Goal: Task Accomplishment & Management: Use online tool/utility

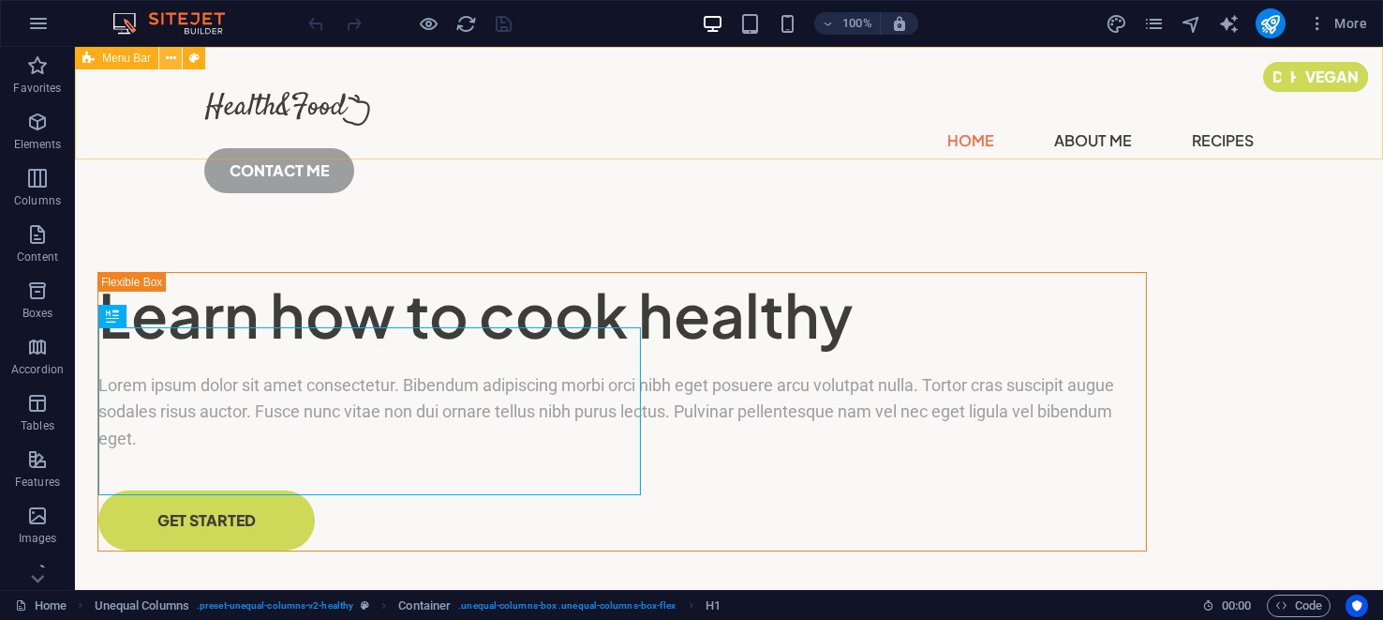
click at [170, 59] on icon at bounding box center [171, 59] width 10 height 20
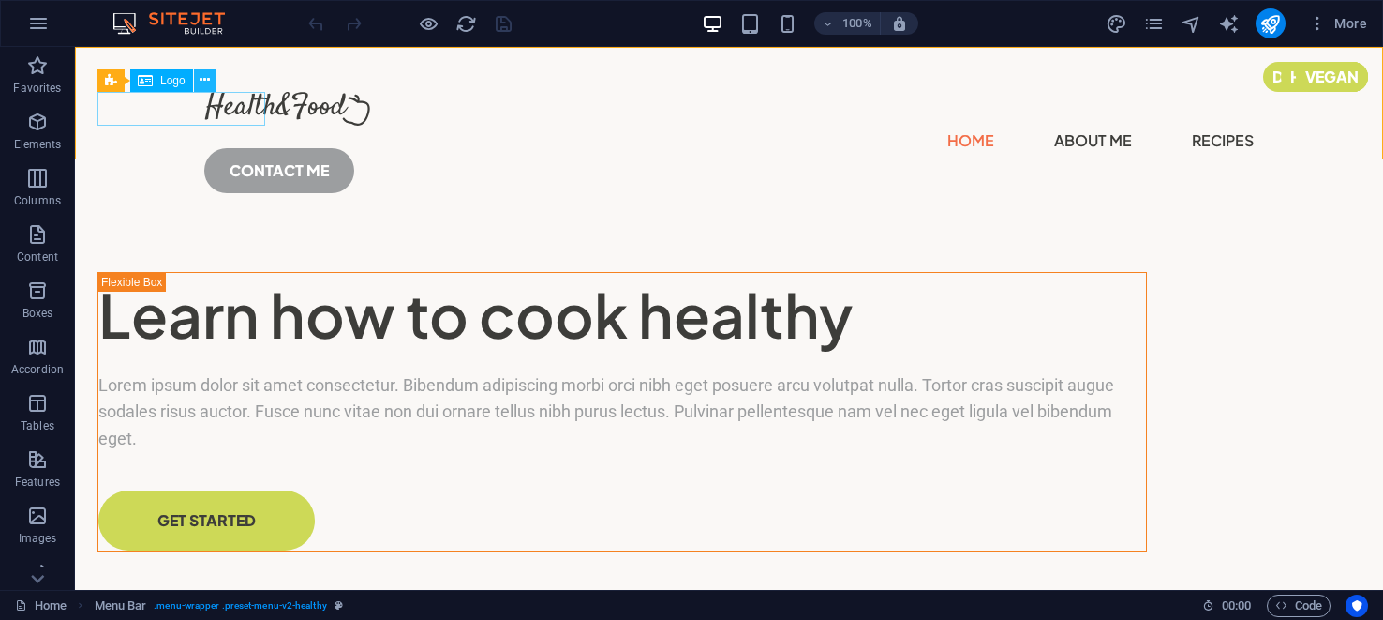
click at [202, 79] on icon at bounding box center [205, 80] width 10 height 20
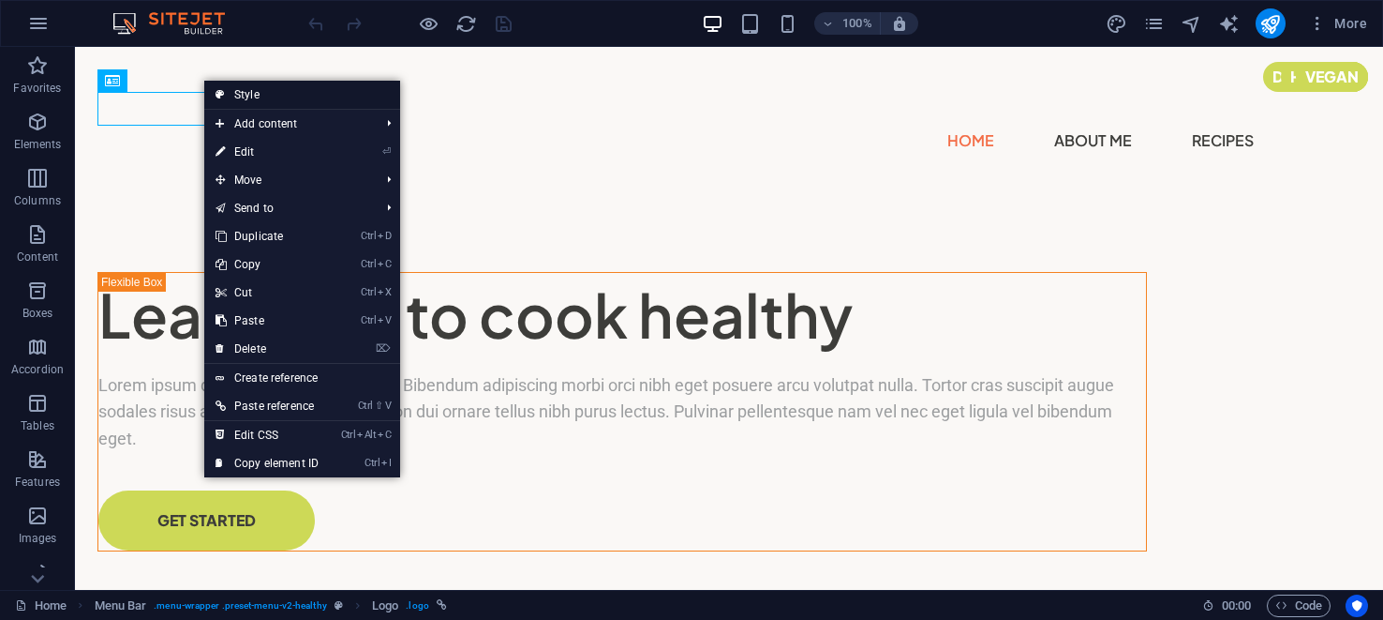
click at [247, 92] on link "Style" at bounding box center [302, 95] width 196 height 28
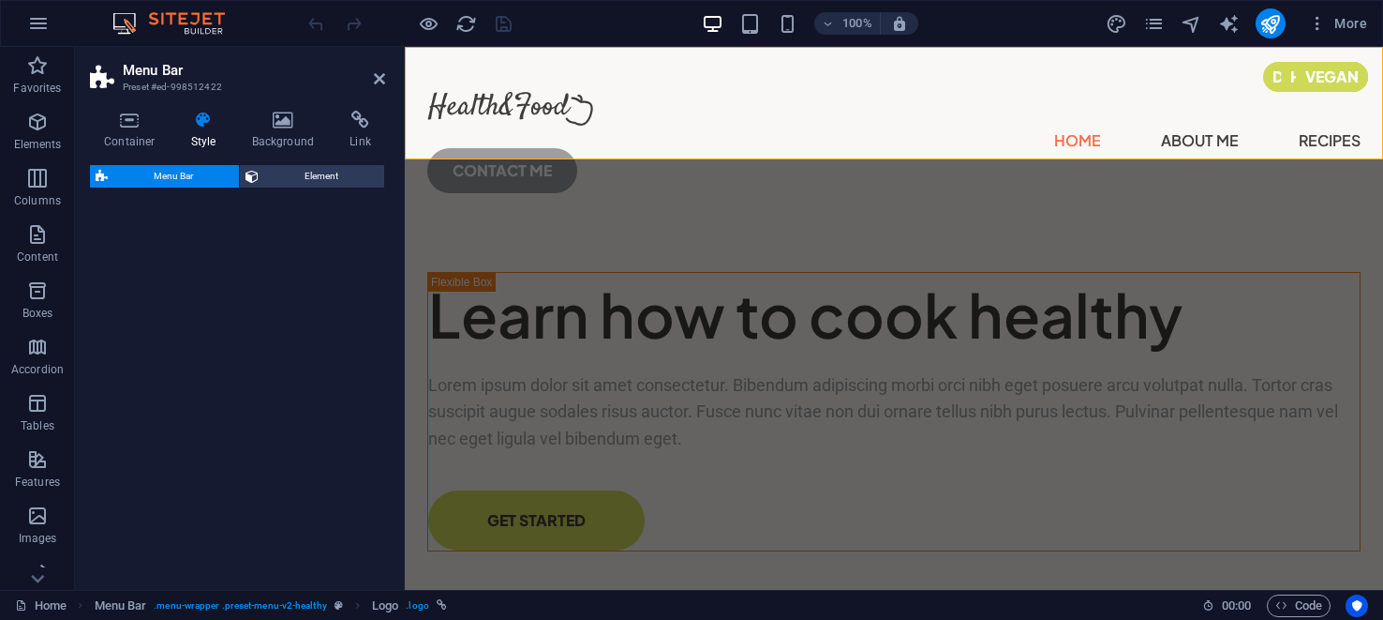
select select "px"
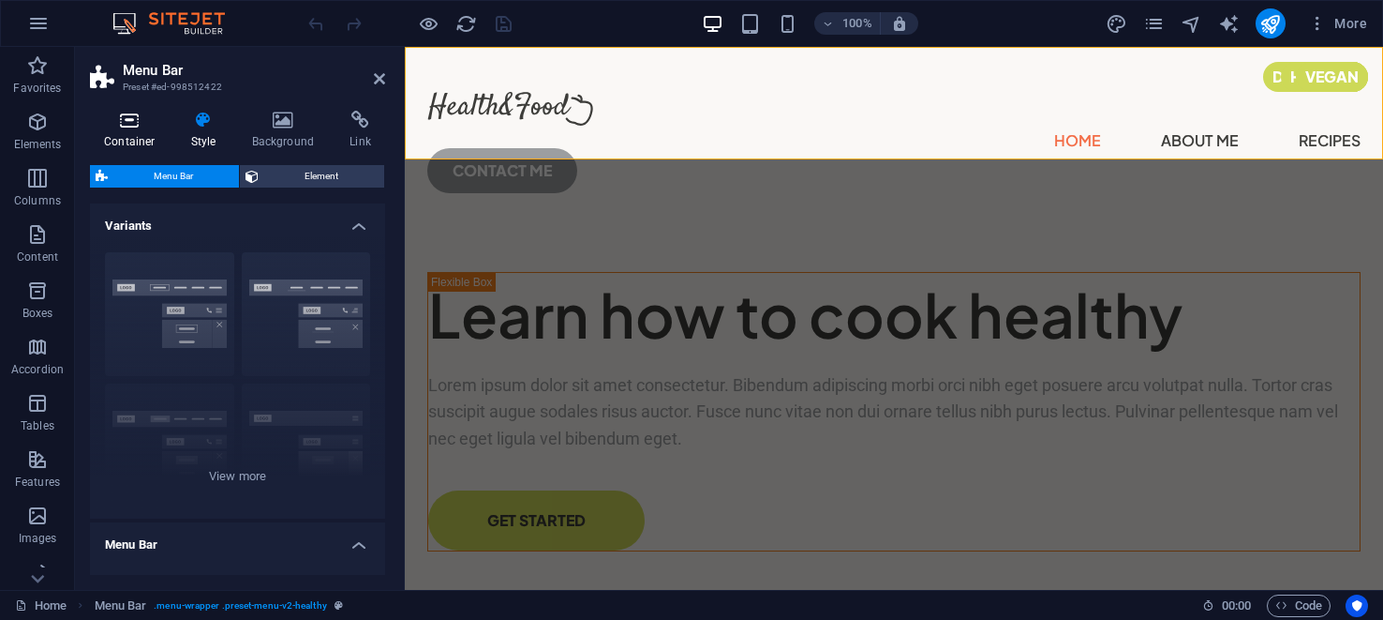
click at [127, 117] on icon at bounding box center [130, 120] width 80 height 19
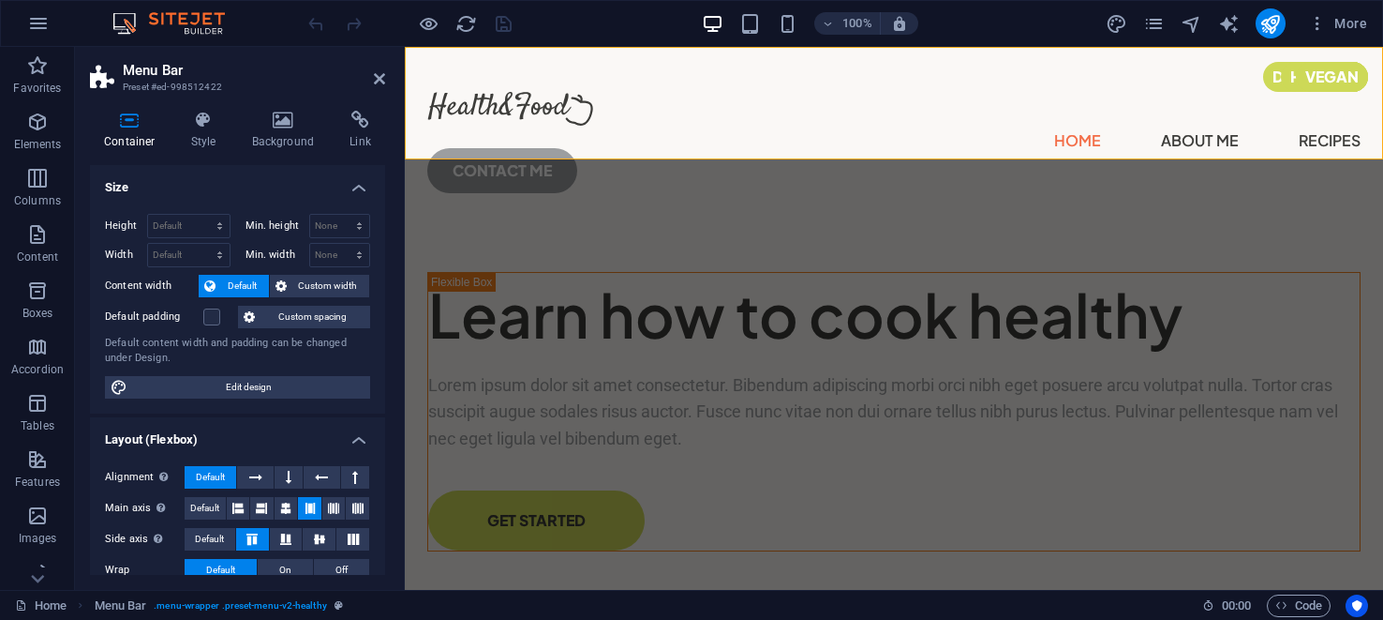
click at [354, 184] on h4 "Size" at bounding box center [237, 182] width 295 height 34
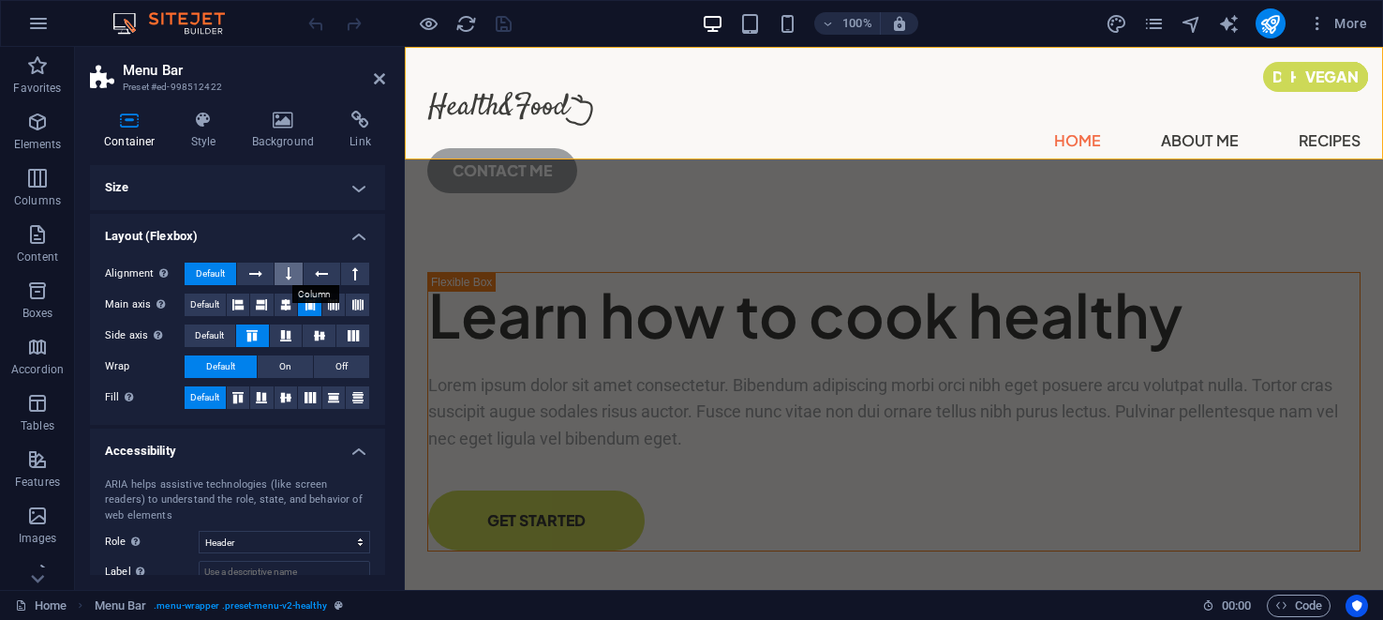
click at [291, 277] on icon at bounding box center [289, 273] width 6 height 22
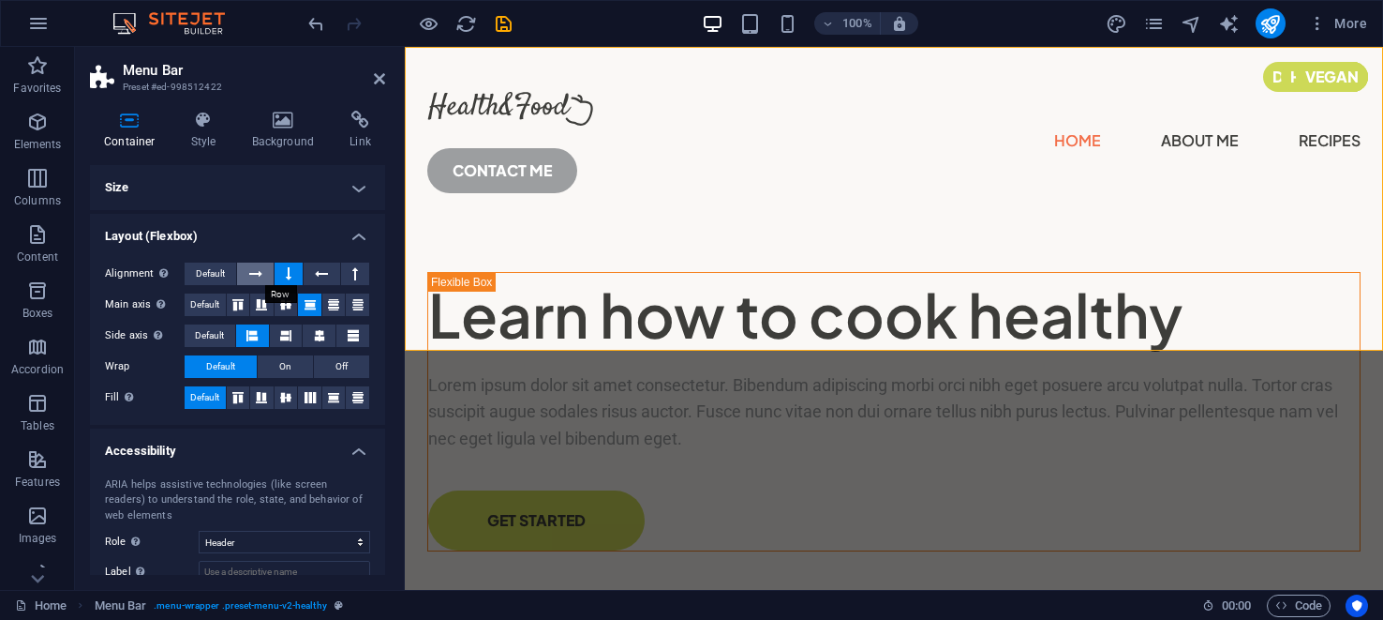
click at [260, 272] on icon at bounding box center [255, 273] width 13 height 22
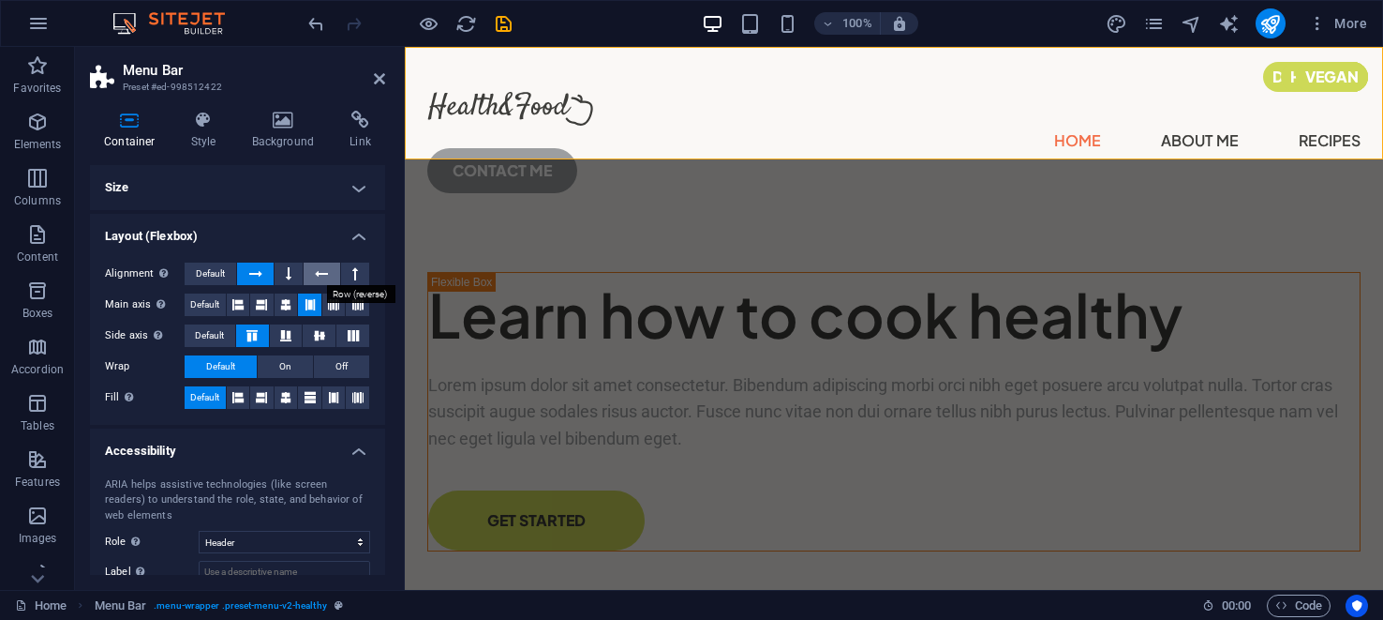
click at [316, 274] on icon at bounding box center [321, 273] width 13 height 22
click at [352, 272] on icon at bounding box center [355, 273] width 6 height 22
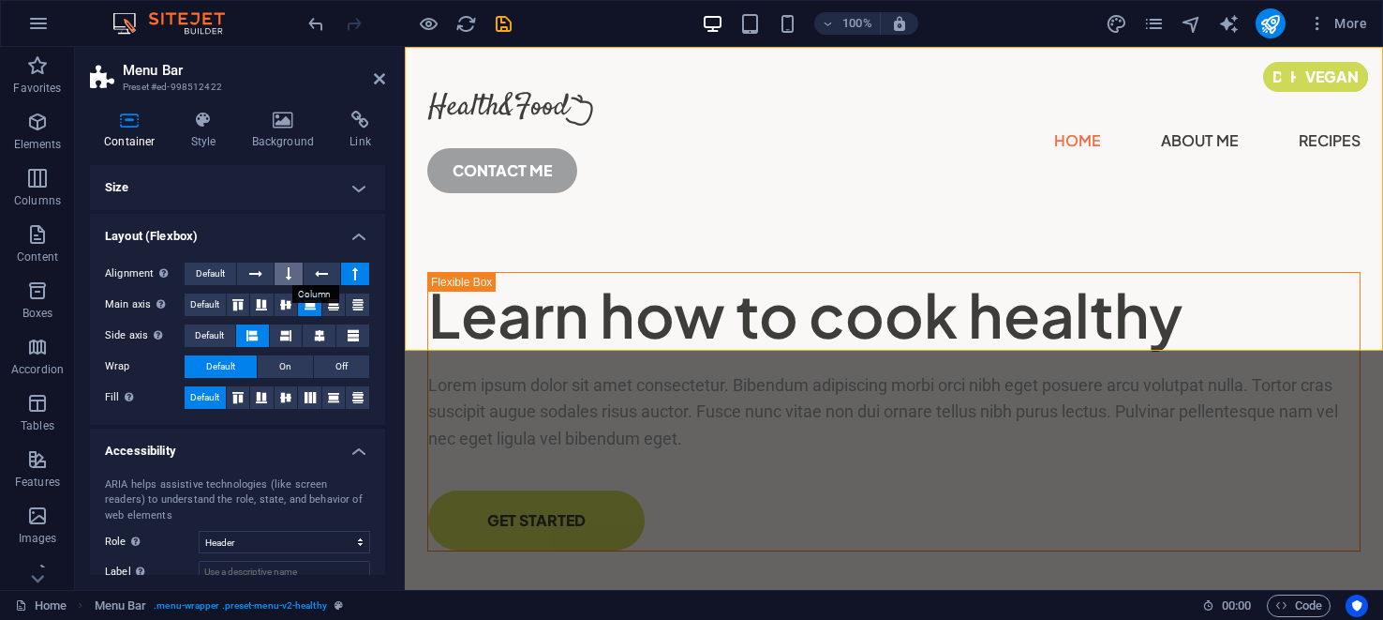
click at [291, 276] on icon at bounding box center [289, 273] width 6 height 22
click at [260, 271] on icon at bounding box center [255, 273] width 13 height 22
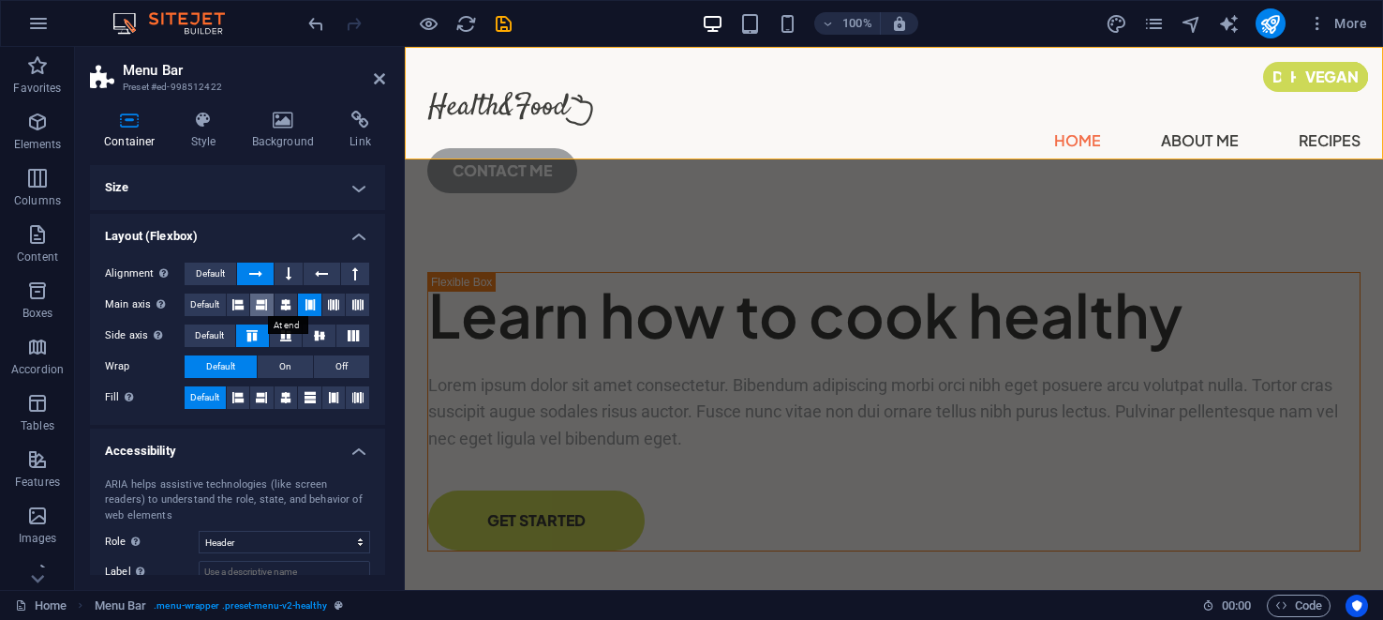
click at [267, 307] on icon at bounding box center [261, 304] width 11 height 22
click at [286, 305] on icon at bounding box center [285, 304] width 11 height 22
click at [312, 308] on icon at bounding box center [310, 304] width 11 height 22
click at [332, 303] on icon at bounding box center [333, 304] width 11 height 22
click at [352, 301] on icon at bounding box center [357, 304] width 11 height 22
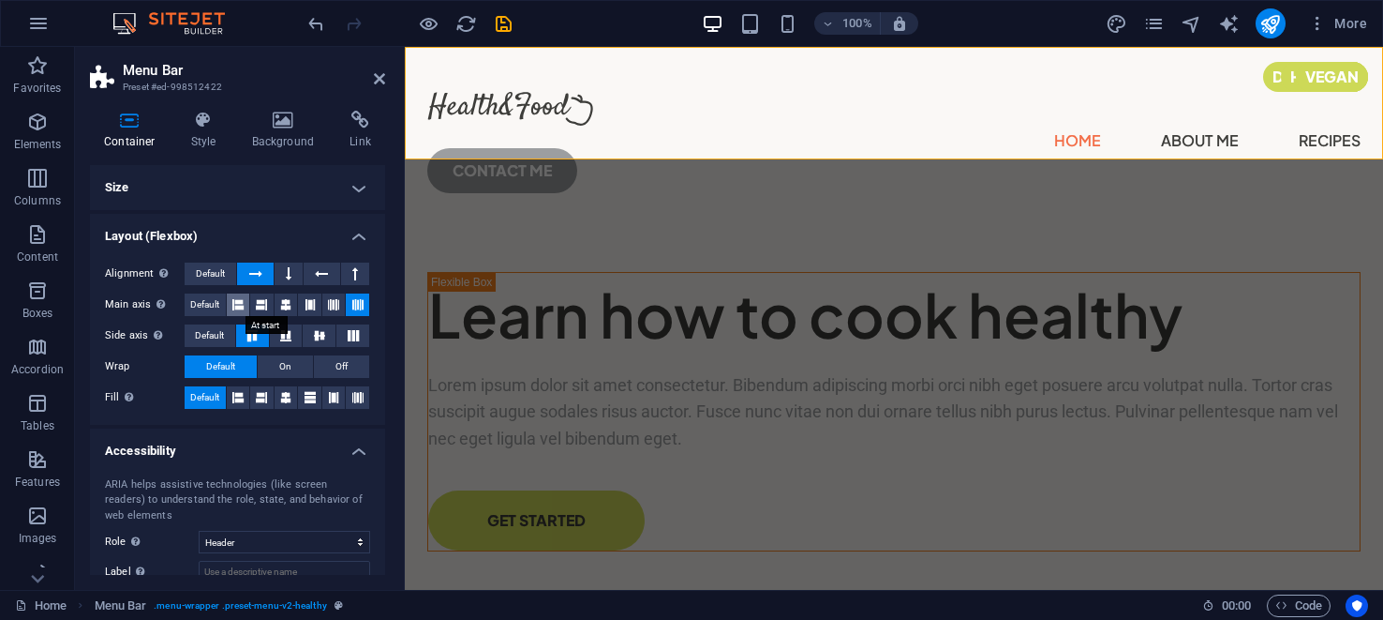
click at [243, 306] on icon at bounding box center [237, 304] width 11 height 22
click at [288, 336] on icon at bounding box center [286, 335] width 22 height 11
click at [319, 333] on icon at bounding box center [319, 335] width 22 height 11
click at [259, 330] on icon at bounding box center [252, 335] width 22 height 11
click at [290, 334] on icon at bounding box center [286, 335] width 22 height 11
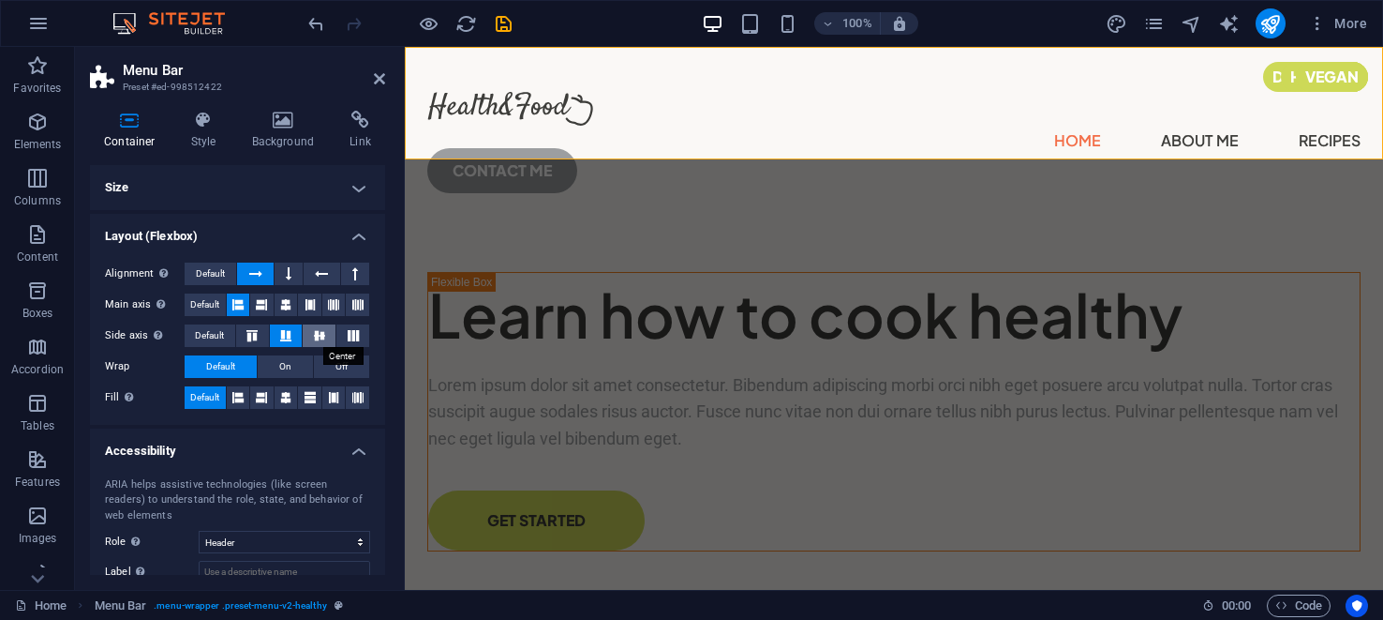
click at [315, 332] on icon at bounding box center [319, 335] width 22 height 11
click at [346, 337] on icon at bounding box center [353, 335] width 22 height 11
click at [253, 334] on icon at bounding box center [252, 335] width 22 height 11
click at [291, 366] on span "On" at bounding box center [285, 366] width 12 height 22
click at [343, 363] on span "Off" at bounding box center [342, 366] width 12 height 22
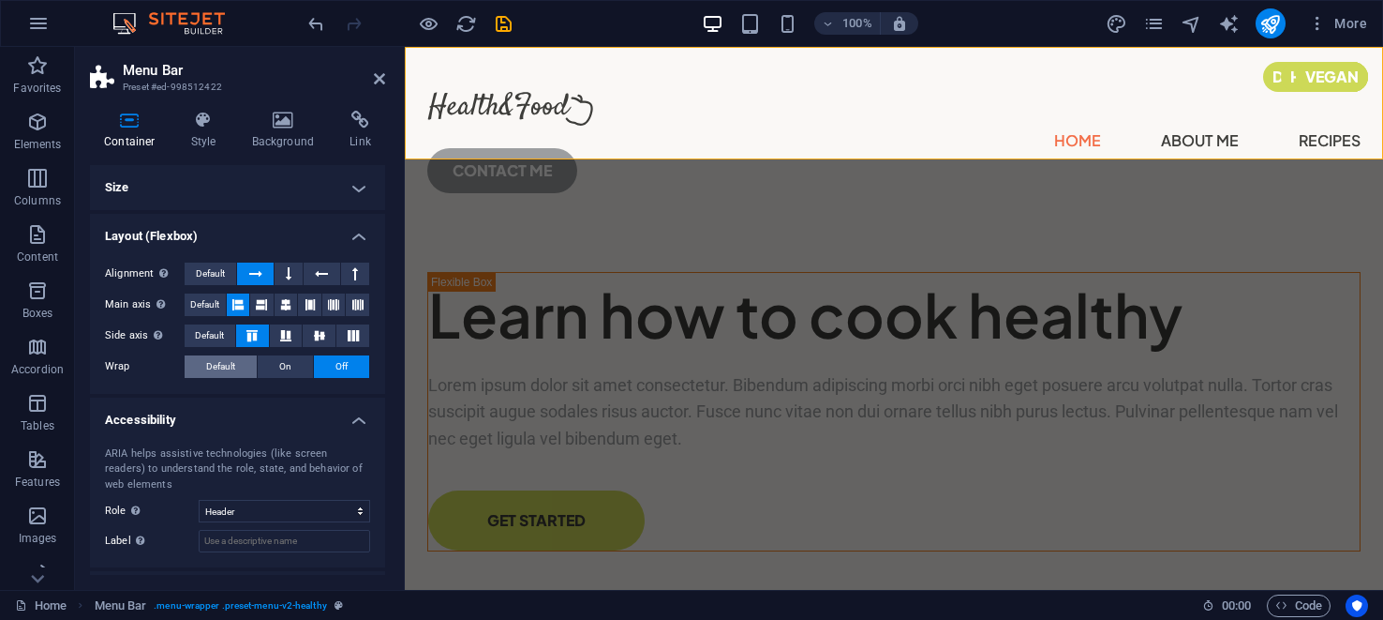
click at [218, 355] on span "Default" at bounding box center [220, 366] width 29 height 22
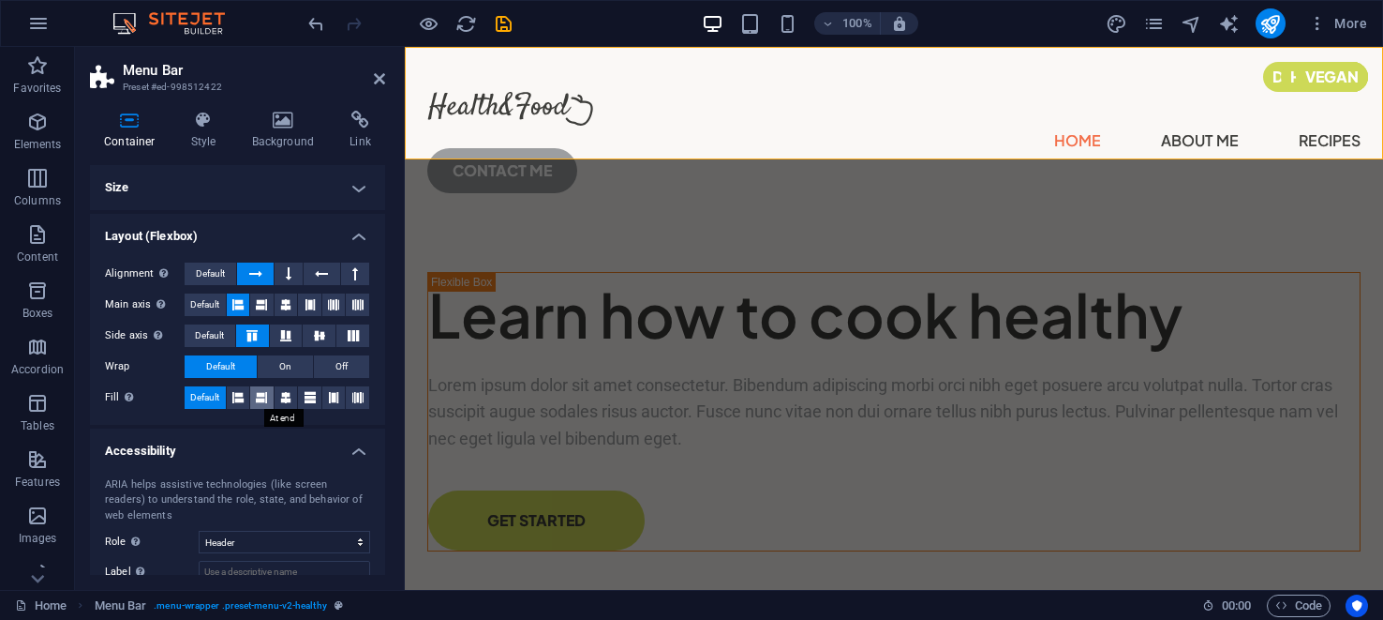
click at [261, 396] on icon at bounding box center [261, 397] width 11 height 22
click at [284, 397] on icon at bounding box center [285, 397] width 11 height 22
click at [308, 396] on icon at bounding box center [310, 397] width 11 height 22
click at [335, 398] on icon at bounding box center [333, 397] width 11 height 22
click at [355, 391] on icon at bounding box center [357, 397] width 11 height 22
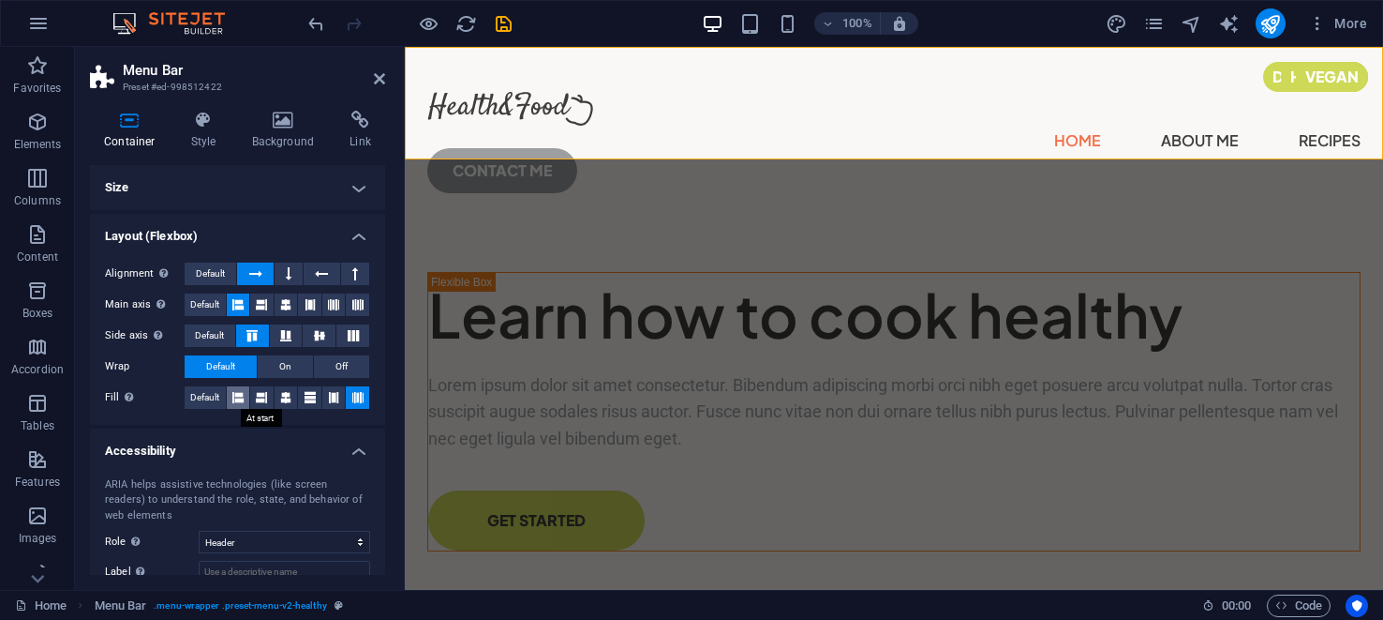
click at [242, 395] on icon at bounding box center [237, 397] width 11 height 22
click at [355, 236] on h4 "Layout (Flexbox)" at bounding box center [237, 231] width 295 height 34
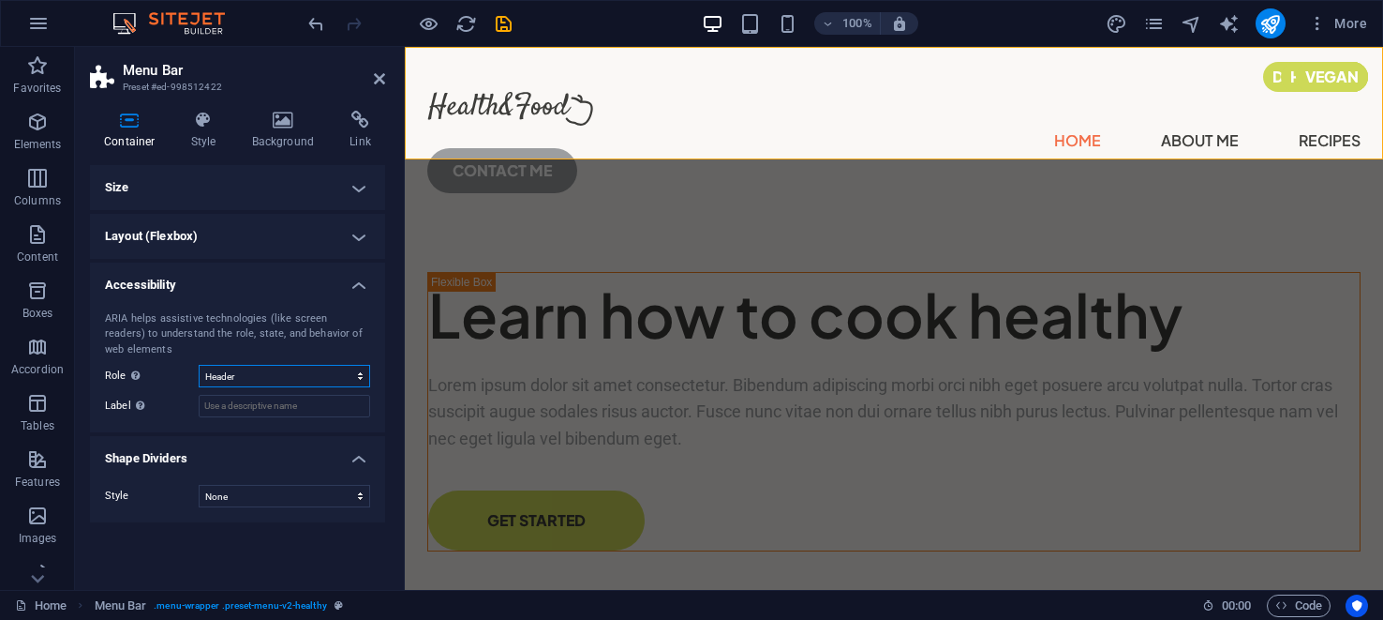
click at [361, 383] on select "None Alert Article Banner Comment Complementary Dialog Footer Header Marquee Pr…" at bounding box center [285, 376] width 172 height 22
click at [362, 383] on select "None Alert Article Banner Comment Complementary Dialog Footer Header Marquee Pr…" at bounding box center [285, 376] width 172 height 22
click at [361, 501] on select "None Triangle Square Diagonal Polygon 1 Polygon 2 Zigzag Multiple Zigzags Waves…" at bounding box center [285, 496] width 172 height 22
select select "square"
click at [199, 488] on select "None Triangle Square Diagonal Polygon 1 Polygon 2 Zigzag Multiple Zigzags Waves…" at bounding box center [285, 496] width 172 height 22
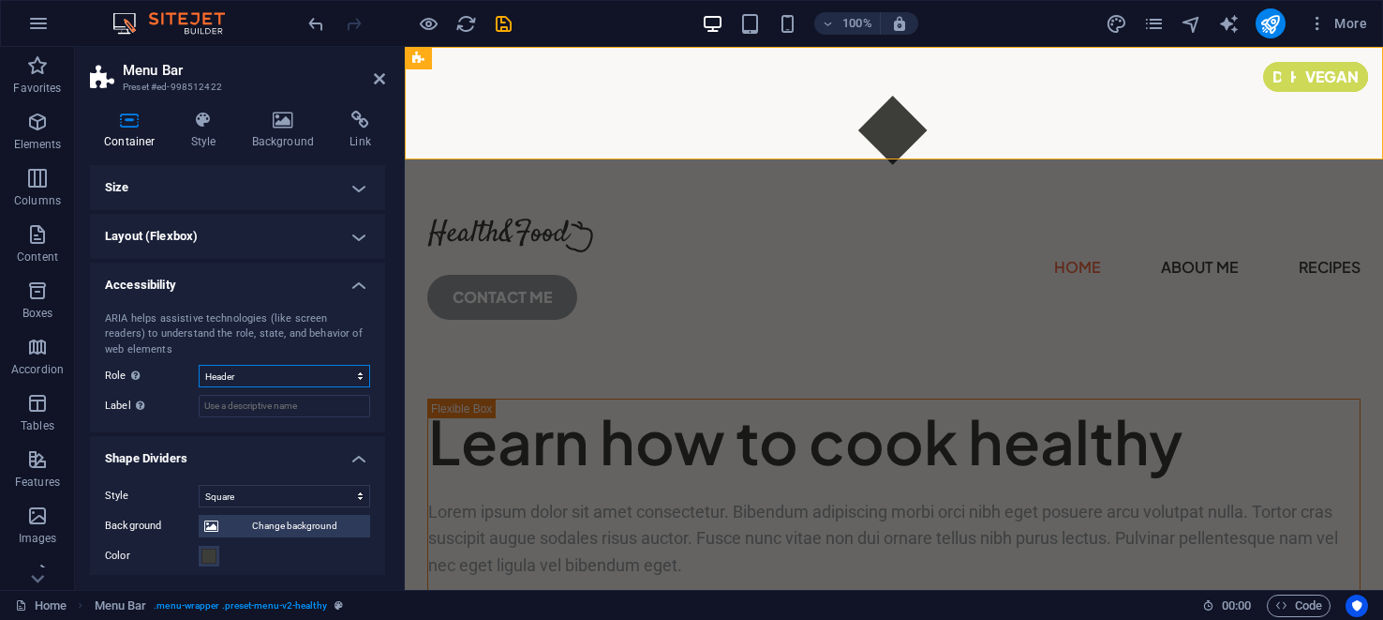
click at [358, 382] on select "None Alert Article Banner Comment Complementary Dialog Footer Header Marquee Pr…" at bounding box center [285, 376] width 172 height 22
click at [199, 368] on select "None Alert Article Banner Comment Complementary Dialog Footer Header Marquee Pr…" at bounding box center [285, 376] width 172 height 22
click at [357, 381] on select "None Alert Article Banner Comment Complementary Dialog Footer Header Marquee Pr…" at bounding box center [285, 376] width 172 height 22
select select "header"
click at [199, 368] on select "None Alert Article Banner Comment Complementary Dialog Footer Header Marquee Pr…" at bounding box center [285, 376] width 172 height 22
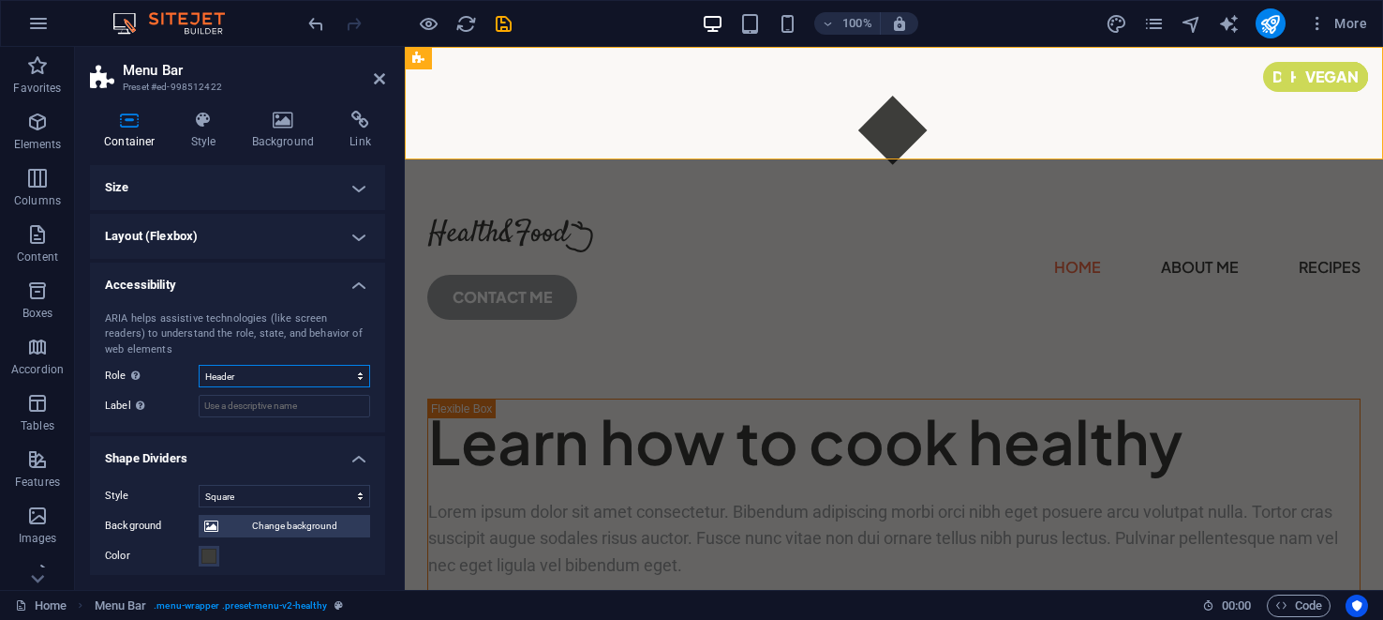
click at [358, 377] on select "None Alert Article Banner Comment Complementary Dialog Footer Header Marquee Pr…" at bounding box center [285, 376] width 172 height 22
click at [233, 377] on select "None Alert Article Banner Comment Complementary Dialog Footer Header Marquee Pr…" at bounding box center [285, 376] width 172 height 22
click at [354, 280] on h4 "Accessibility" at bounding box center [237, 279] width 295 height 34
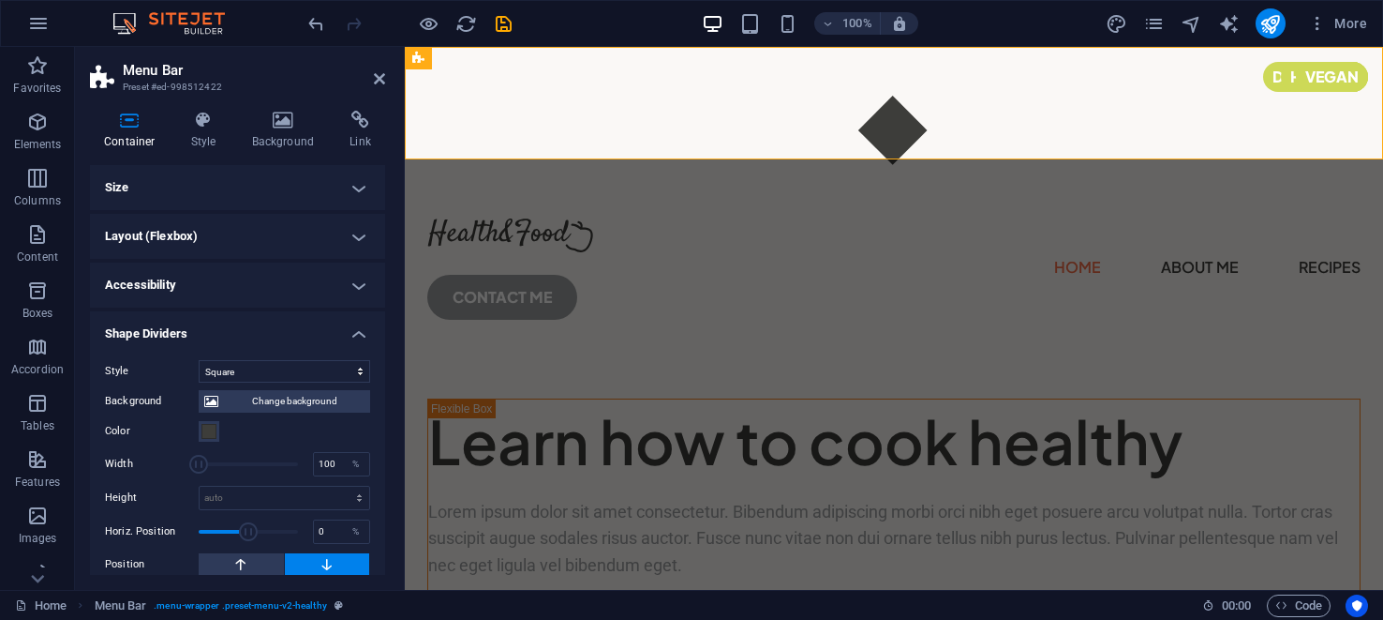
click at [351, 189] on h4 "Size" at bounding box center [237, 187] width 295 height 45
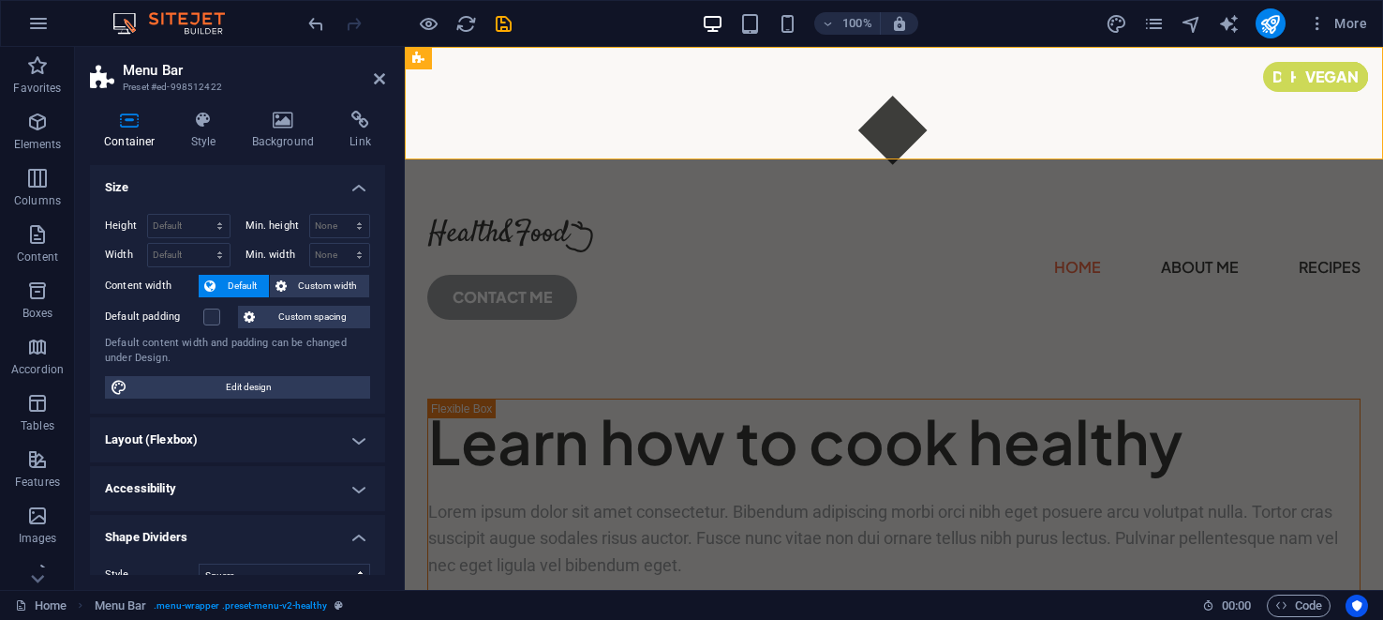
click at [351, 184] on h4 "Size" at bounding box center [237, 182] width 295 height 34
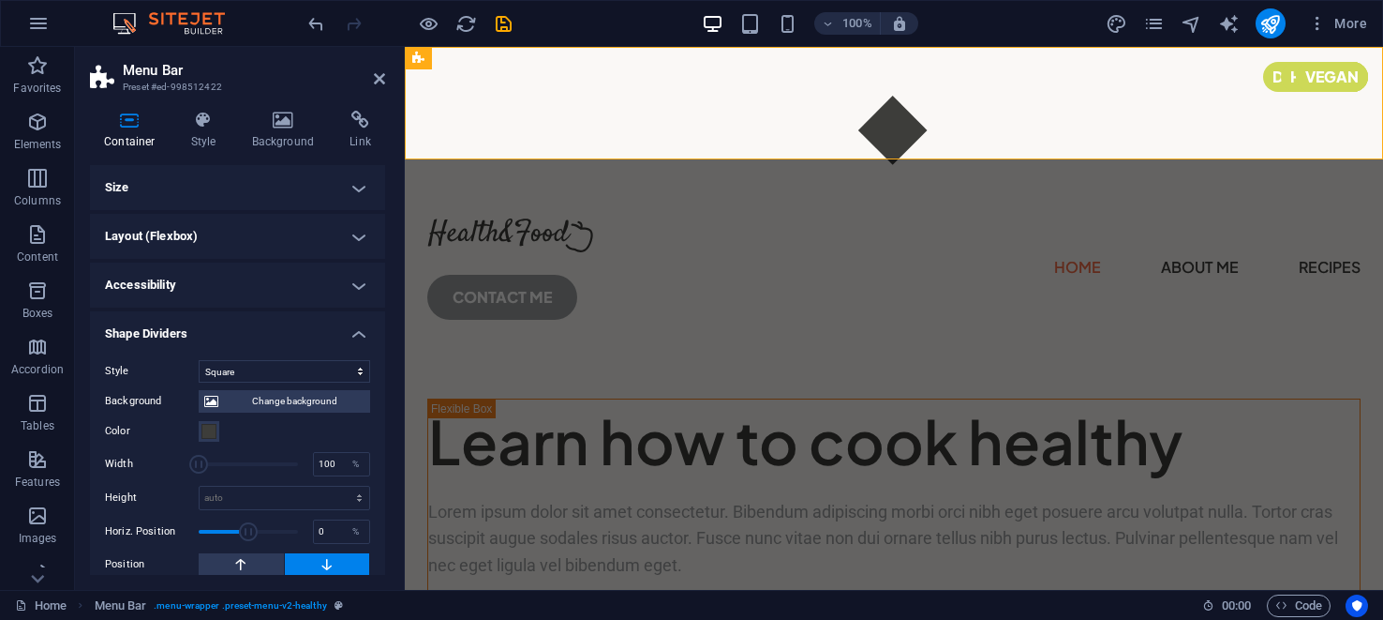
click at [351, 233] on h4 "Layout (Flexbox)" at bounding box center [237, 236] width 295 height 45
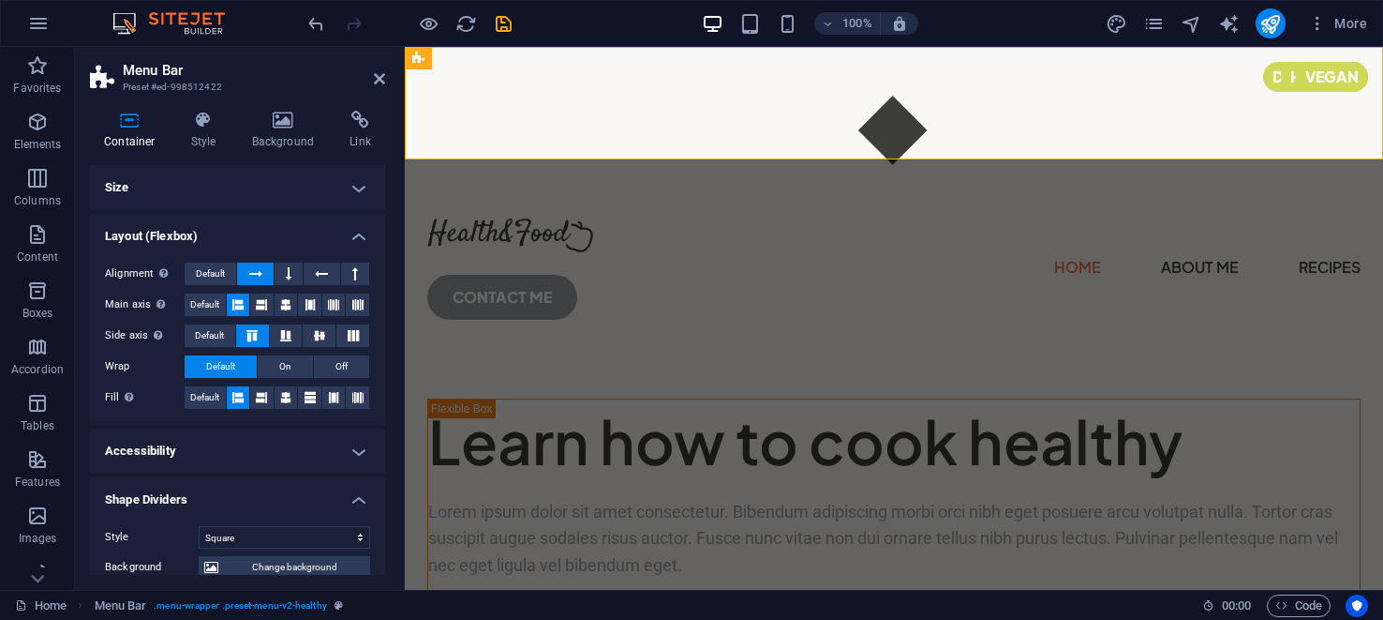
click at [354, 232] on h4 "Layout (Flexbox)" at bounding box center [237, 231] width 295 height 34
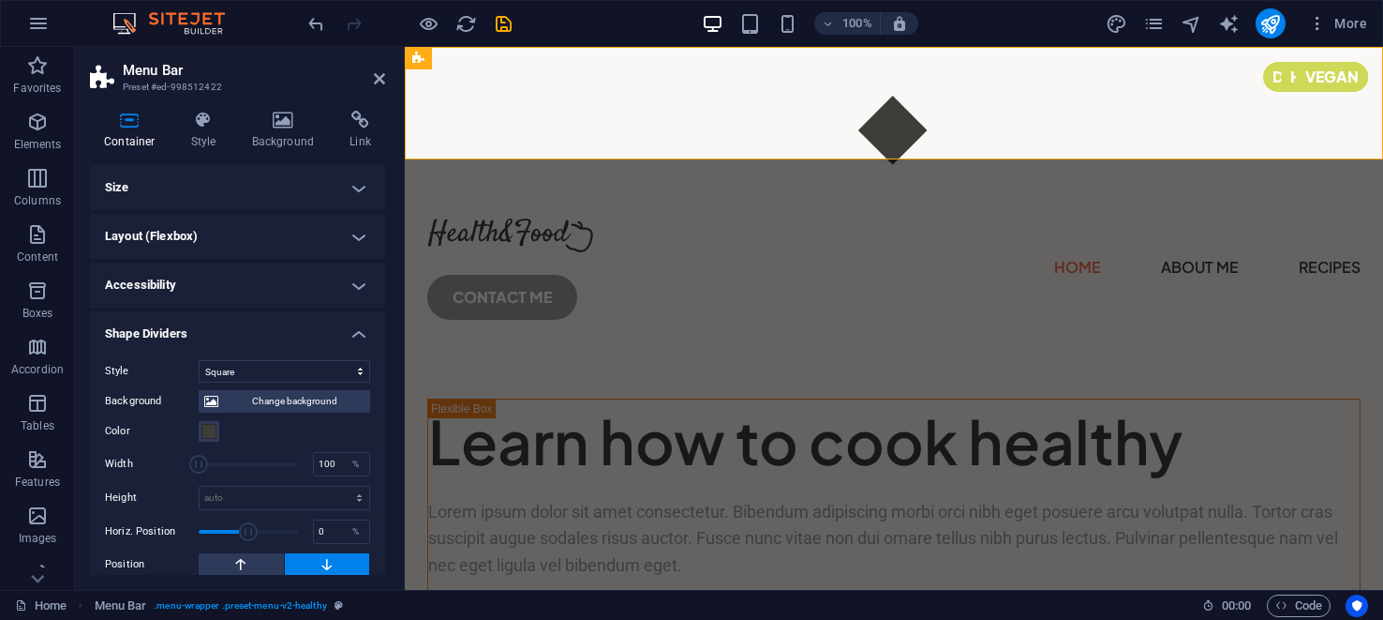
click at [354, 285] on h4 "Accessibility" at bounding box center [237, 284] width 295 height 45
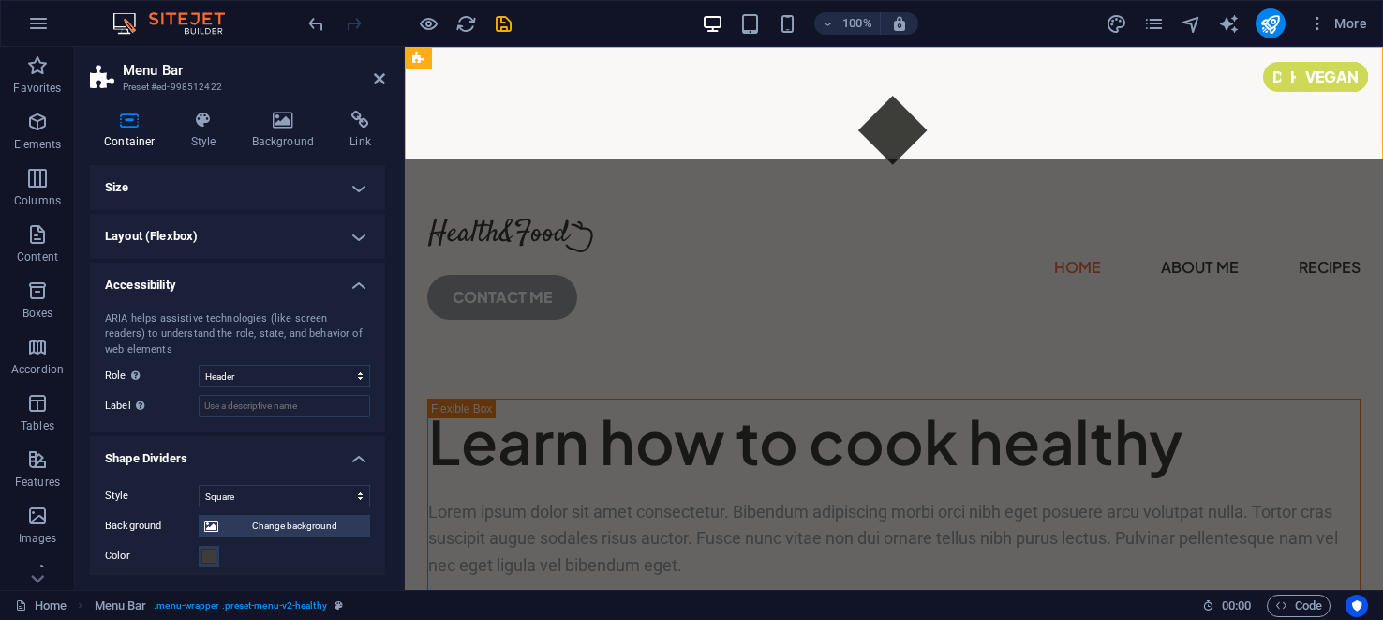
click at [354, 285] on h4 "Accessibility" at bounding box center [237, 279] width 295 height 34
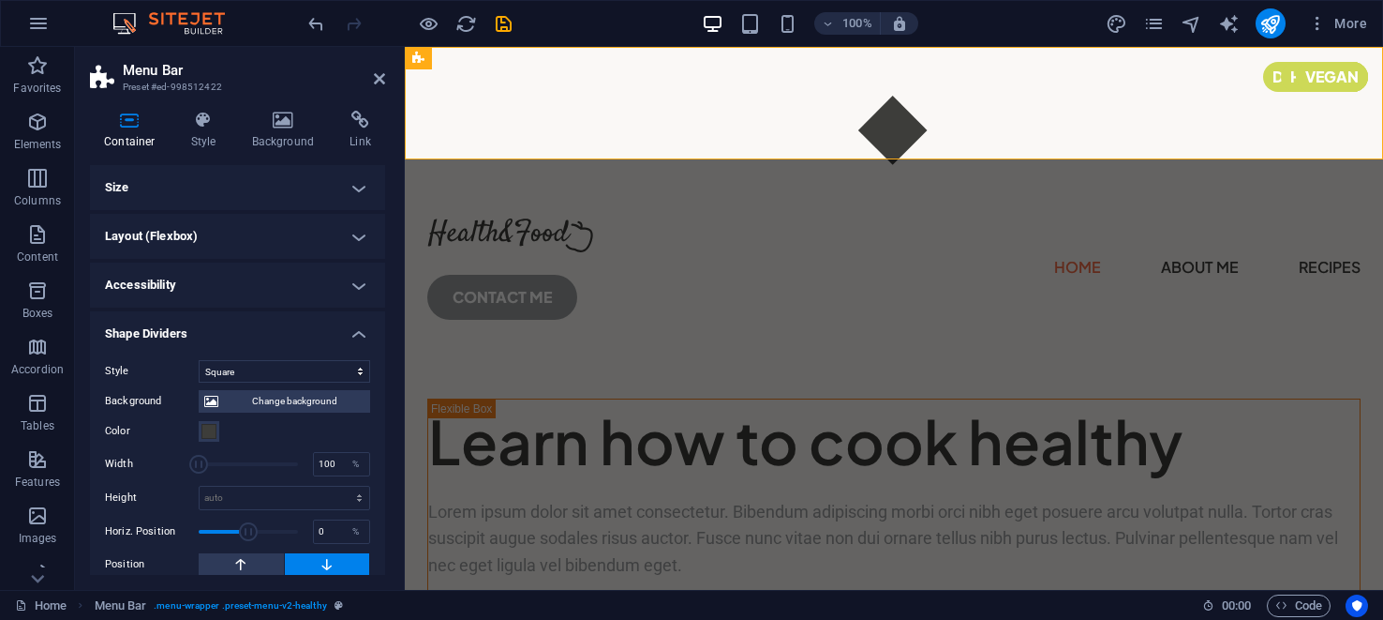
click at [355, 328] on h4 "Shape Dividers" at bounding box center [237, 328] width 295 height 34
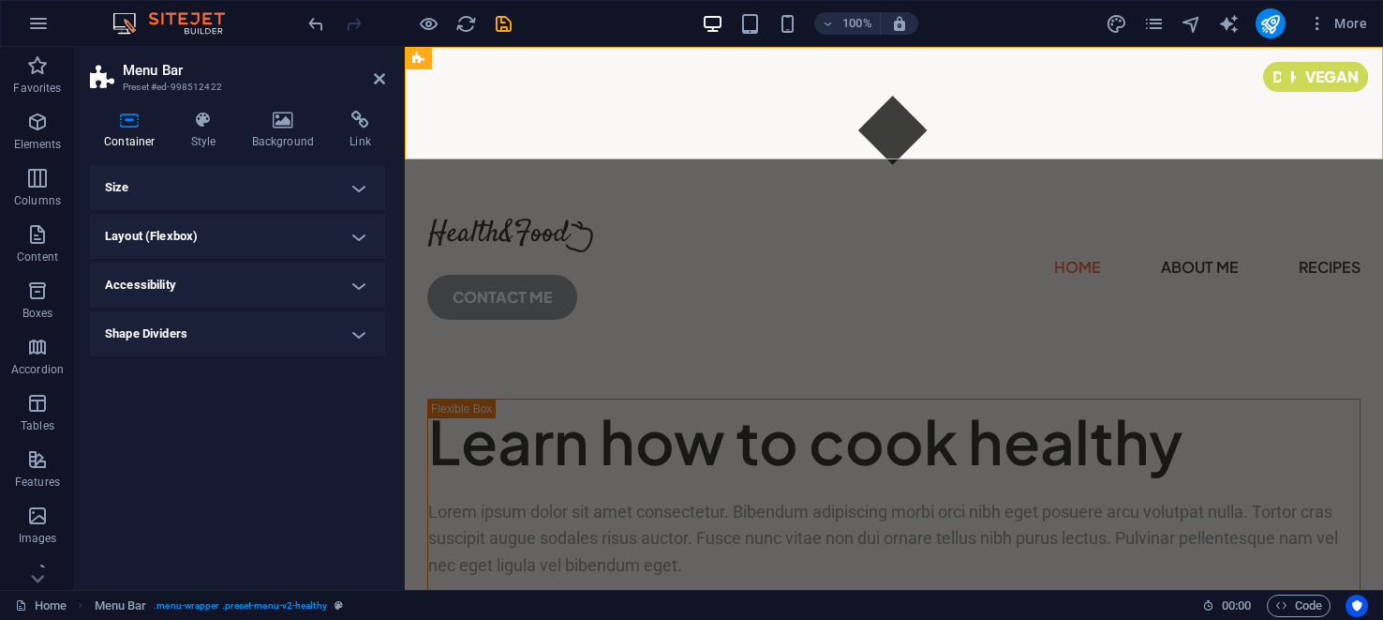
click at [354, 333] on h4 "Shape Dividers" at bounding box center [237, 333] width 295 height 45
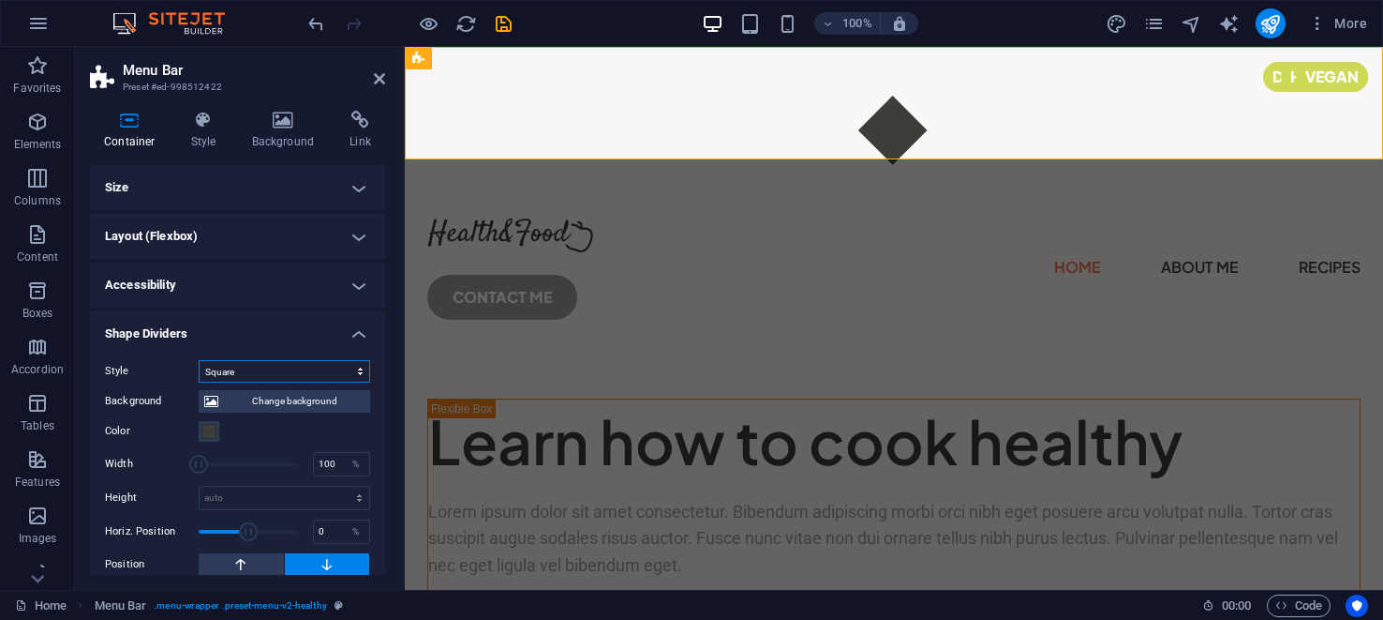
click at [360, 366] on select "None Triangle Square Diagonal Polygon 1 Polygon 2 Zigzag Multiple Zigzags Waves…" at bounding box center [285, 371] width 172 height 22
click at [199, 360] on select "None Triangle Square Diagonal Polygon 1 Polygon 2 Zigzag Multiple Zigzags Waves…" at bounding box center [285, 371] width 172 height 22
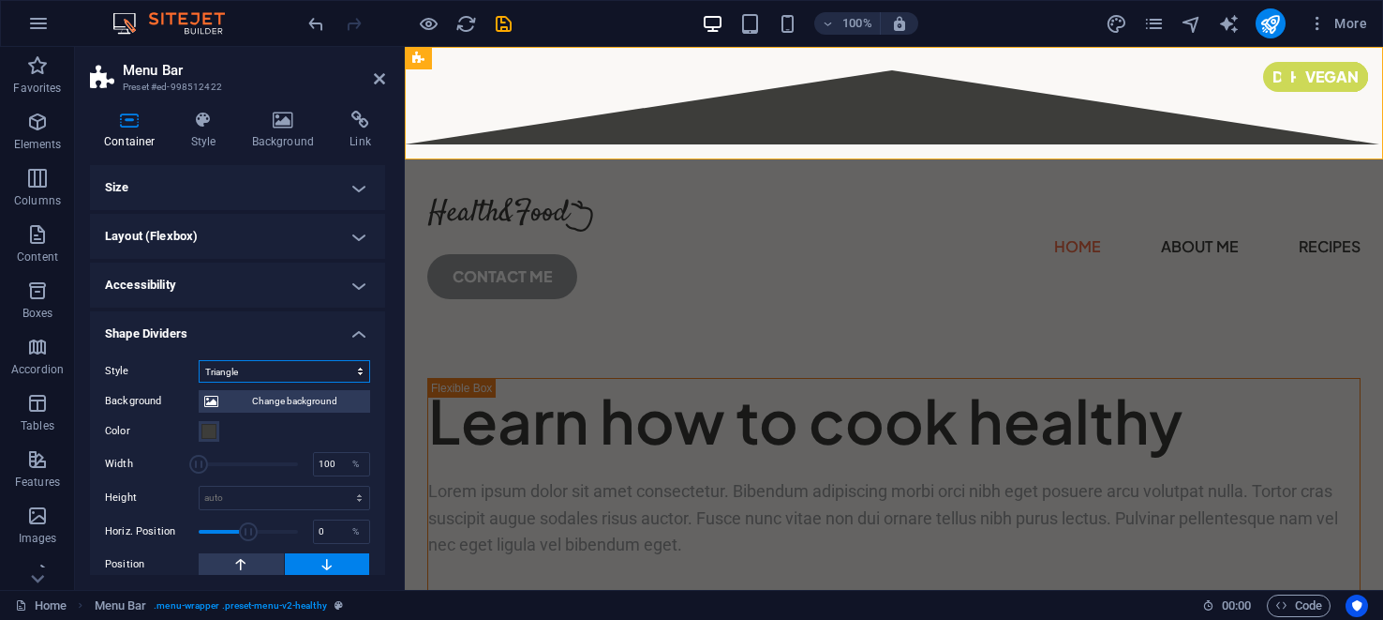
click at [359, 370] on select "None Triangle Square Diagonal Polygon 1 Polygon 2 Zigzag Multiple Zigzags Waves…" at bounding box center [285, 371] width 172 height 22
click at [199, 360] on select "None Triangle Square Diagonal Polygon 1 Polygon 2 Zigzag Multiple Zigzags Waves…" at bounding box center [285, 371] width 172 height 22
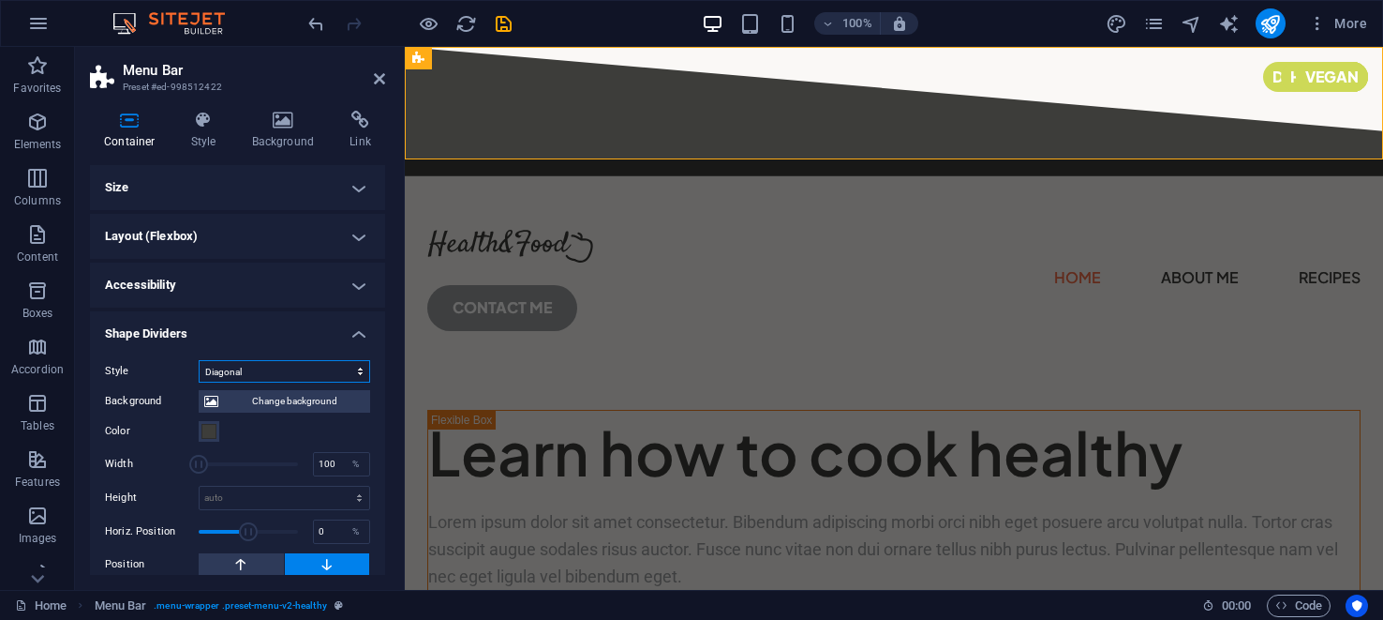
click at [358, 371] on select "None Triangle Square Diagonal Polygon 1 Polygon 2 Zigzag Multiple Zigzags Waves…" at bounding box center [285, 371] width 172 height 22
click at [199, 360] on select "None Triangle Square Diagonal Polygon 1 Polygon 2 Zigzag Multiple Zigzags Waves…" at bounding box center [285, 371] width 172 height 22
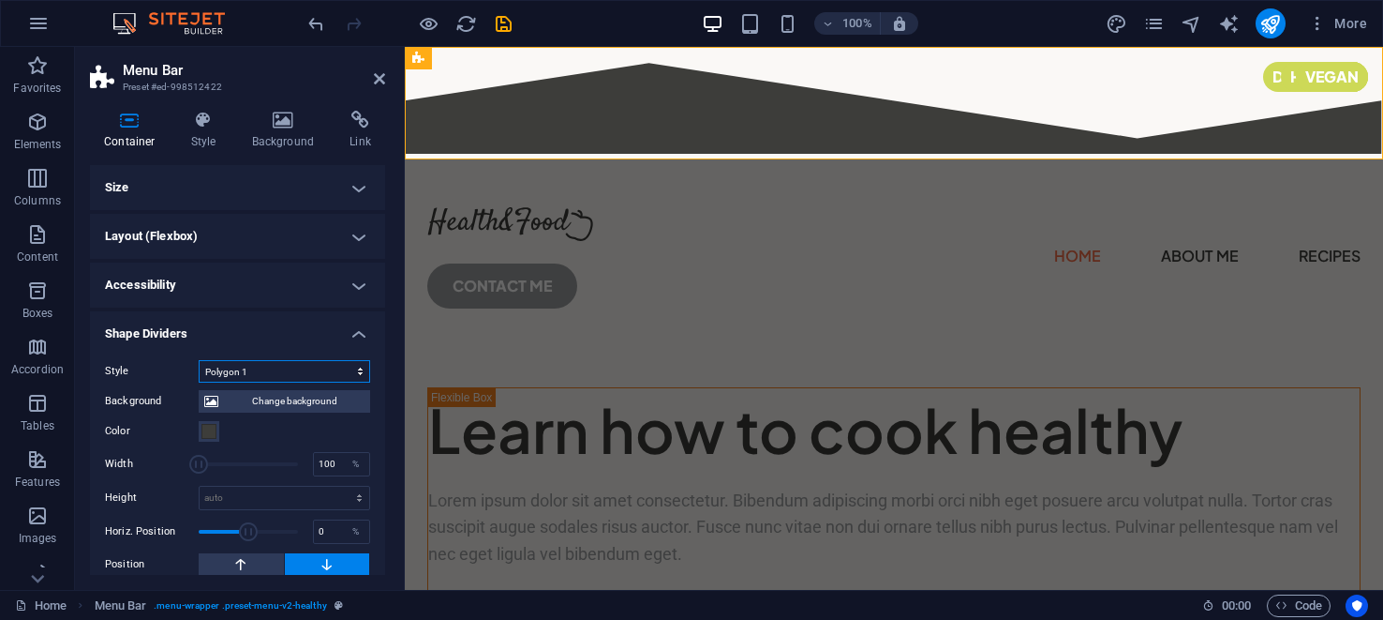
click at [358, 372] on select "None Triangle Square Diagonal Polygon 1 Polygon 2 Zigzag Multiple Zigzags Waves…" at bounding box center [285, 371] width 172 height 22
click at [199, 360] on select "None Triangle Square Diagonal Polygon 1 Polygon 2 Zigzag Multiple Zigzags Waves…" at bounding box center [285, 371] width 172 height 22
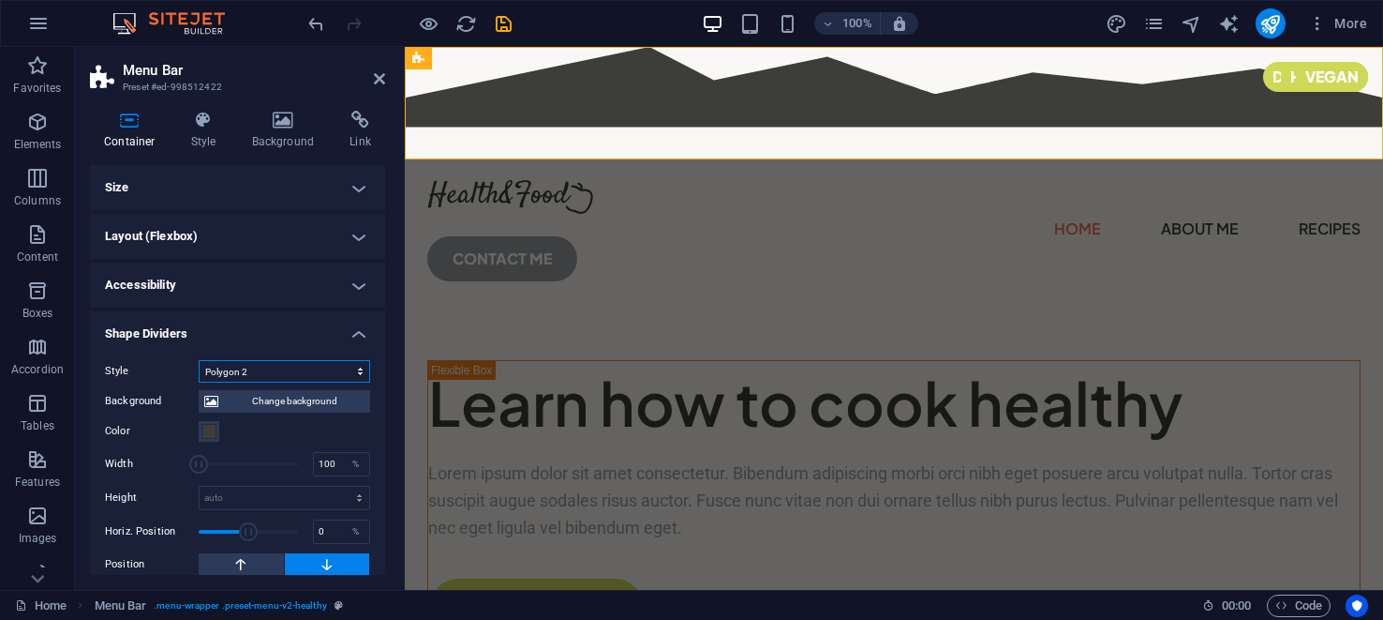
click at [357, 373] on select "None Triangle Square Diagonal Polygon 1 Polygon 2 Zigzag Multiple Zigzags Waves…" at bounding box center [285, 371] width 172 height 22
click at [199, 360] on select "None Triangle Square Diagonal Polygon 1 Polygon 2 Zigzag Multiple Zigzags Waves…" at bounding box center [285, 371] width 172 height 22
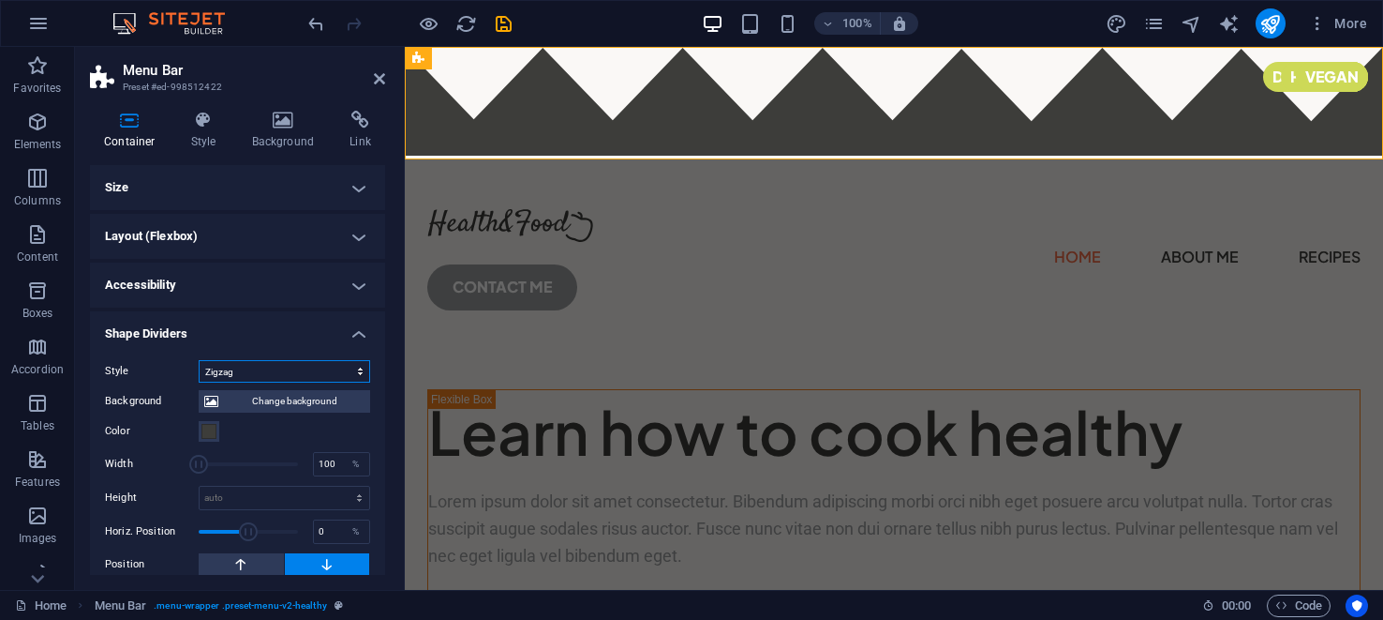
click at [359, 371] on select "None Triangle Square Diagonal Polygon 1 Polygon 2 Zigzag Multiple Zigzags Waves…" at bounding box center [285, 371] width 172 height 22
click at [199, 360] on select "None Triangle Square Diagonal Polygon 1 Polygon 2 Zigzag Multiple Zigzags Waves…" at bounding box center [285, 371] width 172 height 22
click at [356, 375] on select "None Triangle Square Diagonal Polygon 1 Polygon 2 Zigzag Multiple Zigzags Waves…" at bounding box center [285, 371] width 172 height 22
click at [199, 360] on select "None Triangle Square Diagonal Polygon 1 Polygon 2 Zigzag Multiple Zigzags Waves…" at bounding box center [285, 371] width 172 height 22
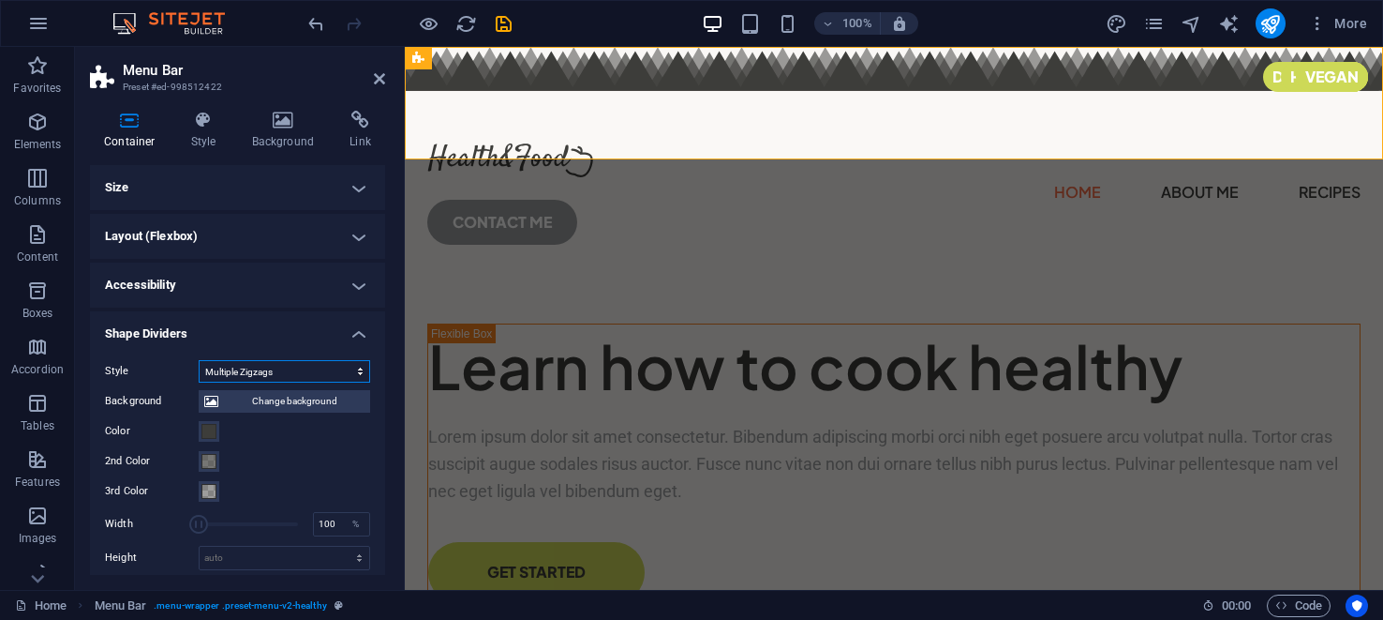
click at [359, 373] on select "None Triangle Square Diagonal Polygon 1 Polygon 2 Zigzag Multiple Zigzags Waves…" at bounding box center [285, 371] width 172 height 22
click at [199, 360] on select "None Triangle Square Diagonal Polygon 1 Polygon 2 Zigzag Multiple Zigzags Waves…" at bounding box center [285, 371] width 172 height 22
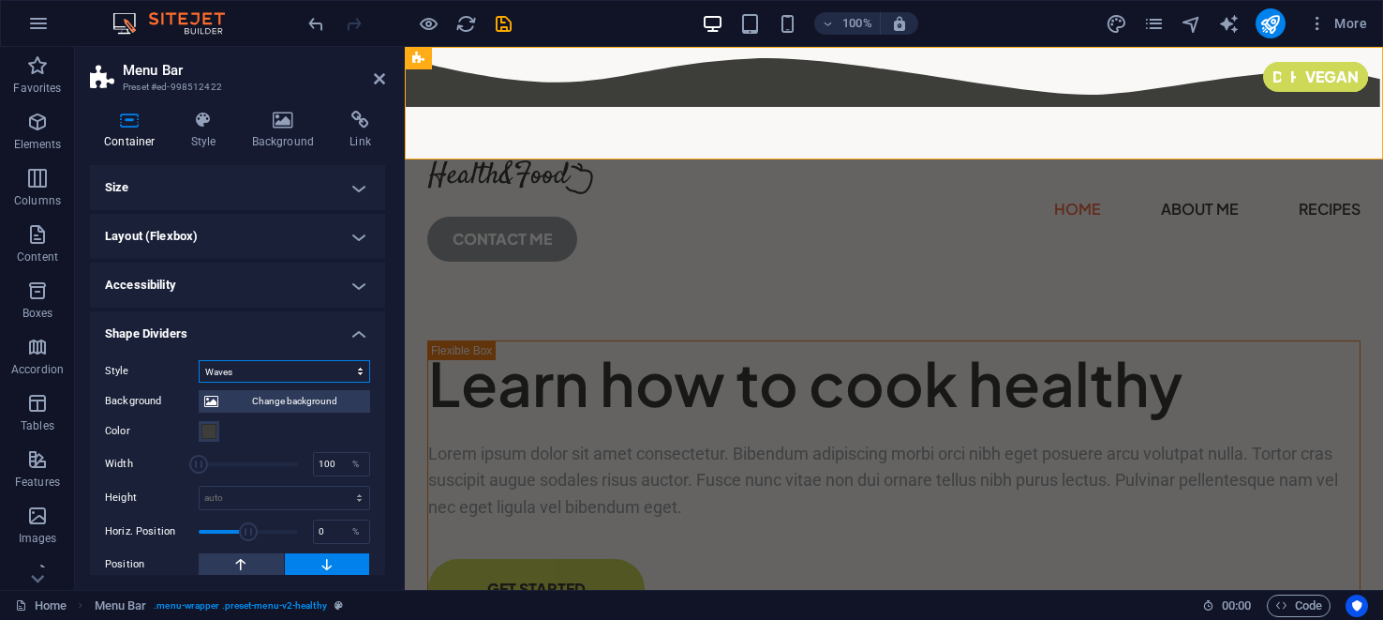
click at [359, 375] on select "None Triangle Square Diagonal Polygon 1 Polygon 2 Zigzag Multiple Zigzags Waves…" at bounding box center [285, 371] width 172 height 22
click at [199, 360] on select "None Triangle Square Diagonal Polygon 1 Polygon 2 Zigzag Multiple Zigzags Waves…" at bounding box center [285, 371] width 172 height 22
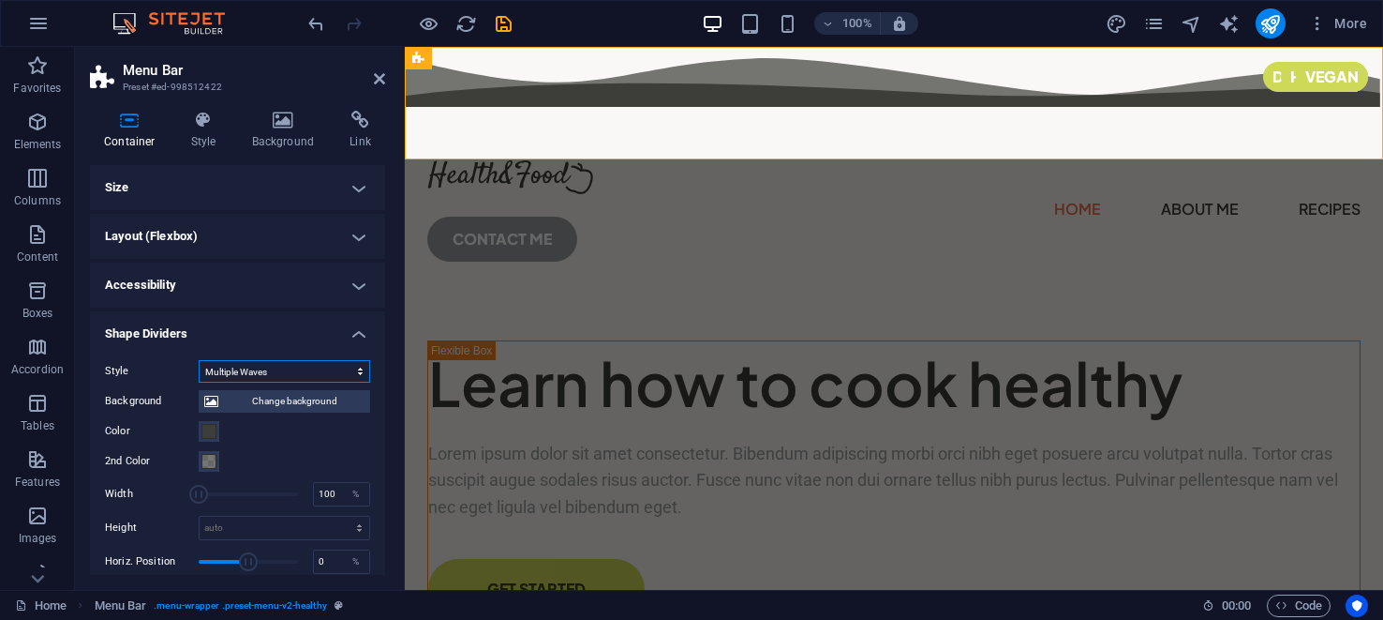
click at [358, 372] on select "None Triangle Square Diagonal Polygon 1 Polygon 2 Zigzag Multiple Zigzags Waves…" at bounding box center [285, 371] width 172 height 22
click at [199, 360] on select "None Triangle Square Diagonal Polygon 1 Polygon 2 Zigzag Multiple Zigzags Waves…" at bounding box center [285, 371] width 172 height 22
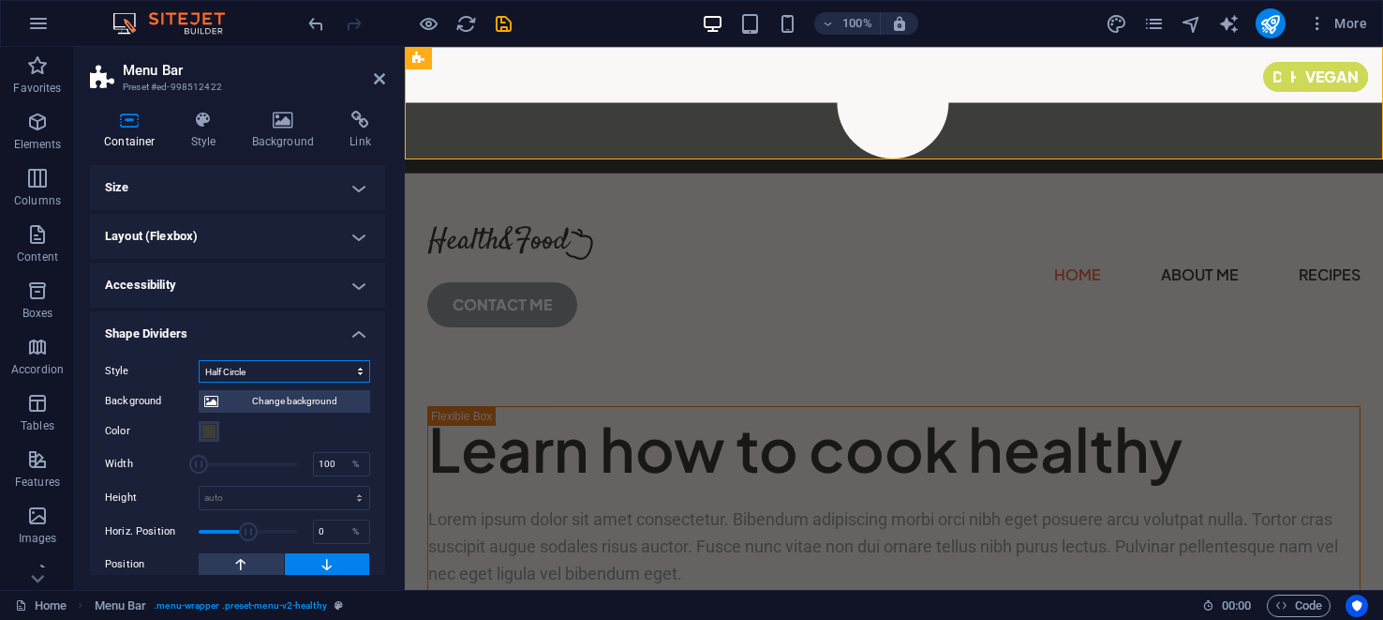
click at [357, 375] on select "None Triangle Square Diagonal Polygon 1 Polygon 2 Zigzag Multiple Zigzags Waves…" at bounding box center [285, 371] width 172 height 22
click at [199, 360] on select "None Triangle Square Diagonal Polygon 1 Polygon 2 Zigzag Multiple Zigzags Waves…" at bounding box center [285, 371] width 172 height 22
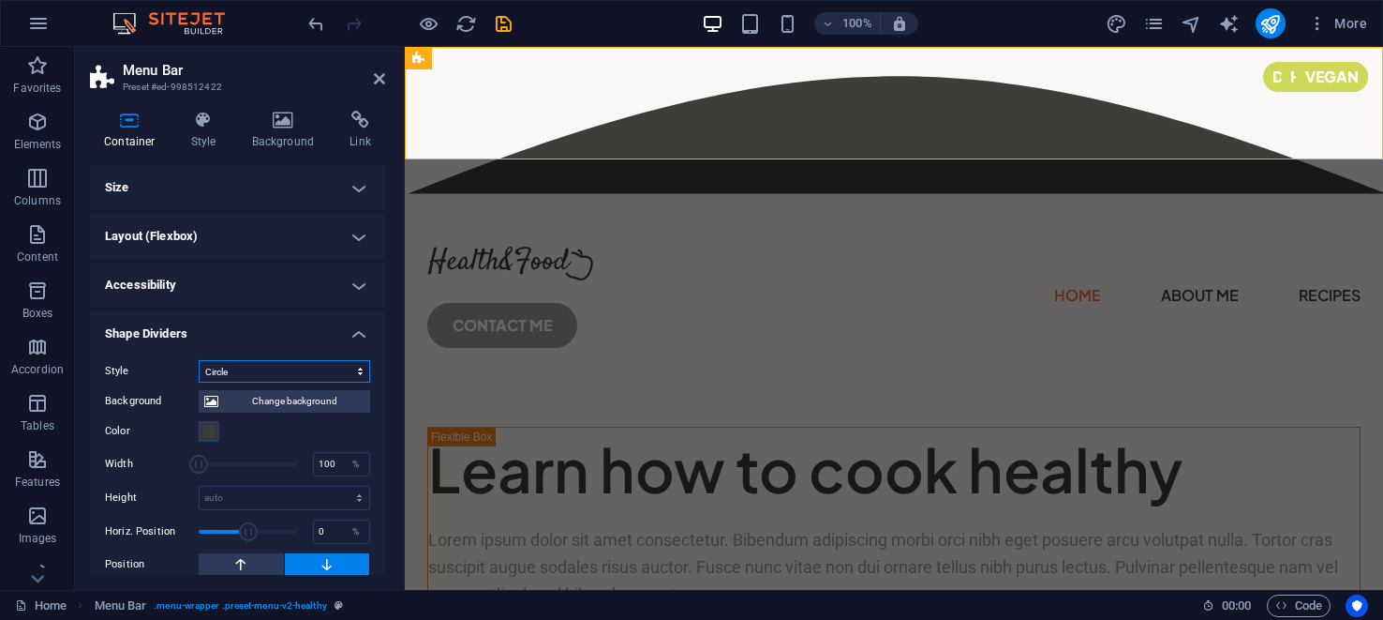
click at [359, 373] on select "None Triangle Square Diagonal Polygon 1 Polygon 2 Zigzag Multiple Zigzags Waves…" at bounding box center [285, 371] width 172 height 22
click at [199, 360] on select "None Triangle Square Diagonal Polygon 1 Polygon 2 Zigzag Multiple Zigzags Waves…" at bounding box center [285, 371] width 172 height 22
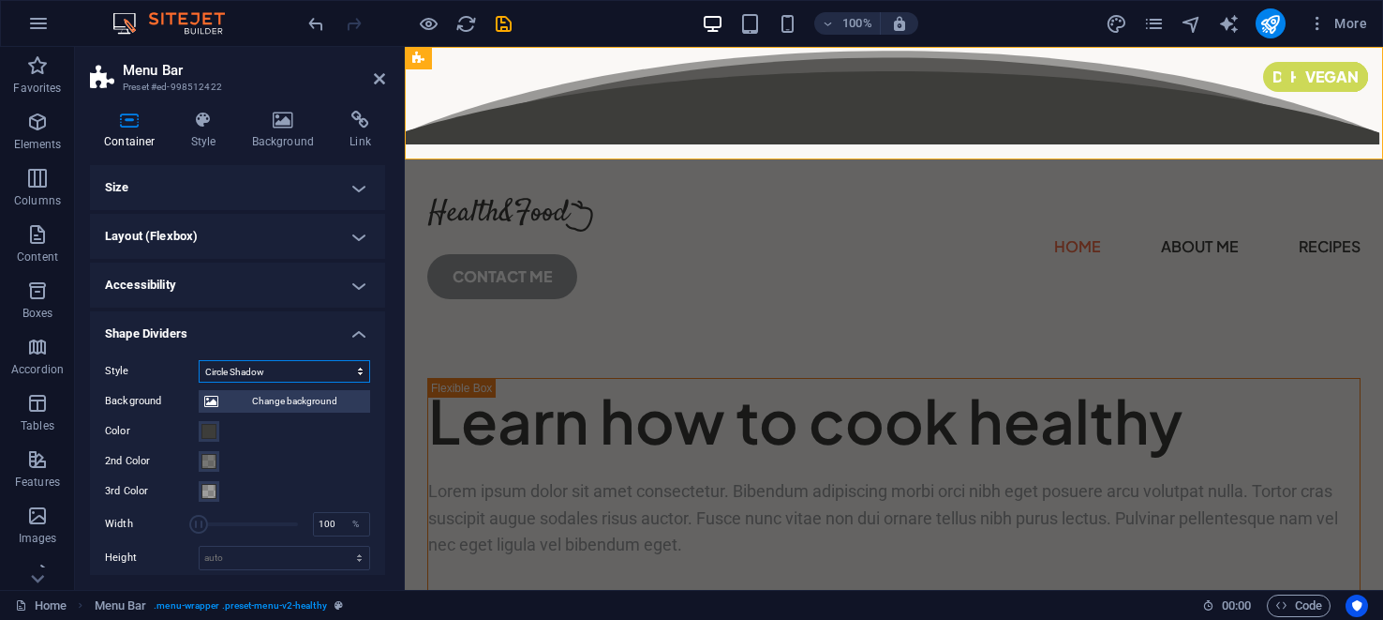
click at [358, 371] on select "None Triangle Square Diagonal Polygon 1 Polygon 2 Zigzag Multiple Zigzags Waves…" at bounding box center [285, 371] width 172 height 22
click at [199, 360] on select "None Triangle Square Diagonal Polygon 1 Polygon 2 Zigzag Multiple Zigzags Waves…" at bounding box center [285, 371] width 172 height 22
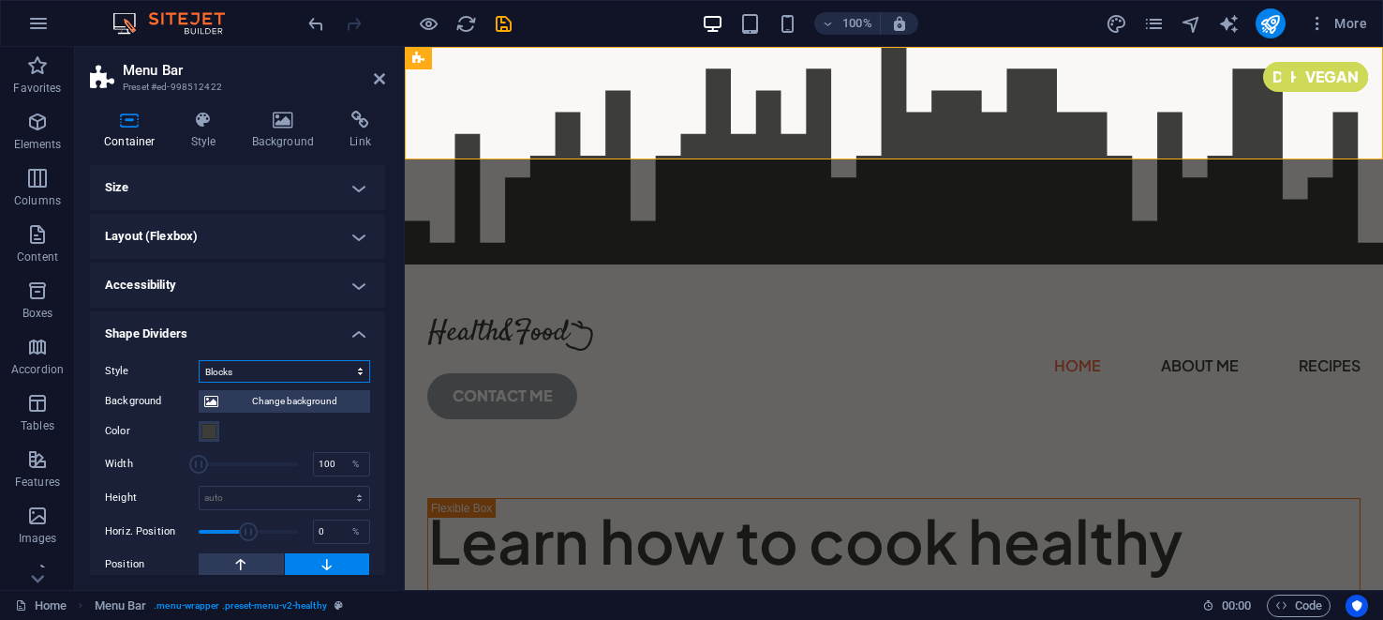
click at [355, 372] on select "None Triangle Square Diagonal Polygon 1 Polygon 2 Zigzag Multiple Zigzags Waves…" at bounding box center [285, 371] width 172 height 22
click at [199, 360] on select "None Triangle Square Diagonal Polygon 1 Polygon 2 Zigzag Multiple Zigzags Waves…" at bounding box center [285, 371] width 172 height 22
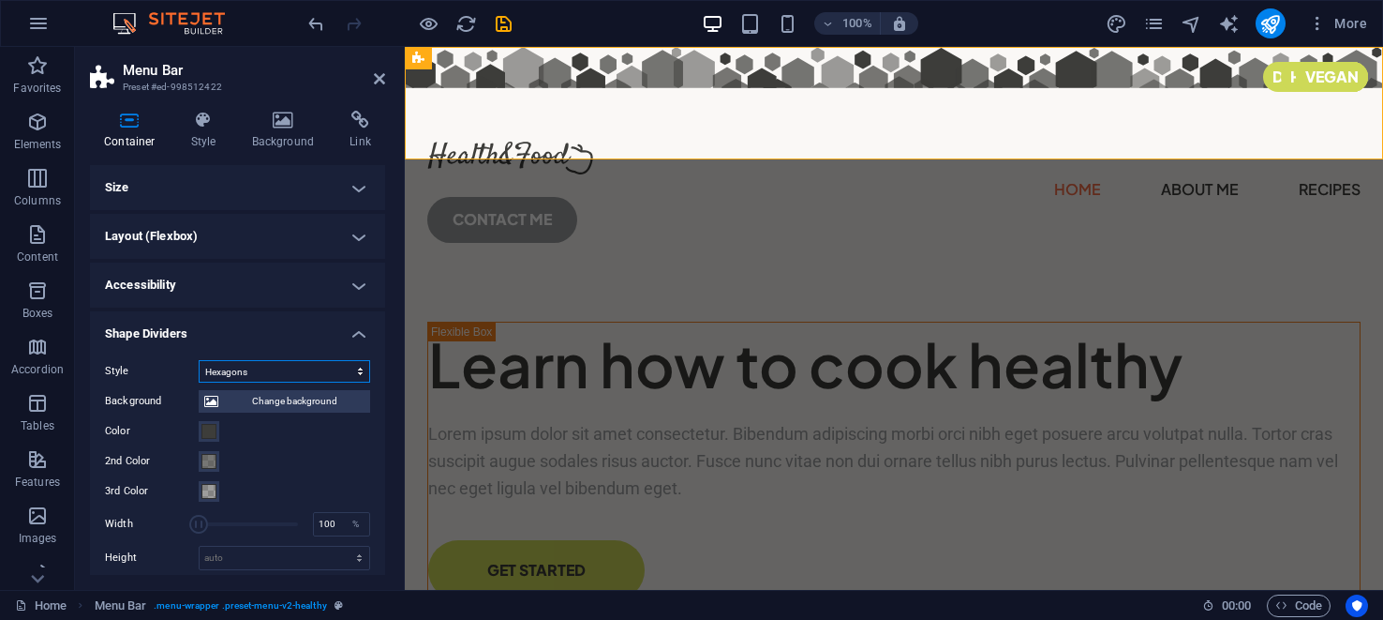
click at [357, 373] on select "None Triangle Square Diagonal Polygon 1 Polygon 2 Zigzag Multiple Zigzags Waves…" at bounding box center [285, 371] width 172 height 22
click at [199, 360] on select "None Triangle Square Diagonal Polygon 1 Polygon 2 Zigzag Multiple Zigzags Waves…" at bounding box center [285, 371] width 172 height 22
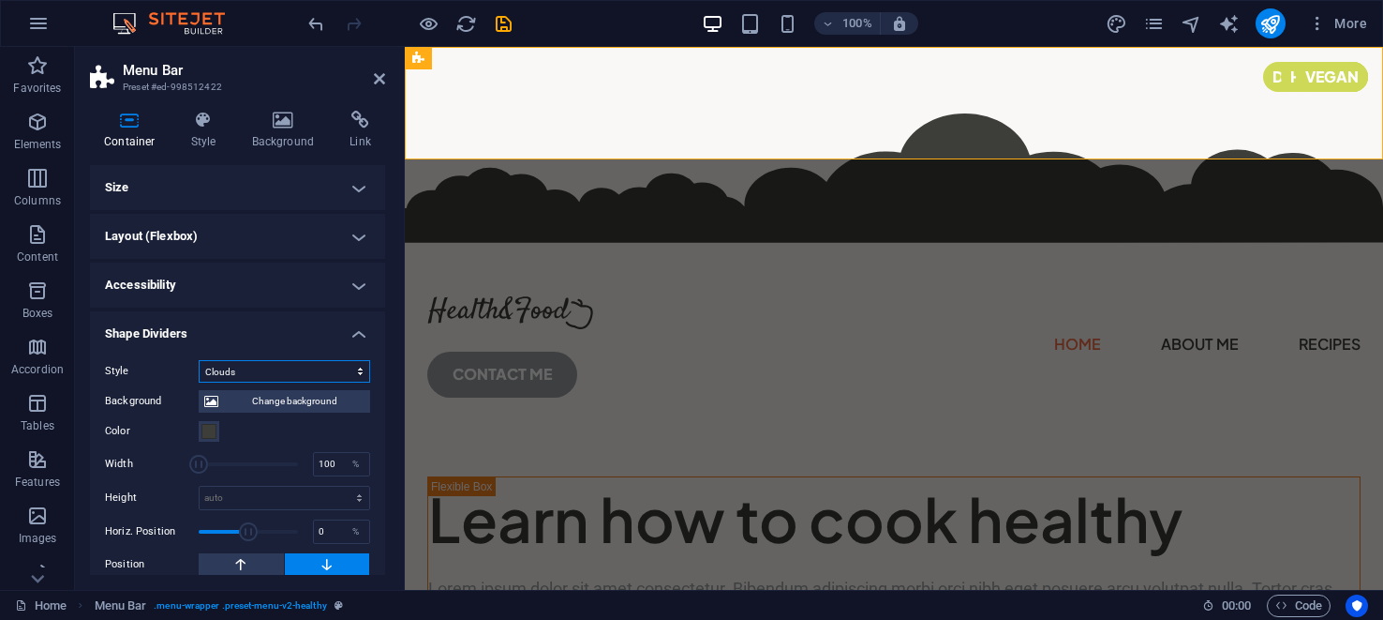
click at [359, 372] on select "None Triangle Square Diagonal Polygon 1 Polygon 2 Zigzag Multiple Zigzags Waves…" at bounding box center [285, 371] width 172 height 22
click at [199, 360] on select "None Triangle Square Diagonal Polygon 1 Polygon 2 Zigzag Multiple Zigzags Waves…" at bounding box center [285, 371] width 172 height 22
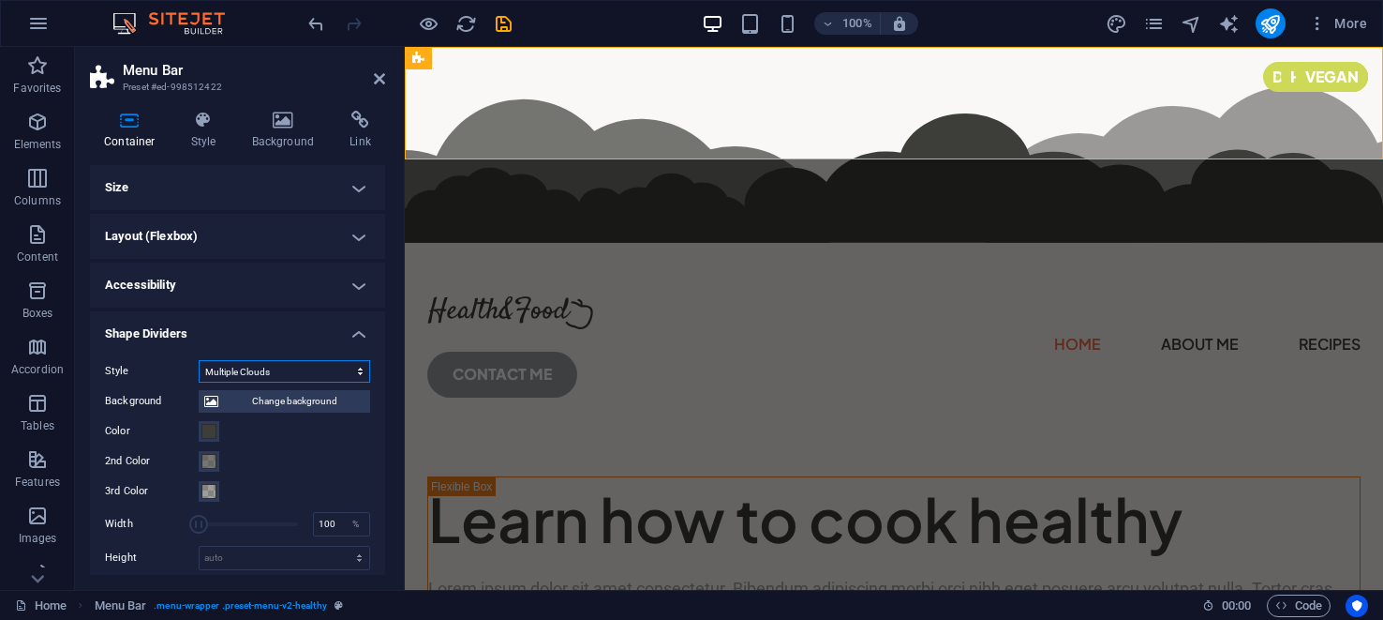
click at [357, 372] on select "None Triangle Square Diagonal Polygon 1 Polygon 2 Zigzag Multiple Zigzags Waves…" at bounding box center [285, 371] width 172 height 22
click at [199, 360] on select "None Triangle Square Diagonal Polygon 1 Polygon 2 Zigzag Multiple Zigzags Waves…" at bounding box center [285, 371] width 172 height 22
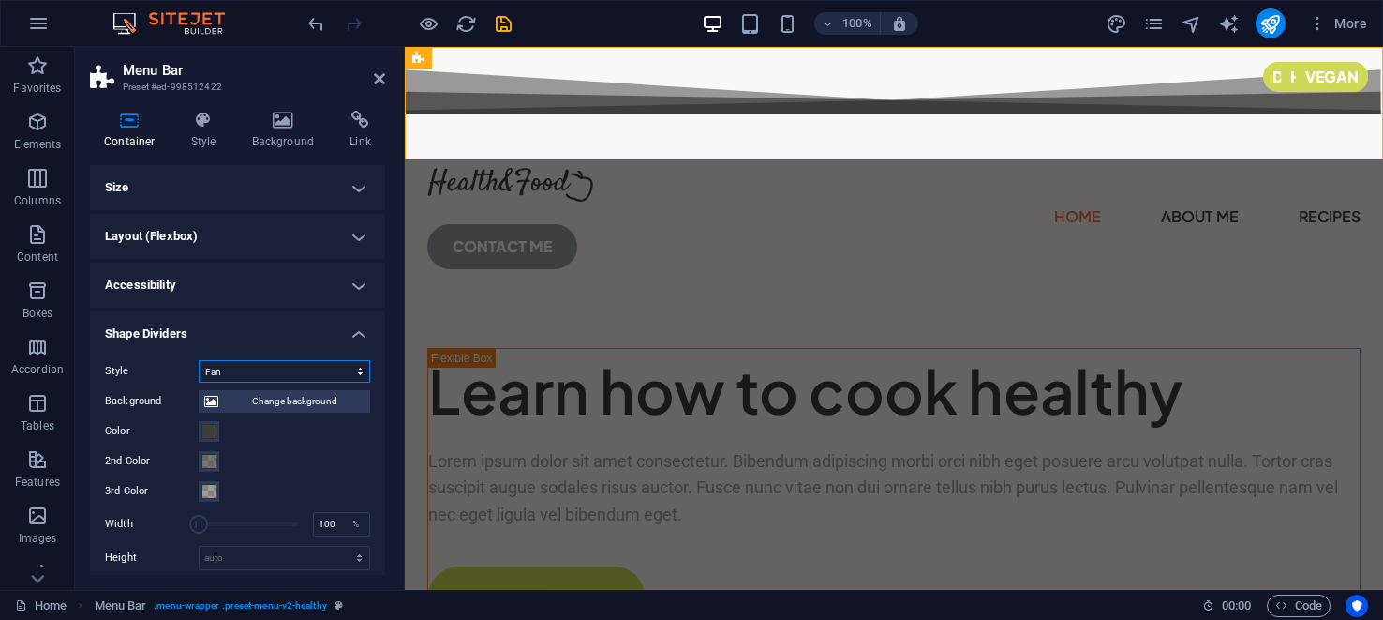
click at [355, 373] on select "None Triangle Square Diagonal Polygon 1 Polygon 2 Zigzag Multiple Zigzags Waves…" at bounding box center [285, 371] width 172 height 22
select select "pyramids"
click at [199, 360] on select "None Triangle Square Diagonal Polygon 1 Polygon 2 Zigzag Multiple Zigzags Waves…" at bounding box center [285, 371] width 172 height 22
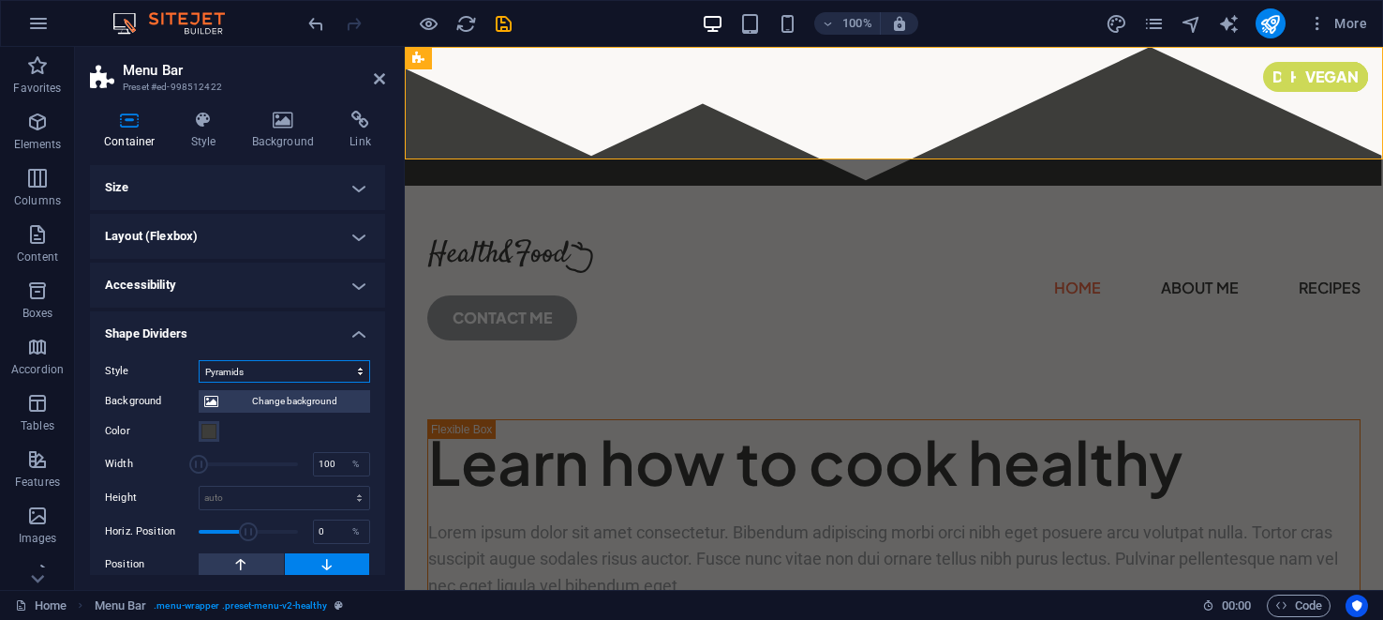
click at [357, 370] on select "None Triangle Square Diagonal Polygon 1 Polygon 2 Zigzag Multiple Zigzags Waves…" at bounding box center [285, 371] width 172 height 22
click at [268, 374] on select "None Triangle Square Diagonal Polygon 1 Polygon 2 Zigzag Multiple Zigzags Waves…" at bounding box center [285, 371] width 172 height 22
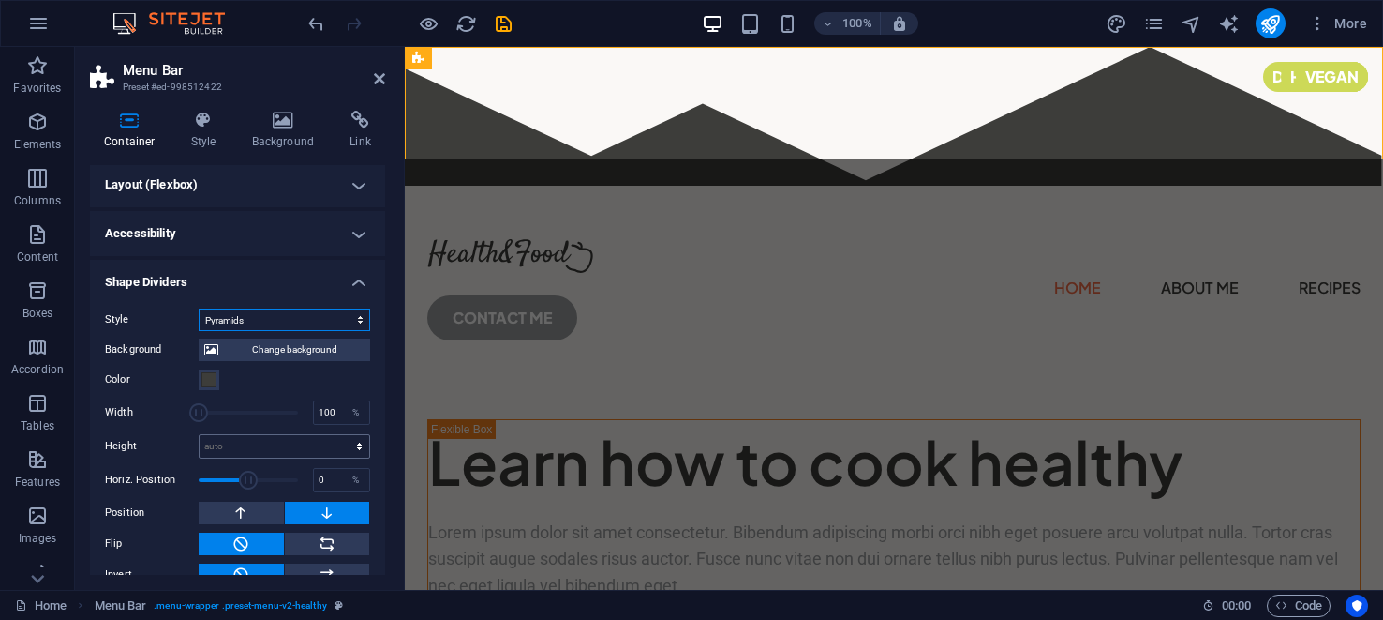
scroll to position [56, 0]
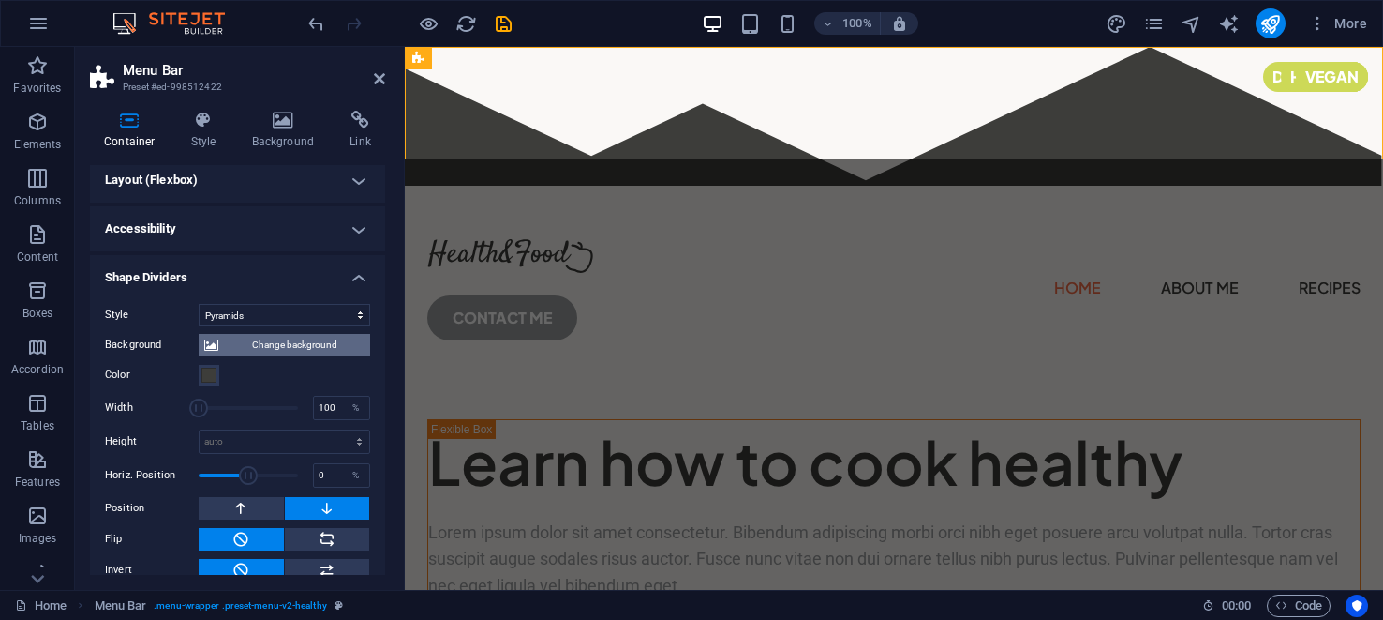
click at [297, 339] on span "Change background" at bounding box center [294, 345] width 141 height 22
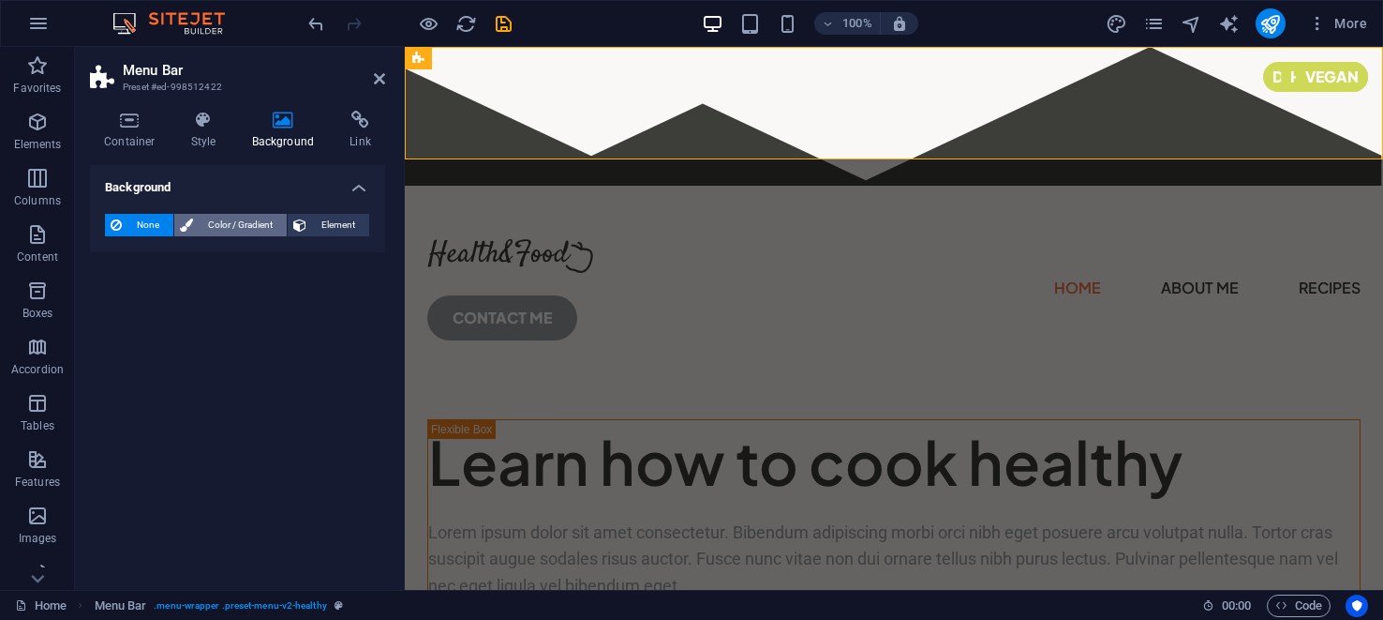
click at [209, 223] on span "Color / Gradient" at bounding box center [240, 225] width 82 height 22
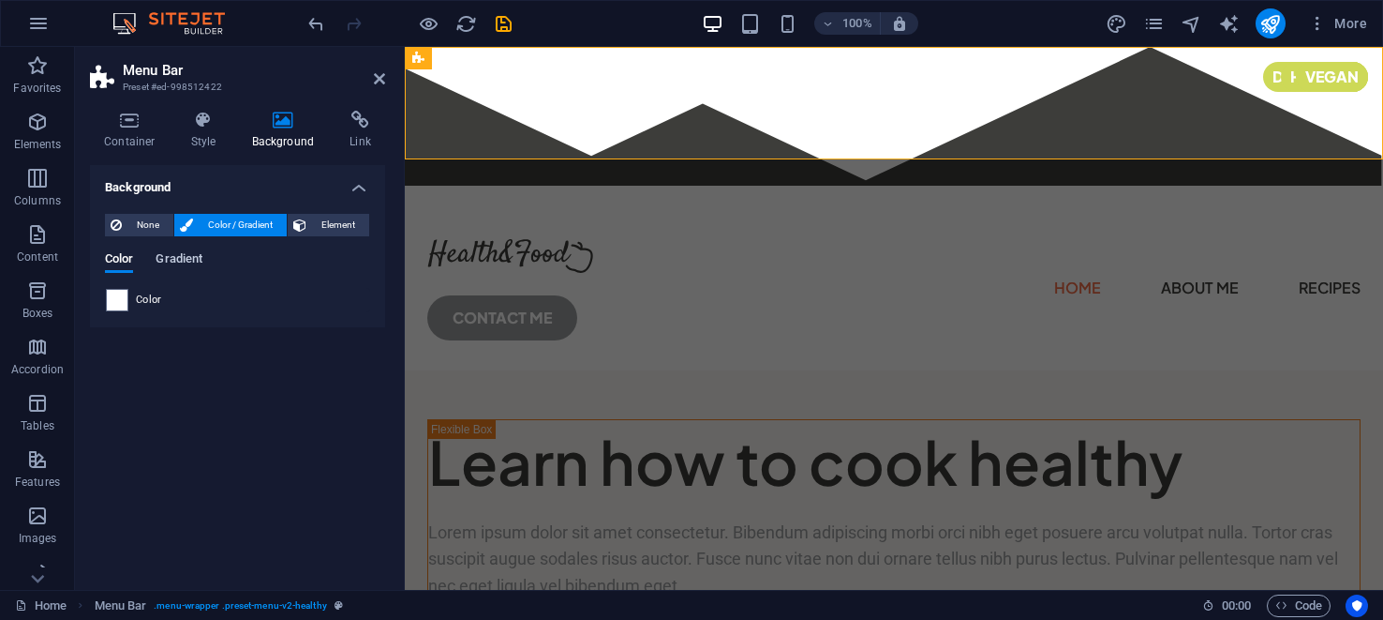
click at [182, 257] on span "Gradient" at bounding box center [179, 260] width 47 height 26
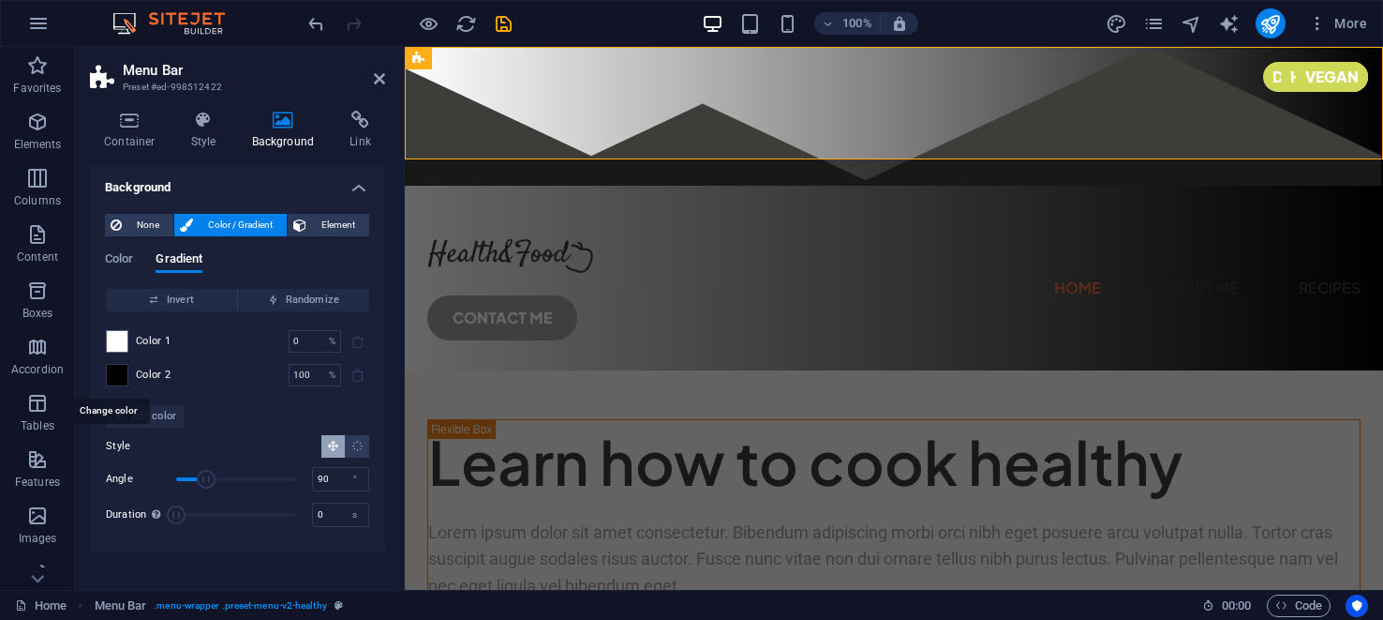
click at [118, 373] on span at bounding box center [117, 375] width 21 height 21
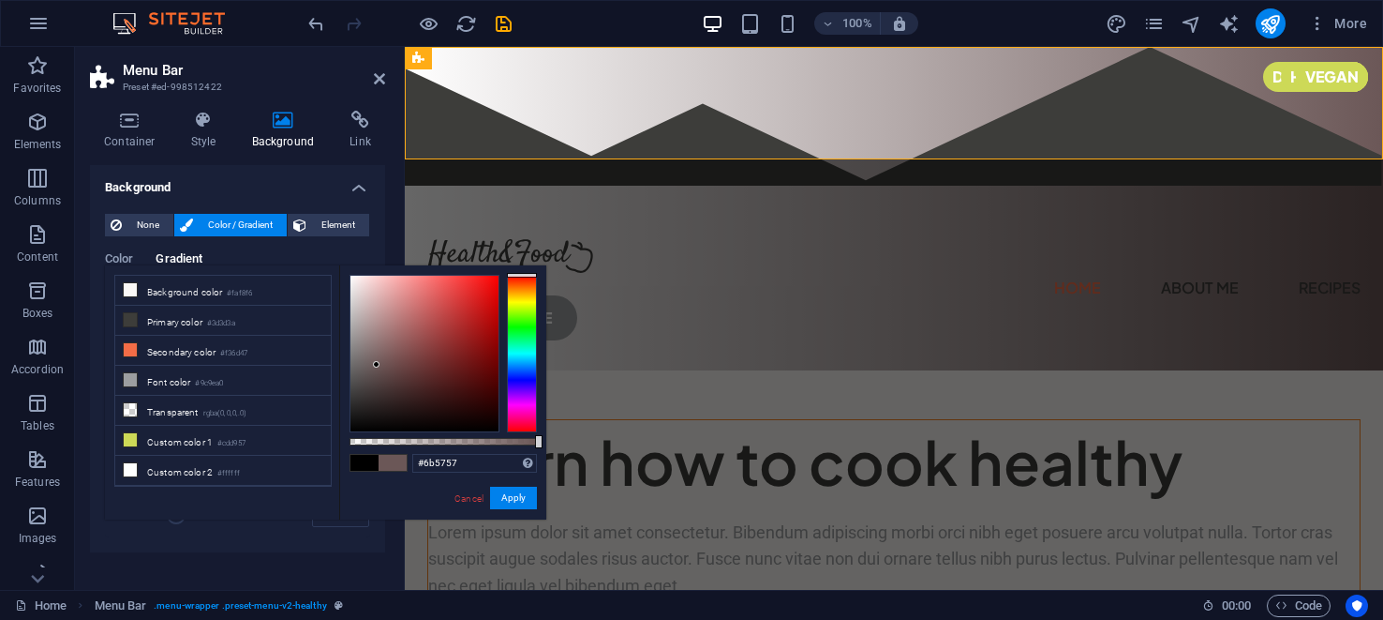
drag, startPoint x: 349, startPoint y: 430, endPoint x: 377, endPoint y: 365, distance: 71.4
click at [377, 365] on div at bounding box center [376, 364] width 7 height 7
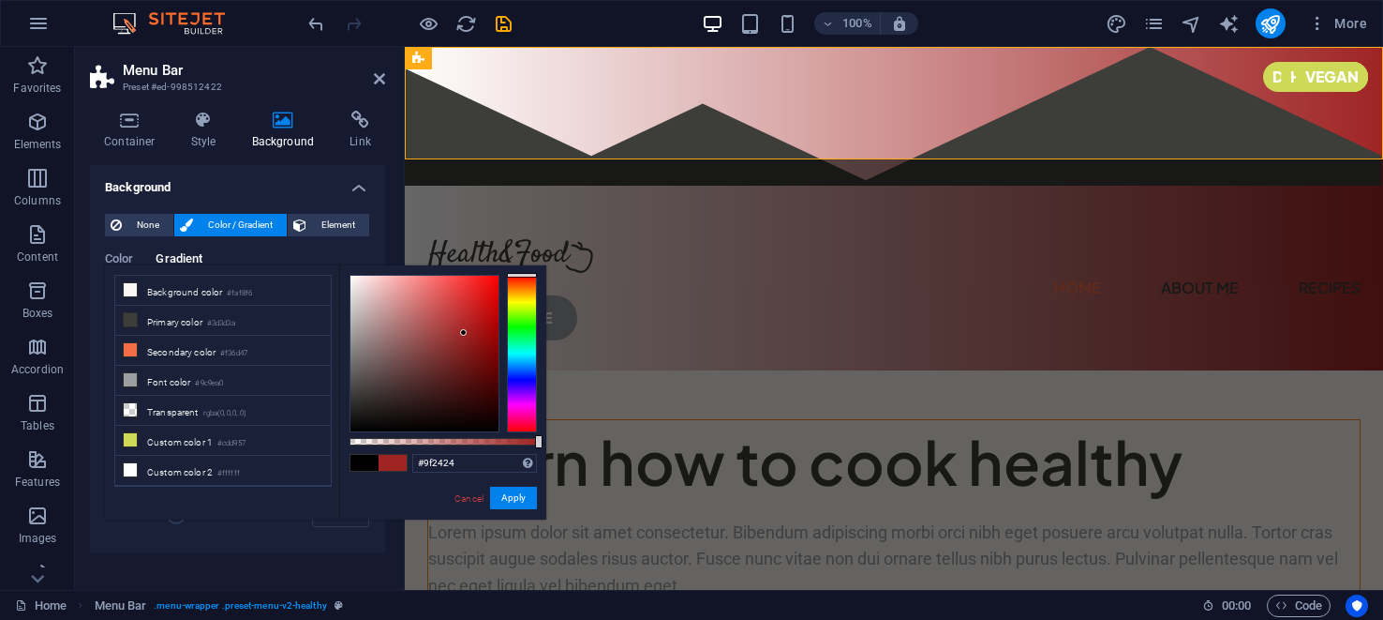
drag, startPoint x: 375, startPoint y: 363, endPoint x: 464, endPoint y: 333, distance: 94.0
click at [464, 333] on div at bounding box center [463, 332] width 7 height 7
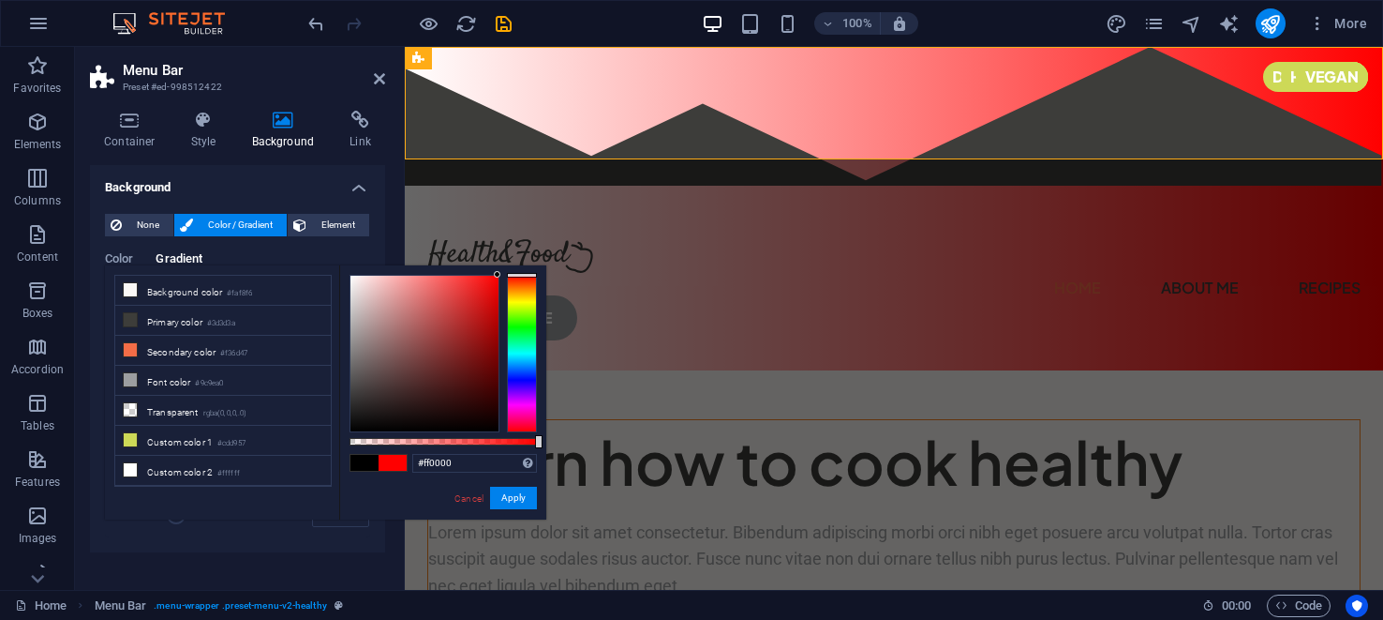
drag, startPoint x: 466, startPoint y: 323, endPoint x: 529, endPoint y: 274, distance: 80.1
click at [529, 275] on div at bounding box center [443, 353] width 187 height 157
drag, startPoint x: 500, startPoint y: 274, endPoint x: 490, endPoint y: 366, distance: 93.3
click at [493, 369] on div at bounding box center [443, 353] width 187 height 157
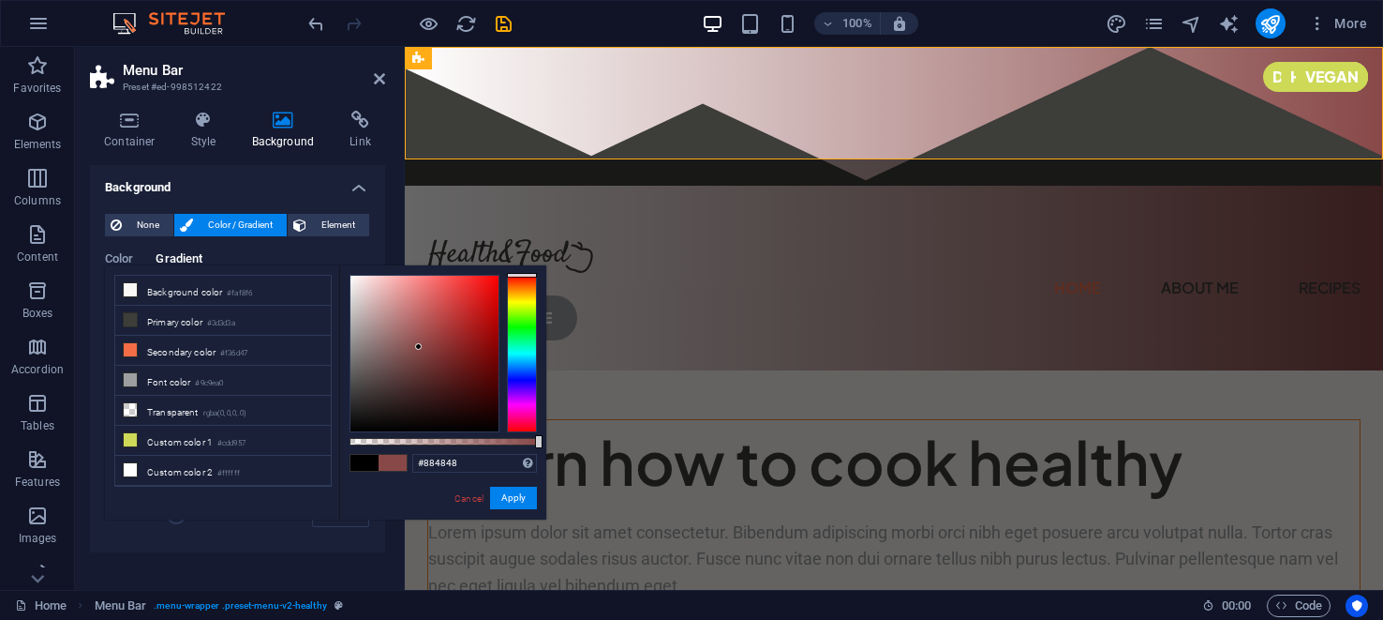
drag, startPoint x: 497, startPoint y: 274, endPoint x: 365, endPoint y: 352, distance: 153.8
click at [416, 347] on div at bounding box center [418, 346] width 7 height 7
click at [169, 315] on li "Primary color #3d3d3a" at bounding box center [223, 321] width 216 height 30
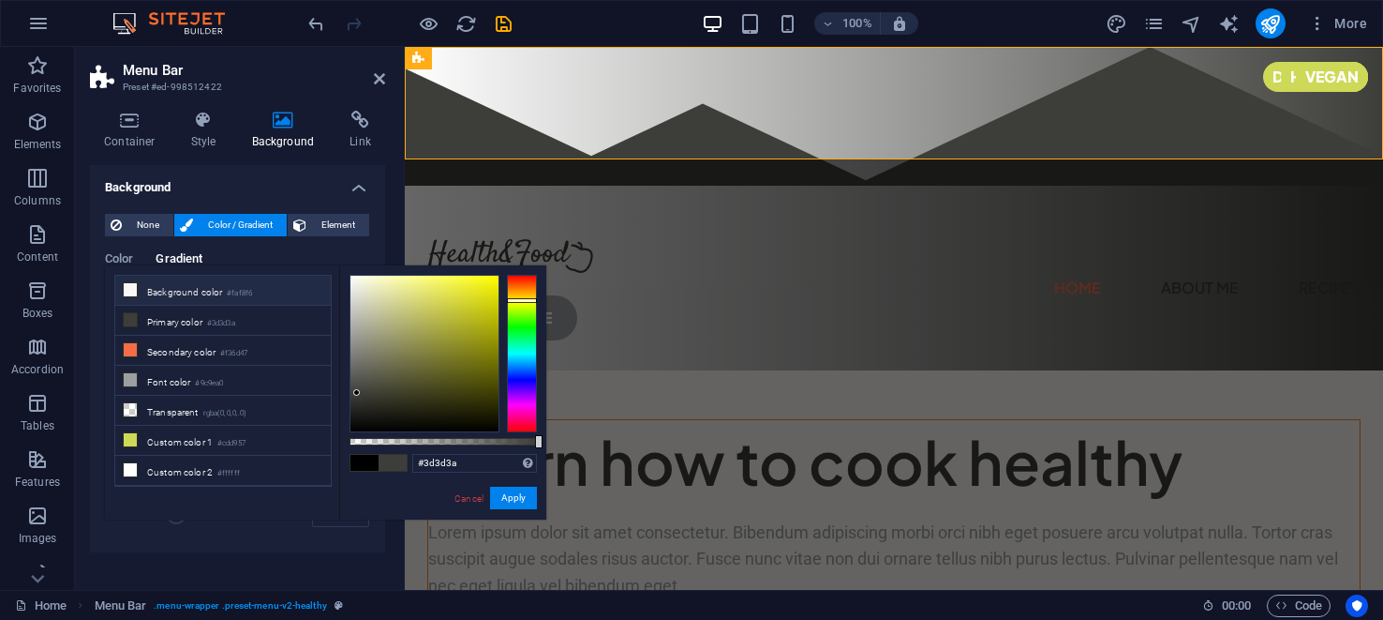
click at [179, 288] on li "Background color #faf8f6" at bounding box center [223, 291] width 216 height 30
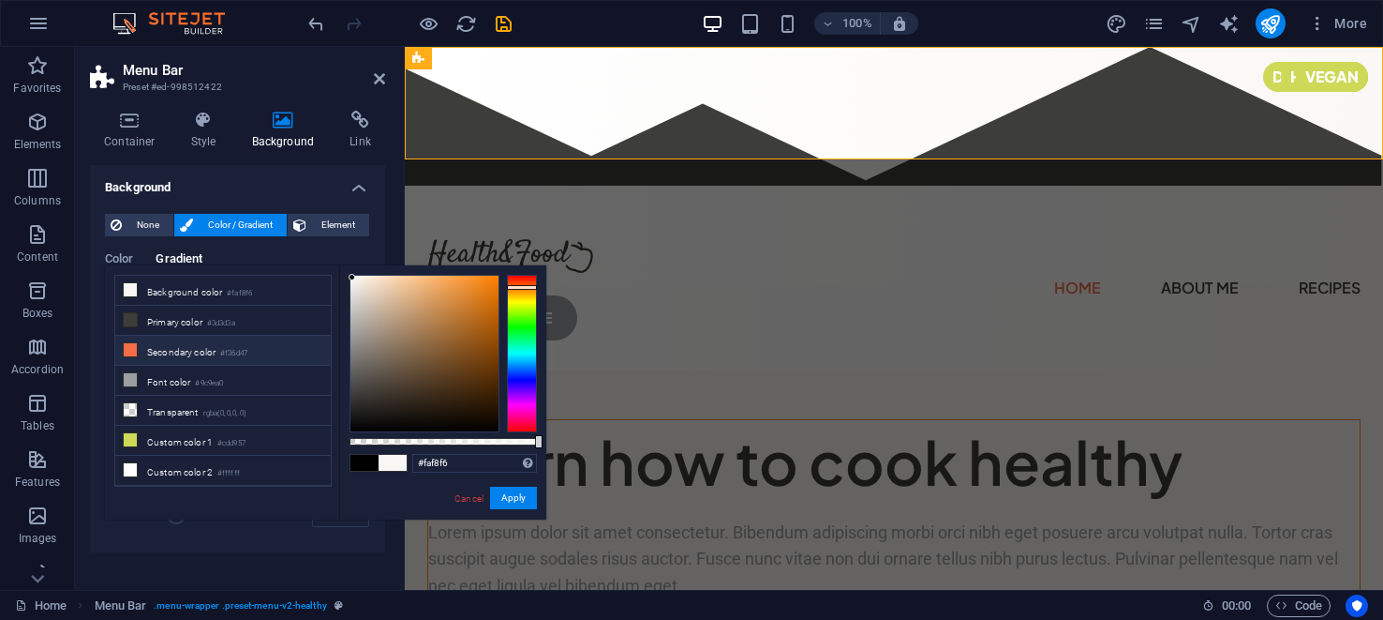
click at [179, 346] on li "Secondary color #f36d47" at bounding box center [223, 351] width 216 height 30
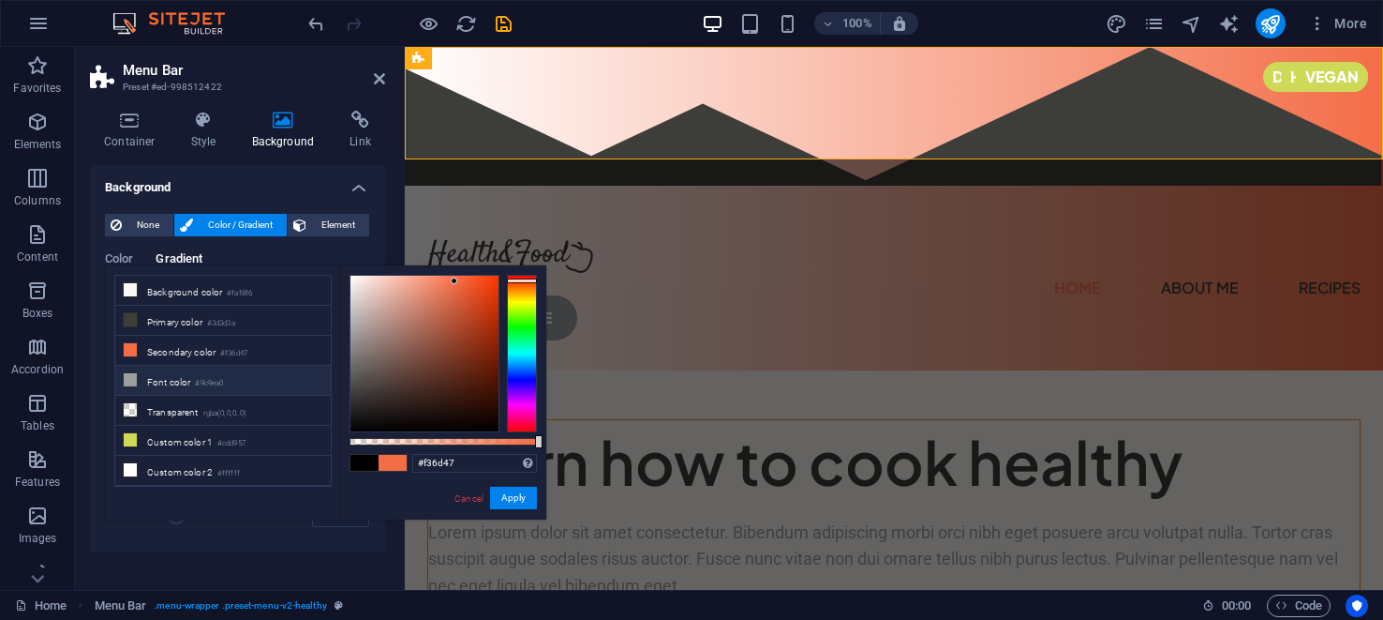
click at [177, 375] on li "Font color #9c9ea0" at bounding box center [223, 381] width 216 height 30
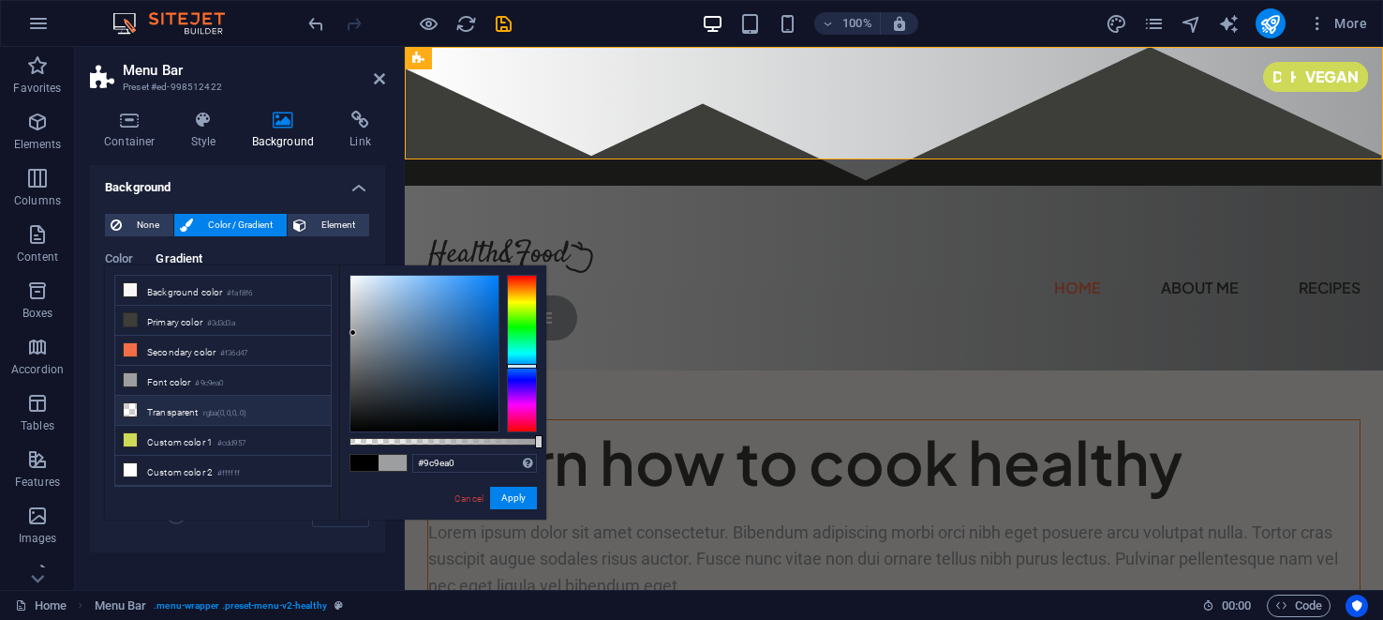
click at [176, 398] on li "Transparent rgba(0,0,0,.0)" at bounding box center [223, 411] width 216 height 30
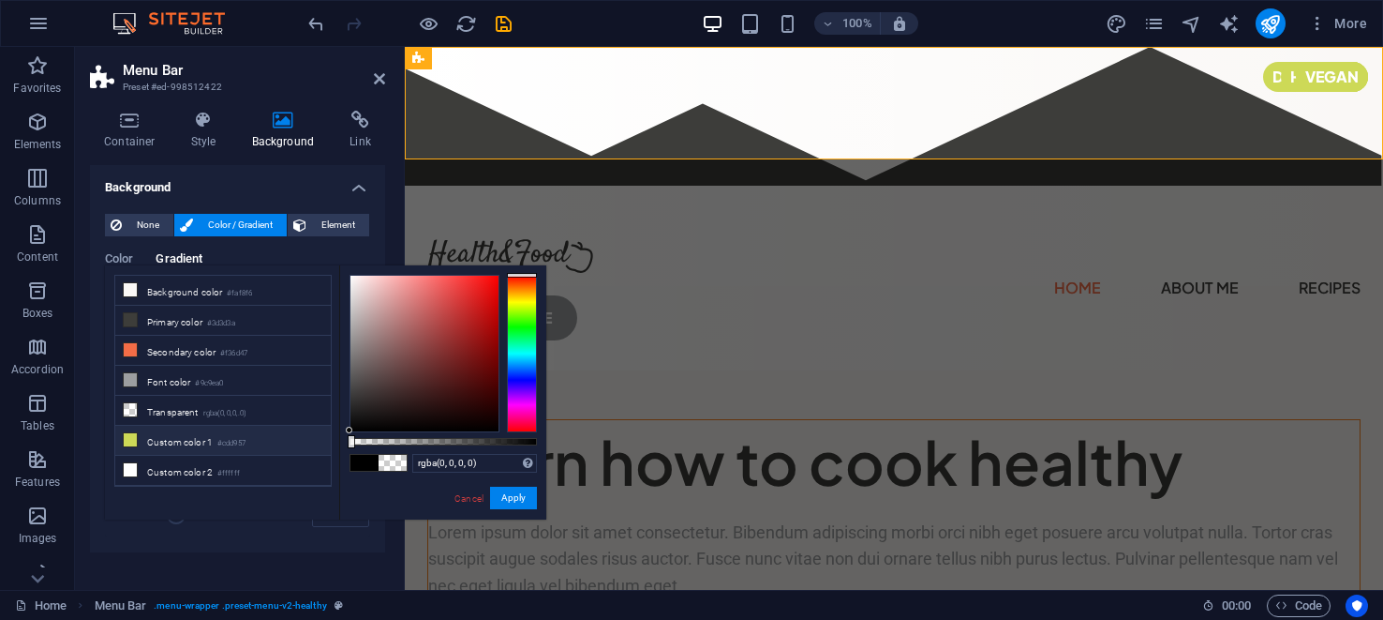
click at [164, 431] on li "Custom color 1 #cdd957" at bounding box center [223, 441] width 216 height 30
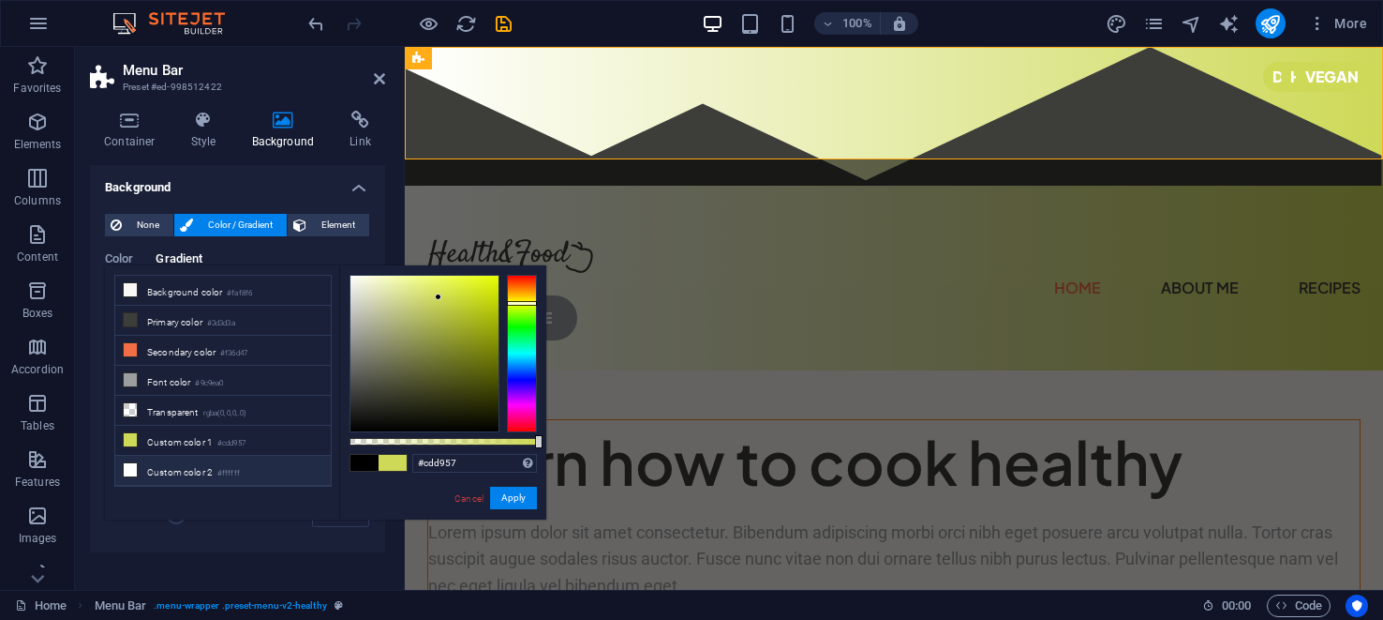
click at [171, 458] on li "Custom color 2 #ffffff" at bounding box center [223, 470] width 216 height 30
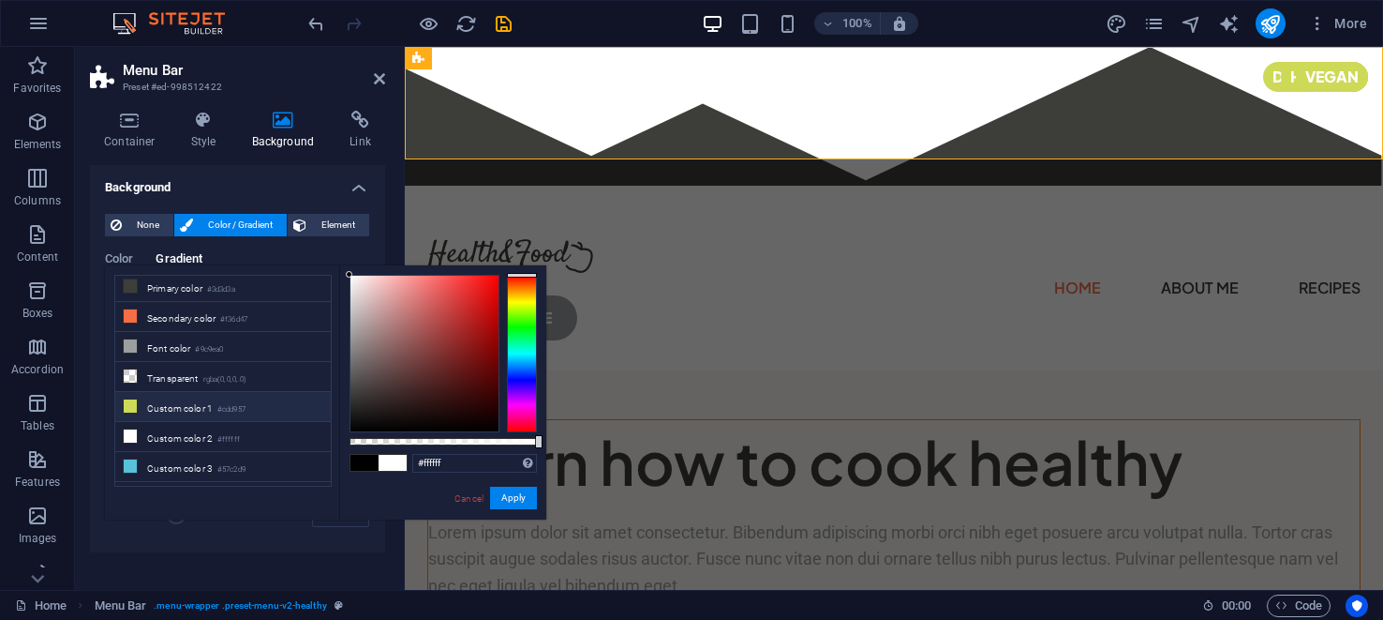
scroll to position [37, 0]
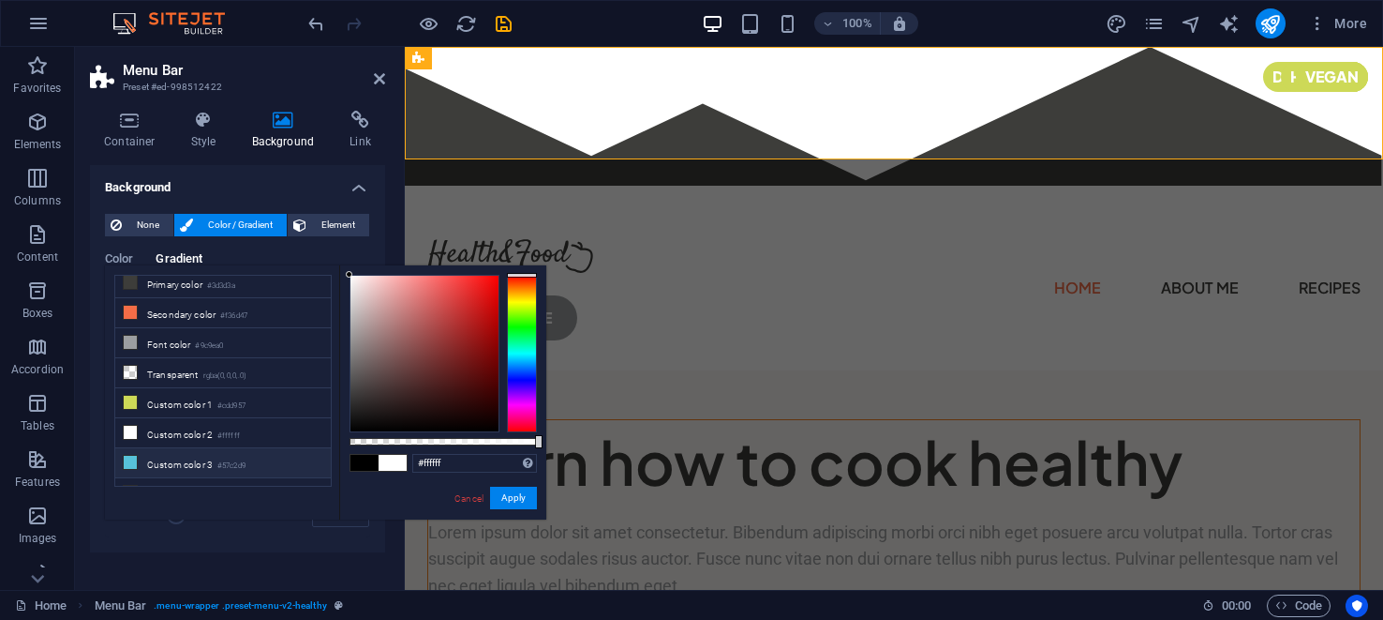
click at [186, 448] on li "Custom color 3 #57c2d9" at bounding box center [223, 463] width 216 height 30
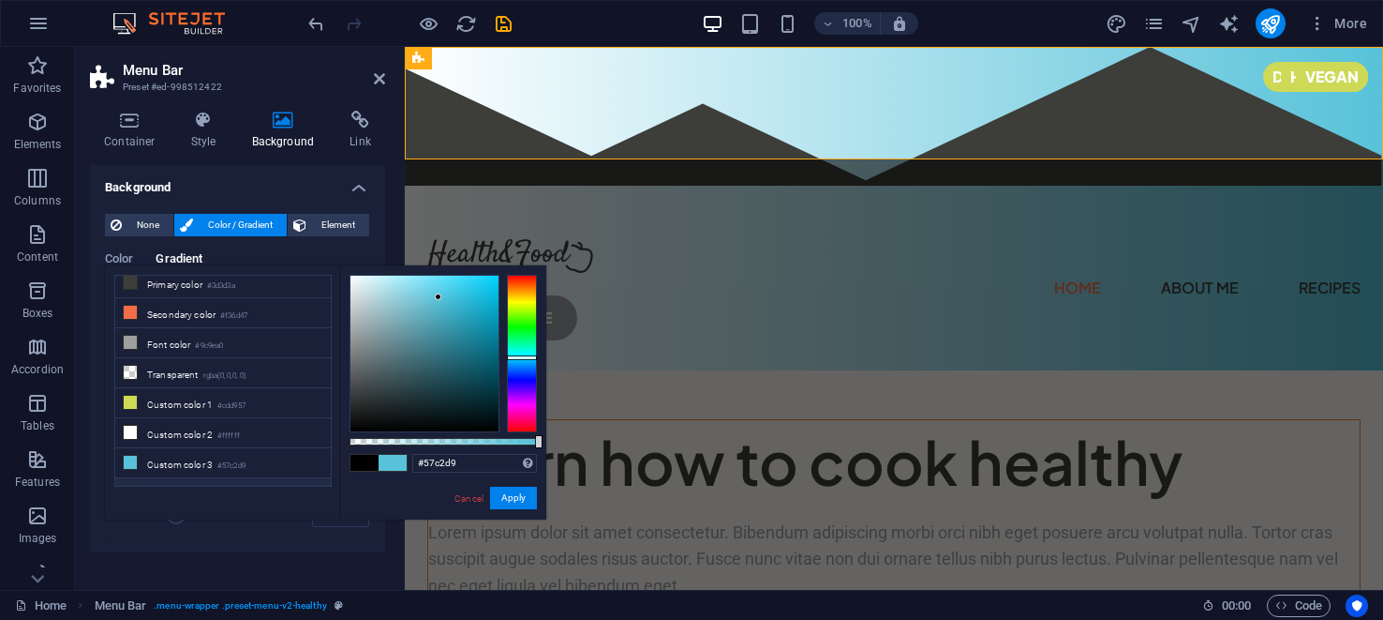
click at [183, 478] on li "Custom color 4 #ffc700" at bounding box center [223, 493] width 216 height 30
type input "#ffc700"
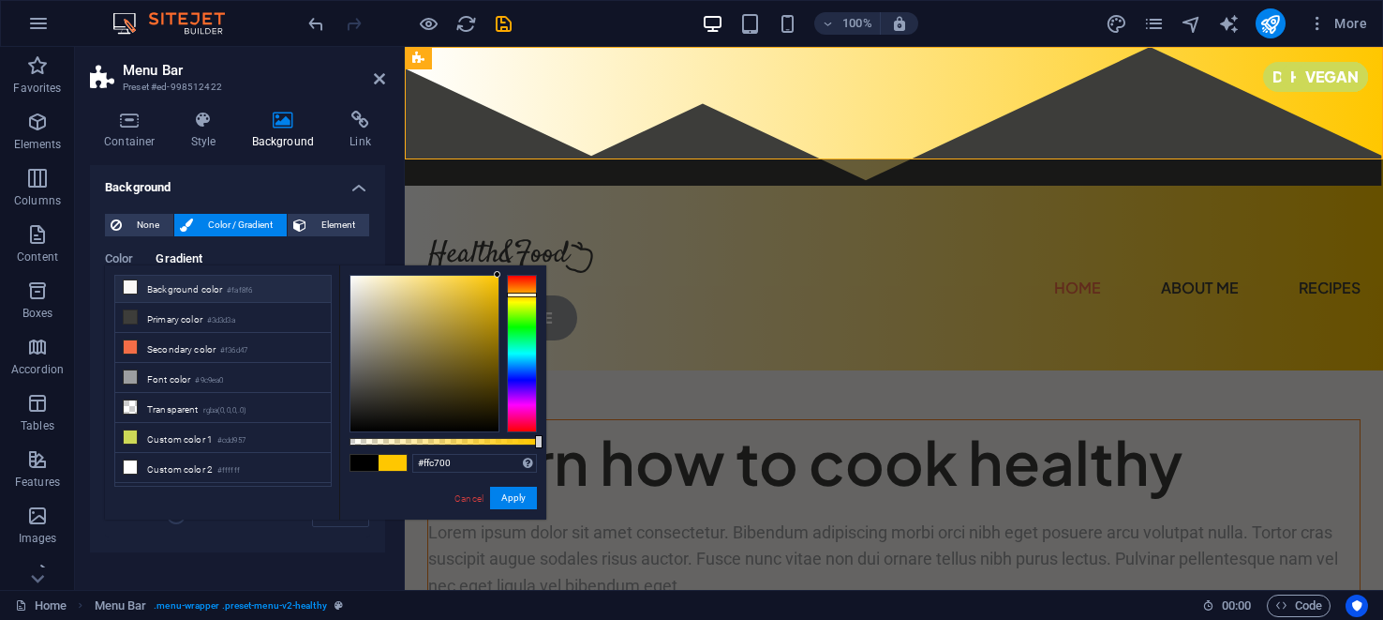
scroll to position [0, 0]
click at [337, 222] on span "Element" at bounding box center [338, 225] width 52 height 22
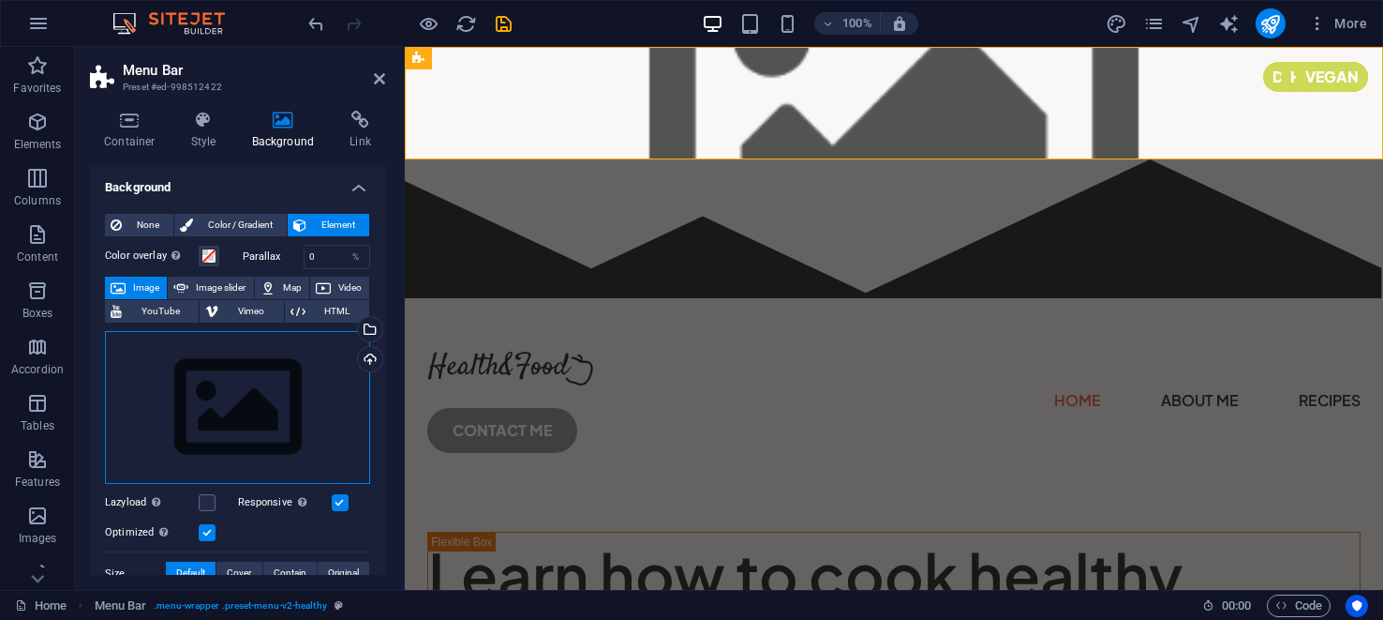
click at [230, 387] on div "Drag files here, click to choose files or select files from Files or our free s…" at bounding box center [237, 408] width 265 height 154
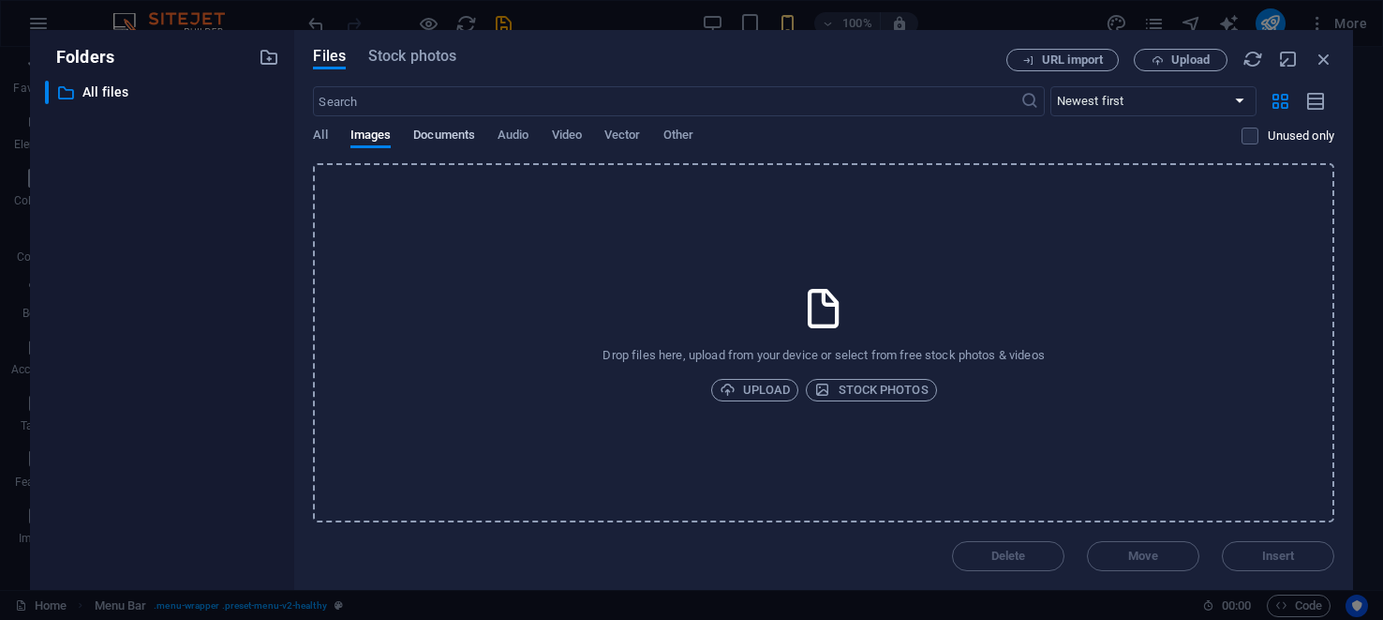
click at [450, 131] on span "Documents" at bounding box center [444, 137] width 62 height 26
click at [516, 132] on span "Audio" at bounding box center [513, 137] width 31 height 26
click at [577, 138] on span "Video" at bounding box center [567, 137] width 30 height 26
click at [629, 137] on span "Vector" at bounding box center [623, 137] width 37 height 26
click at [684, 132] on span "Other" at bounding box center [679, 137] width 30 height 26
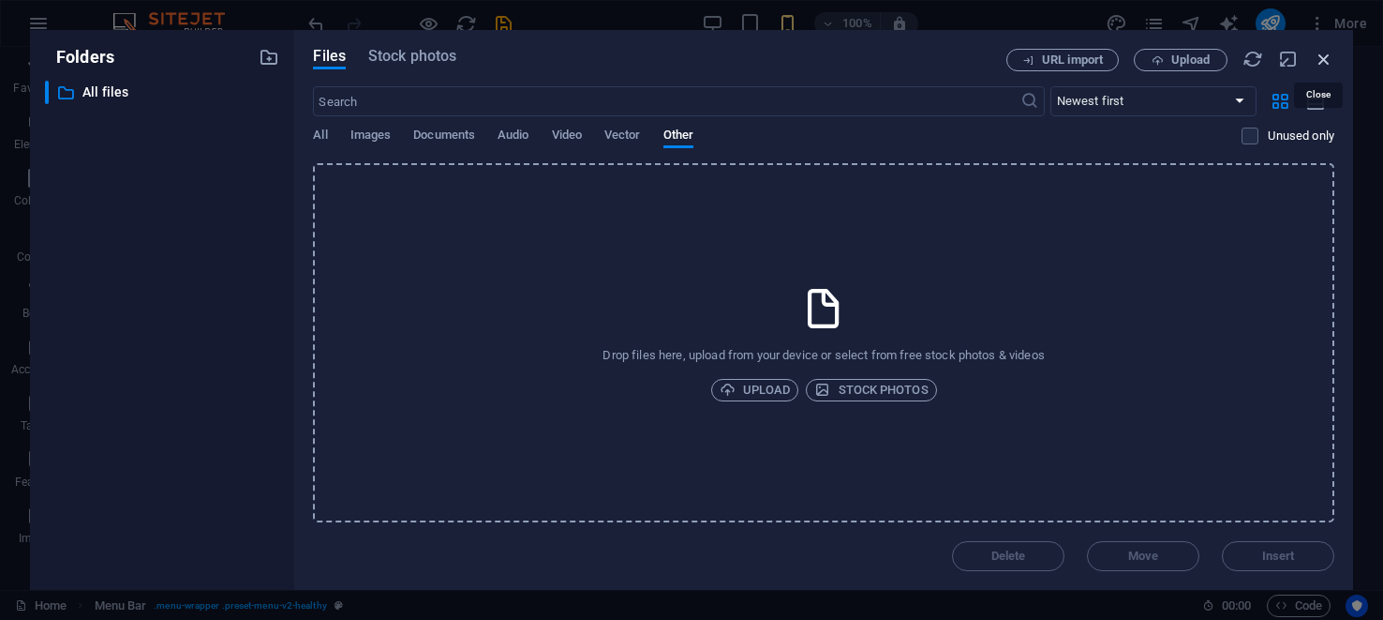
click at [1323, 62] on icon "button" at bounding box center [1324, 59] width 21 height 21
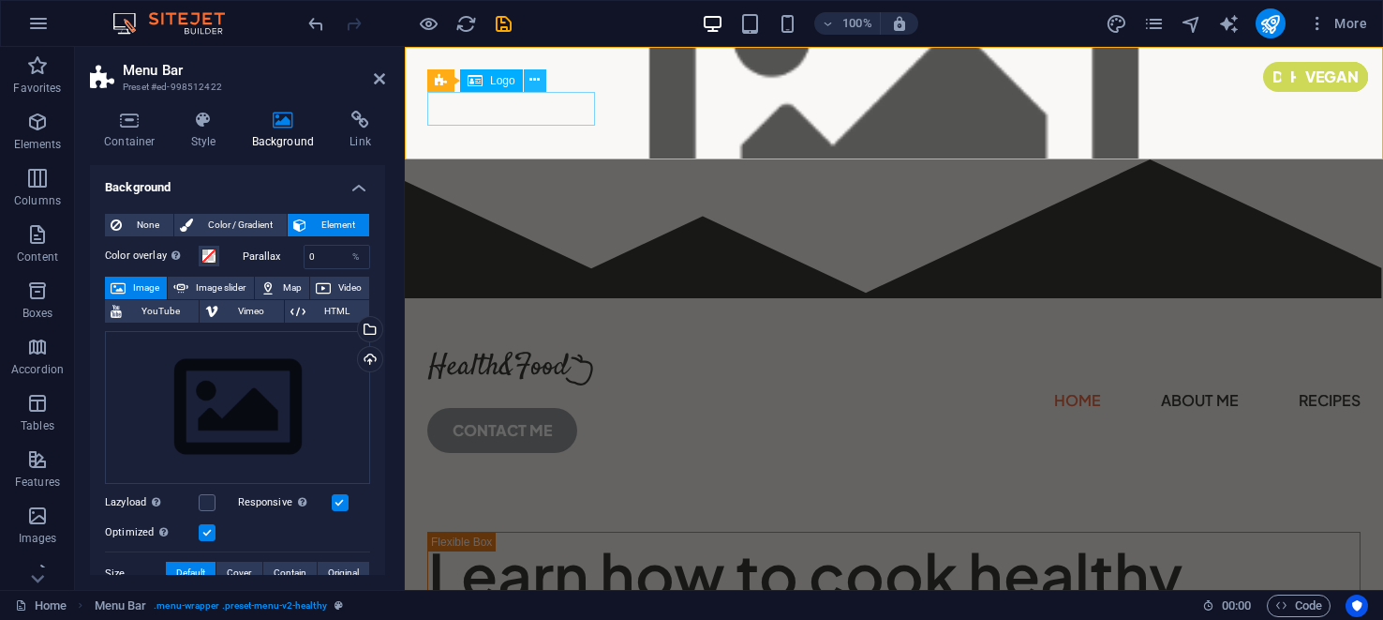
click at [539, 80] on icon at bounding box center [535, 80] width 10 height 20
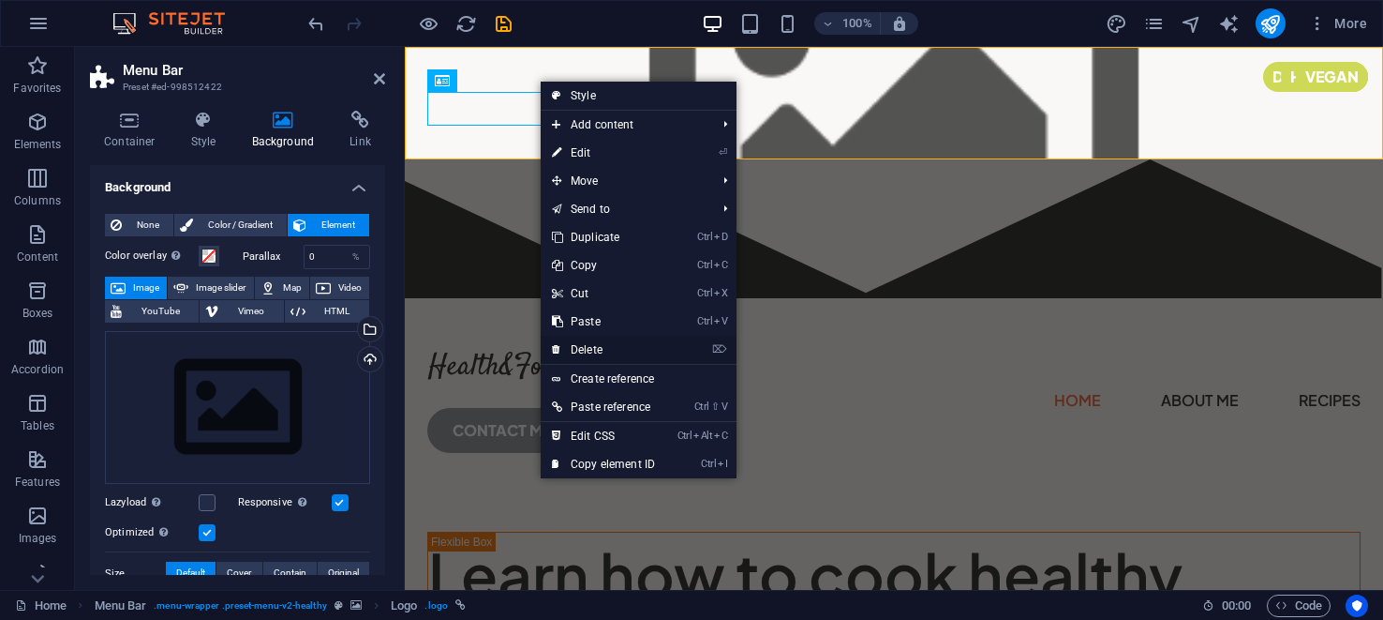
click at [589, 345] on link "⌦ Delete" at bounding box center [604, 350] width 126 height 28
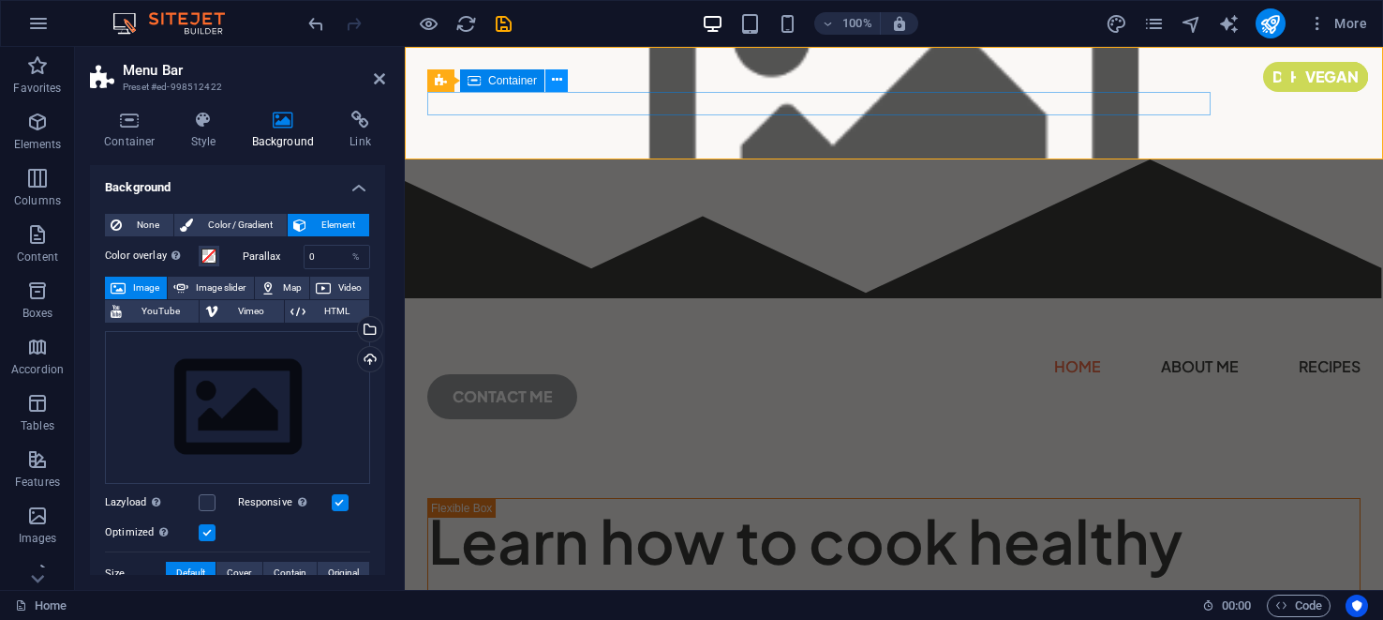
click at [556, 78] on icon at bounding box center [557, 80] width 10 height 20
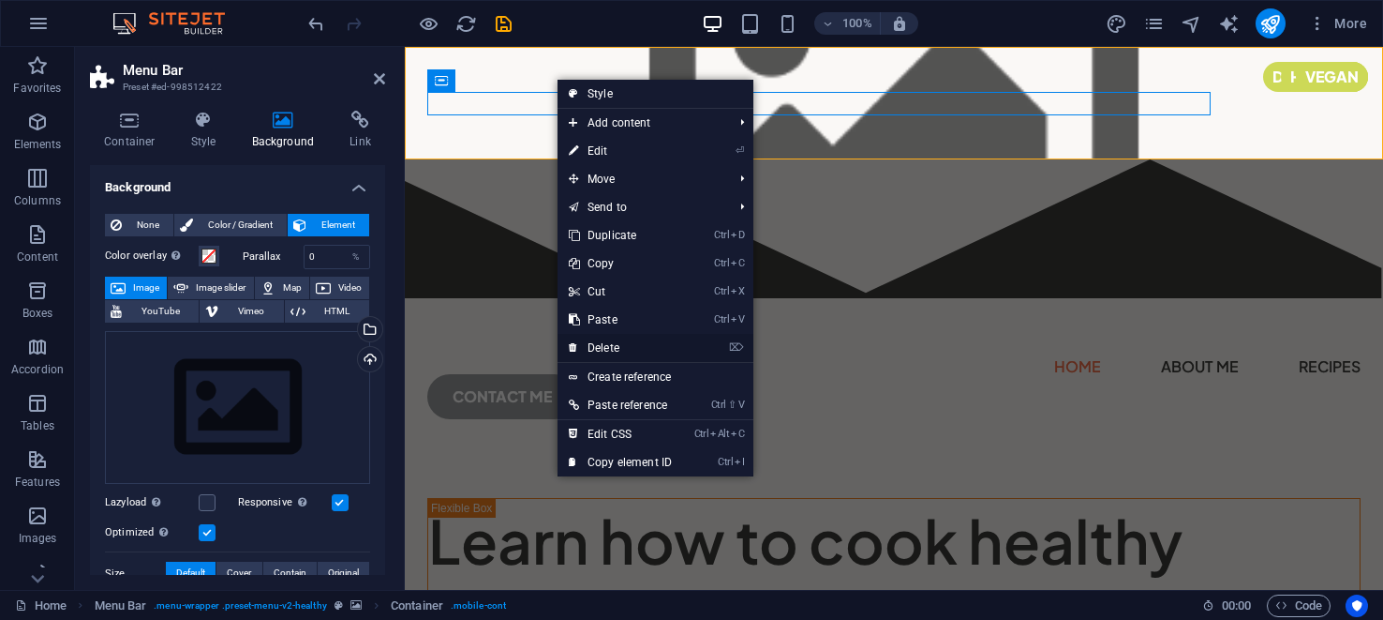
click at [603, 341] on link "⌦ Delete" at bounding box center [621, 348] width 126 height 28
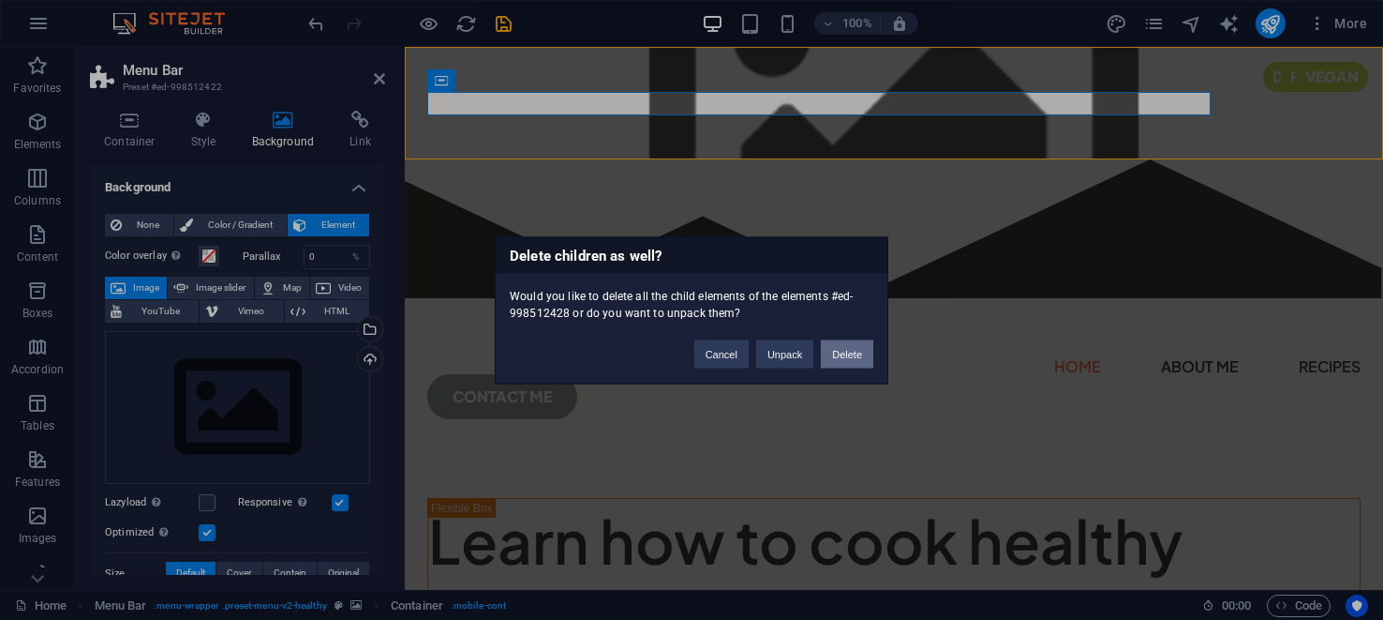
click at [849, 348] on button "Delete" at bounding box center [847, 353] width 52 height 28
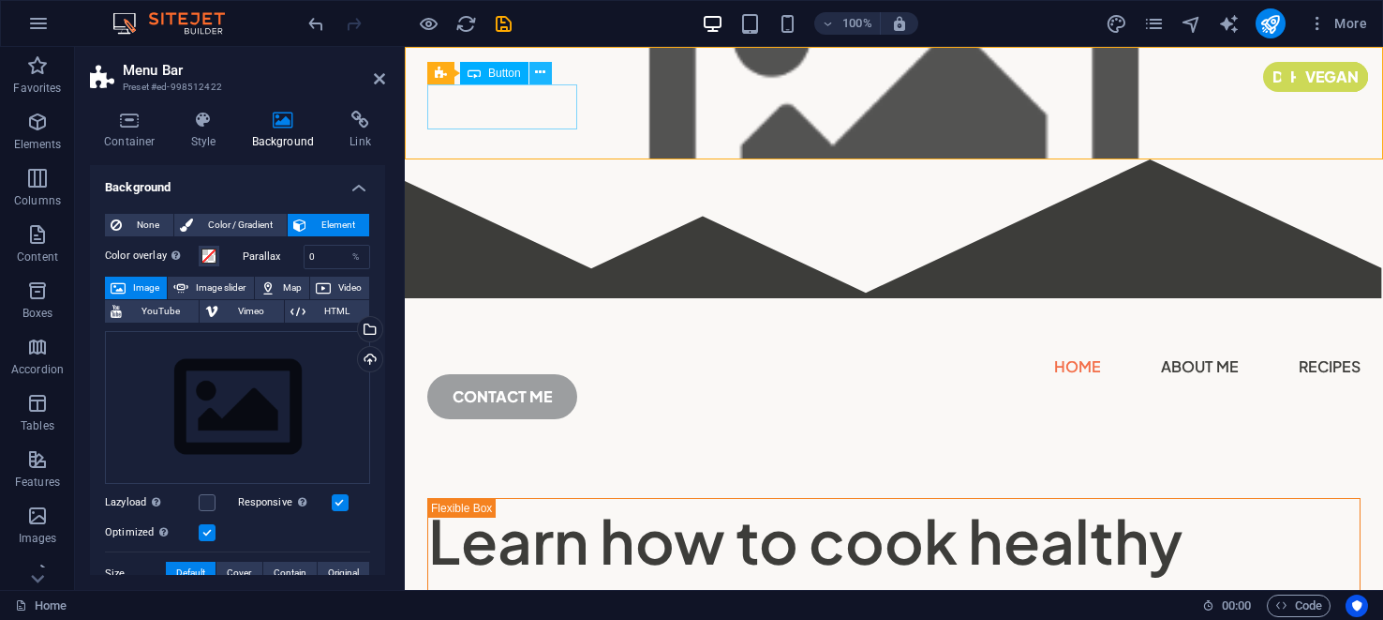
click at [538, 69] on icon at bounding box center [540, 73] width 10 height 20
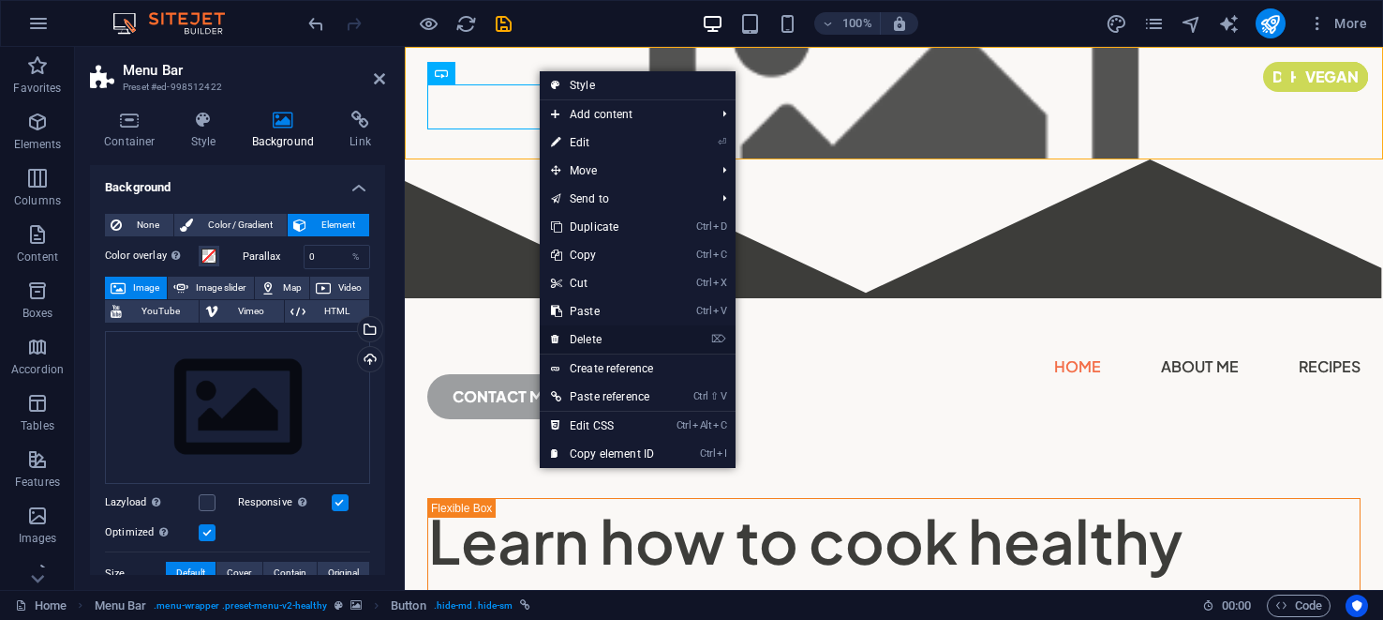
drag, startPoint x: 582, startPoint y: 335, endPoint x: 177, endPoint y: 286, distance: 407.8
click at [582, 335] on link "⌦ Delete" at bounding box center [603, 339] width 126 height 28
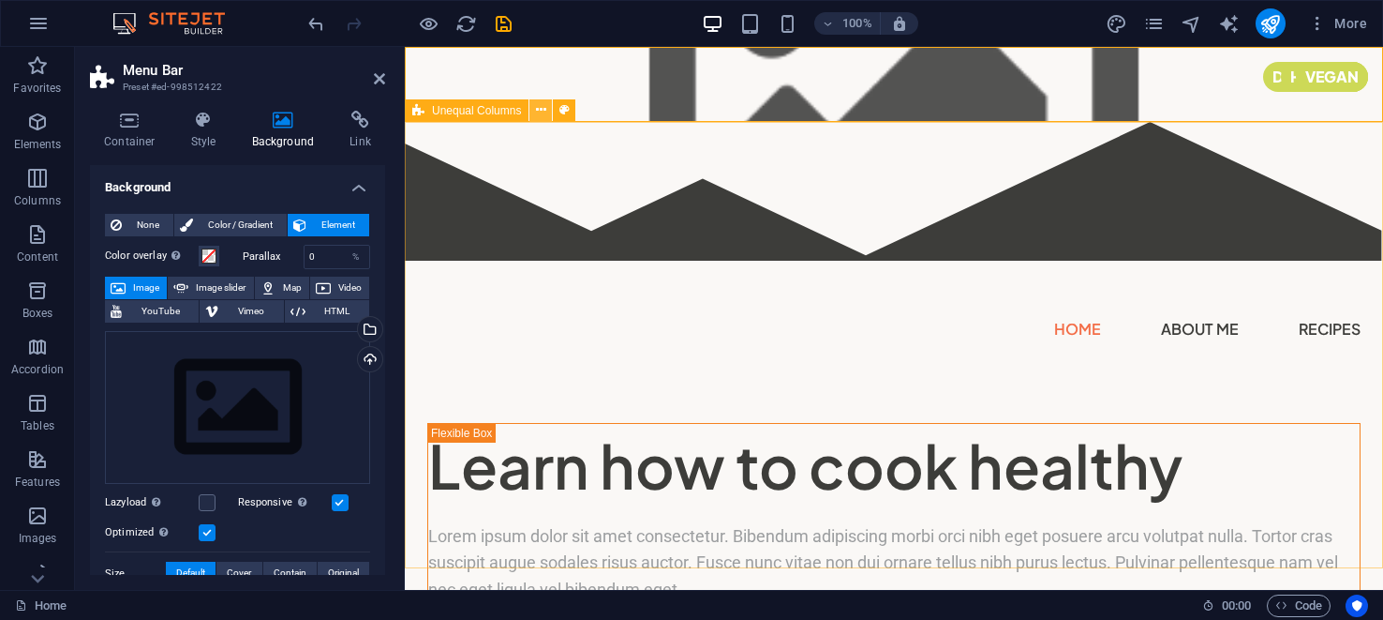
click at [543, 111] on icon at bounding box center [541, 110] width 10 height 20
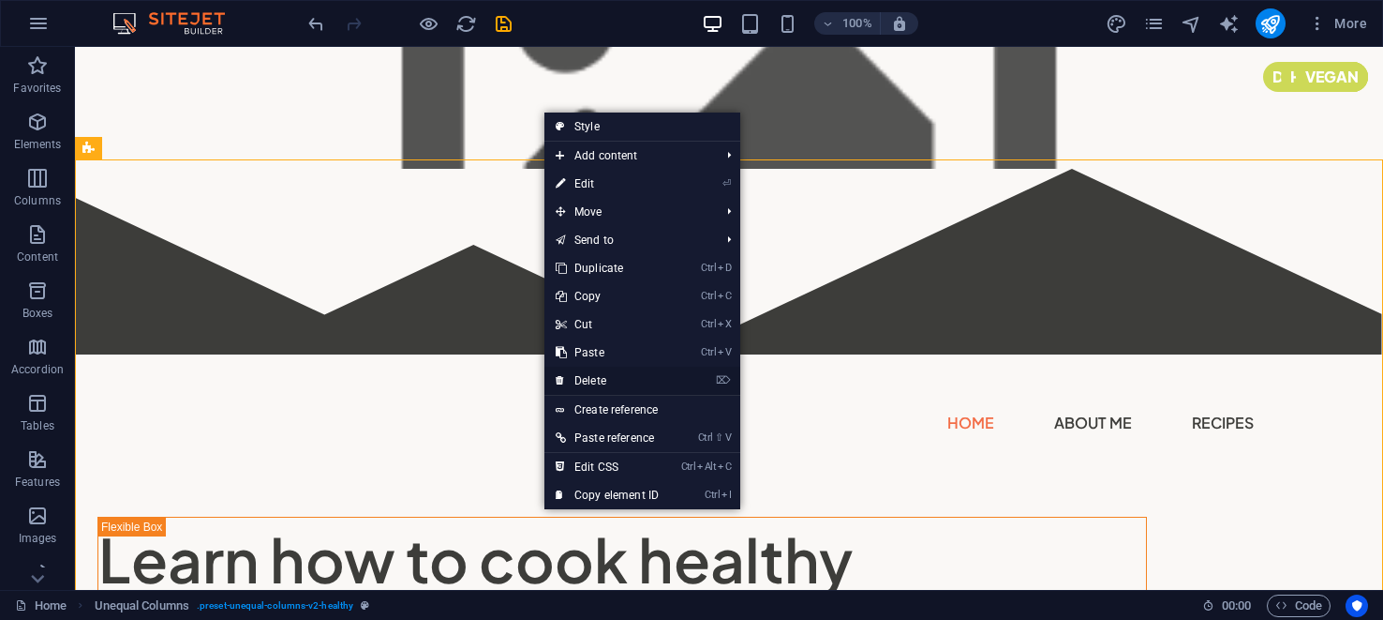
click at [598, 379] on link "⌦ Delete" at bounding box center [608, 380] width 126 height 28
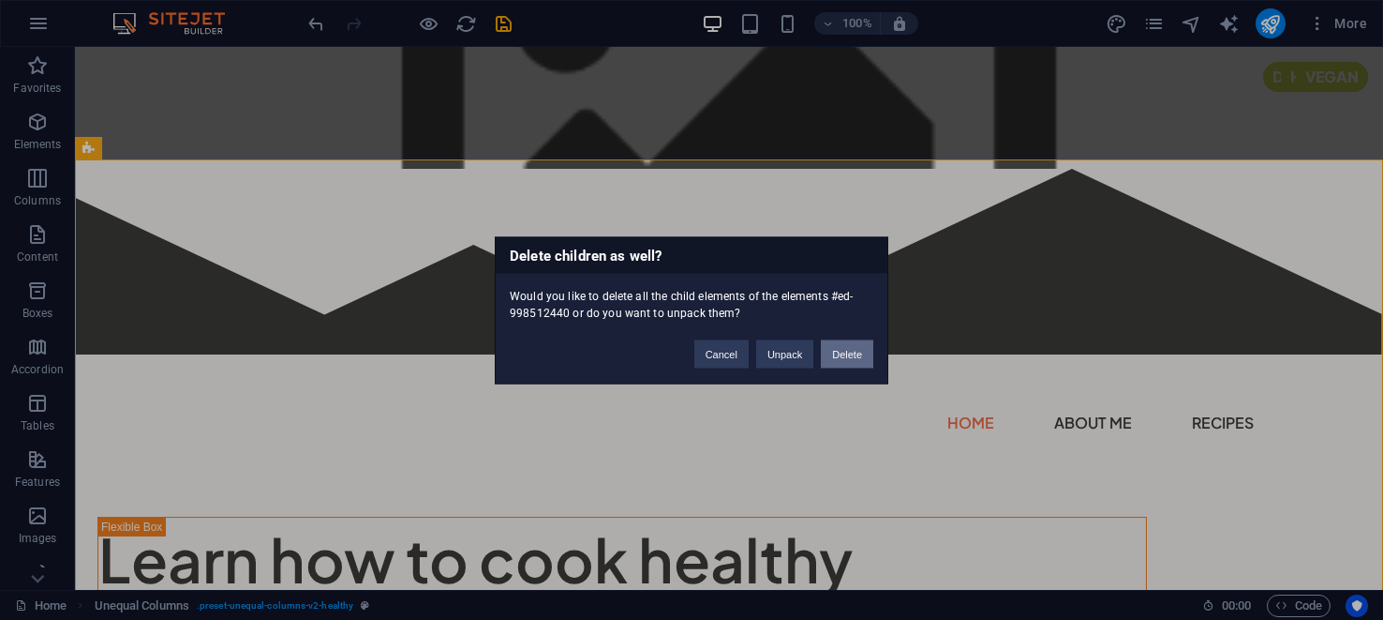
drag, startPoint x: 848, startPoint y: 344, endPoint x: 770, endPoint y: 294, distance: 92.3
click at [848, 344] on button "Delete" at bounding box center [847, 353] width 52 height 28
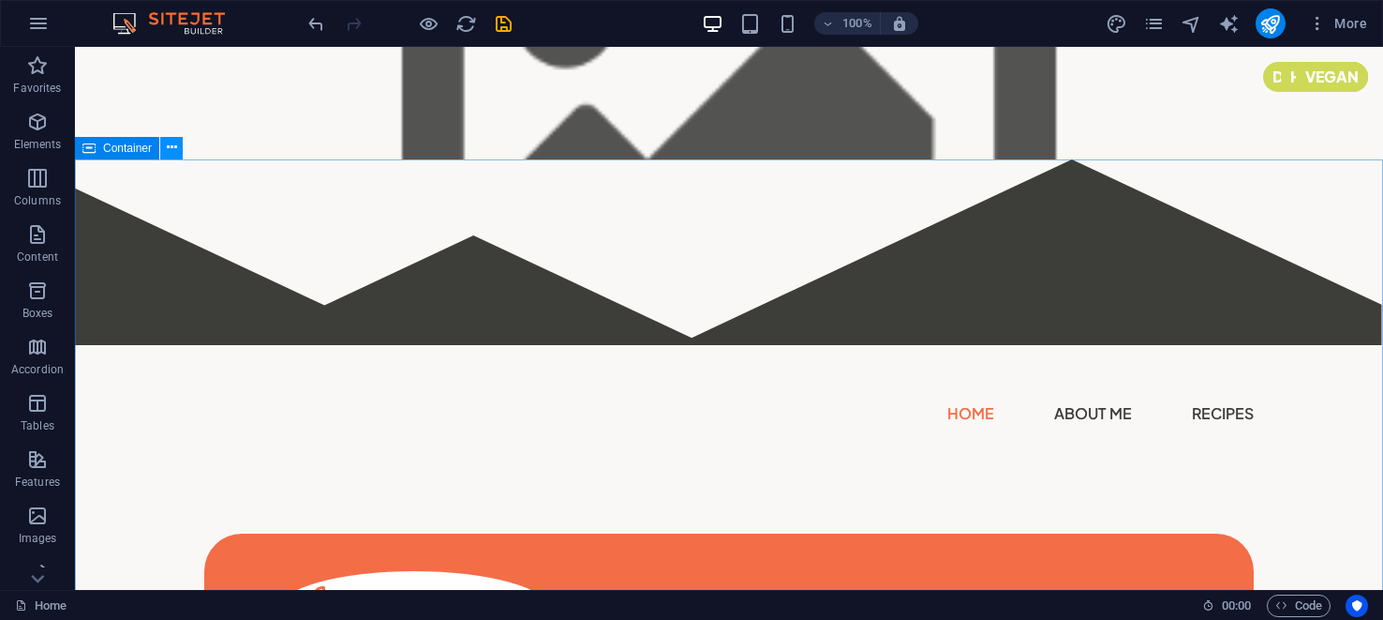
click at [169, 143] on icon at bounding box center [172, 148] width 10 height 20
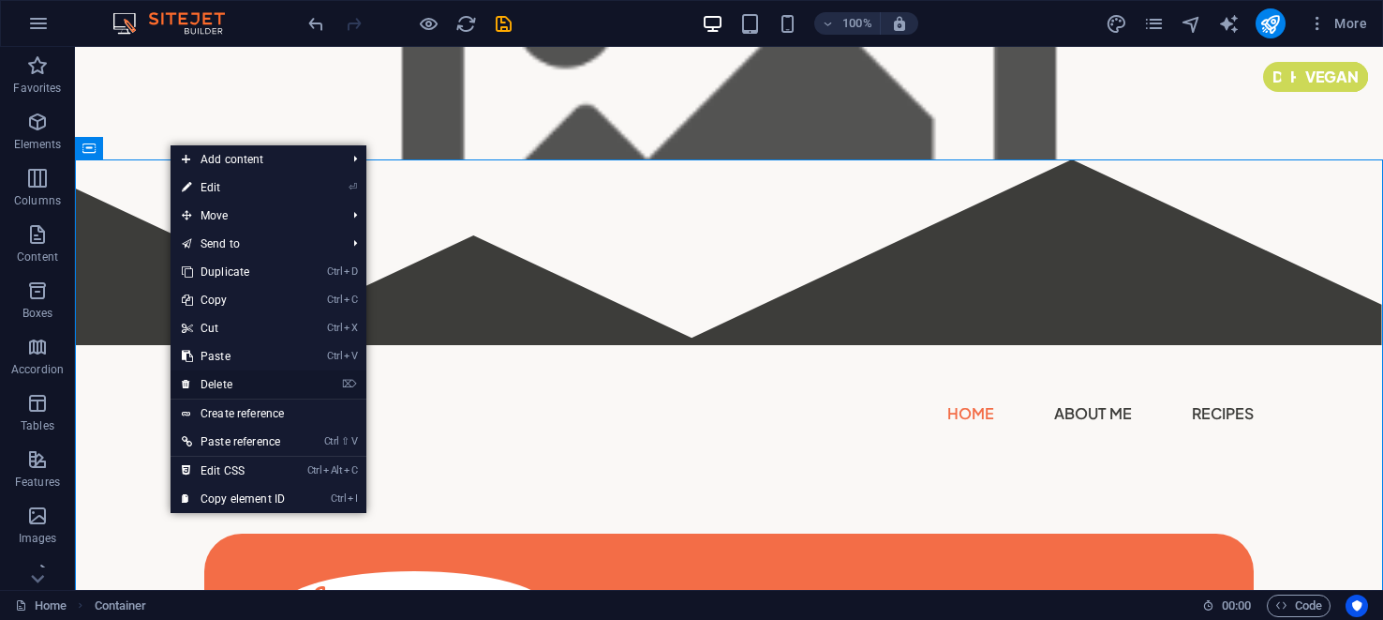
click at [224, 386] on link "⌦ Delete" at bounding box center [234, 384] width 126 height 28
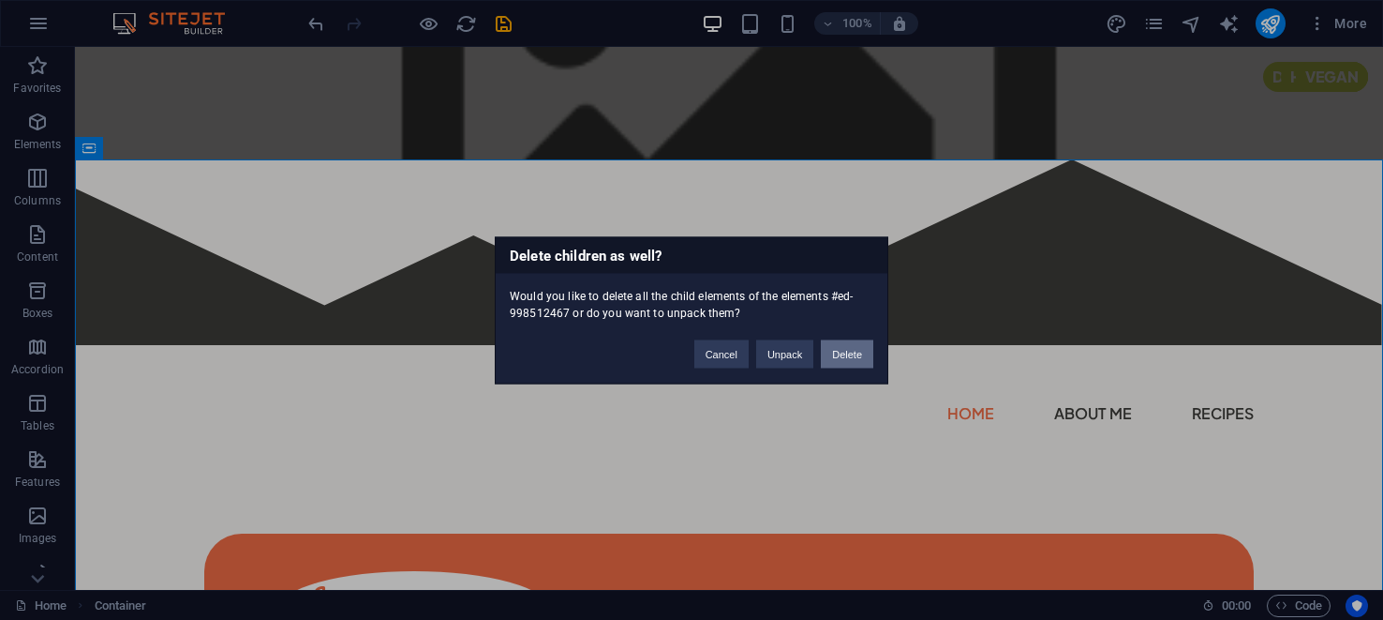
click at [841, 346] on button "Delete" at bounding box center [847, 353] width 52 height 28
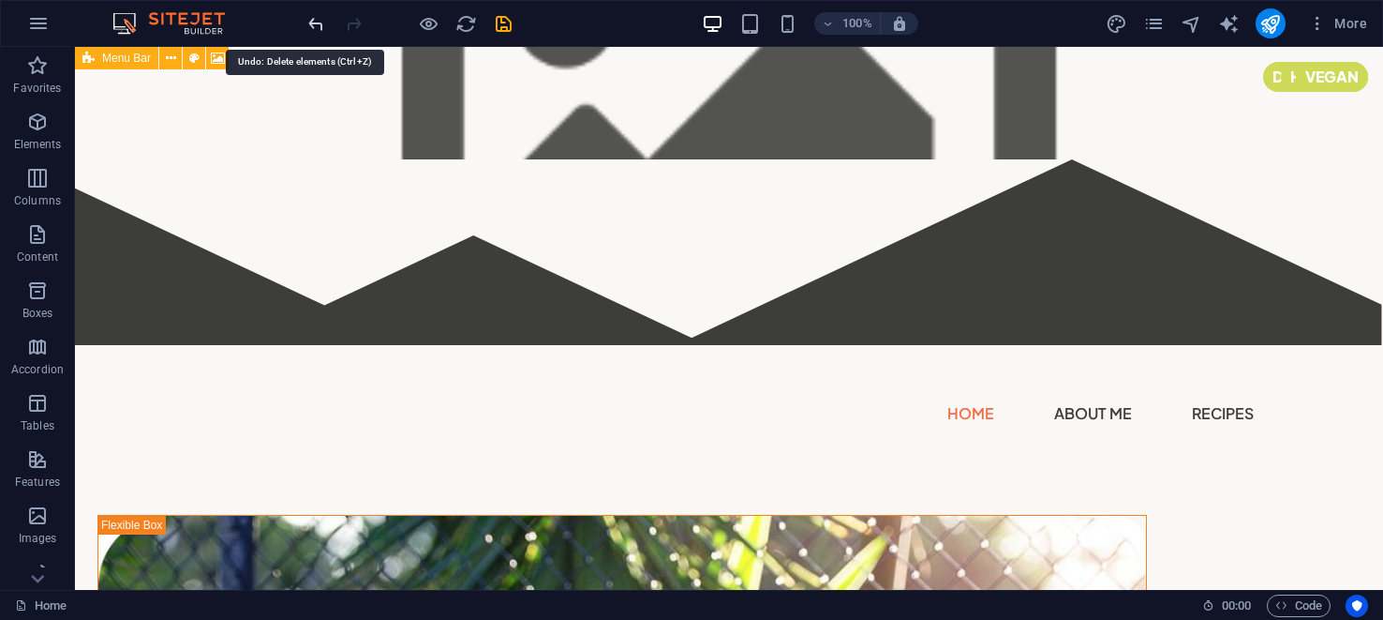
click at [320, 23] on icon "undo" at bounding box center [317, 24] width 22 height 22
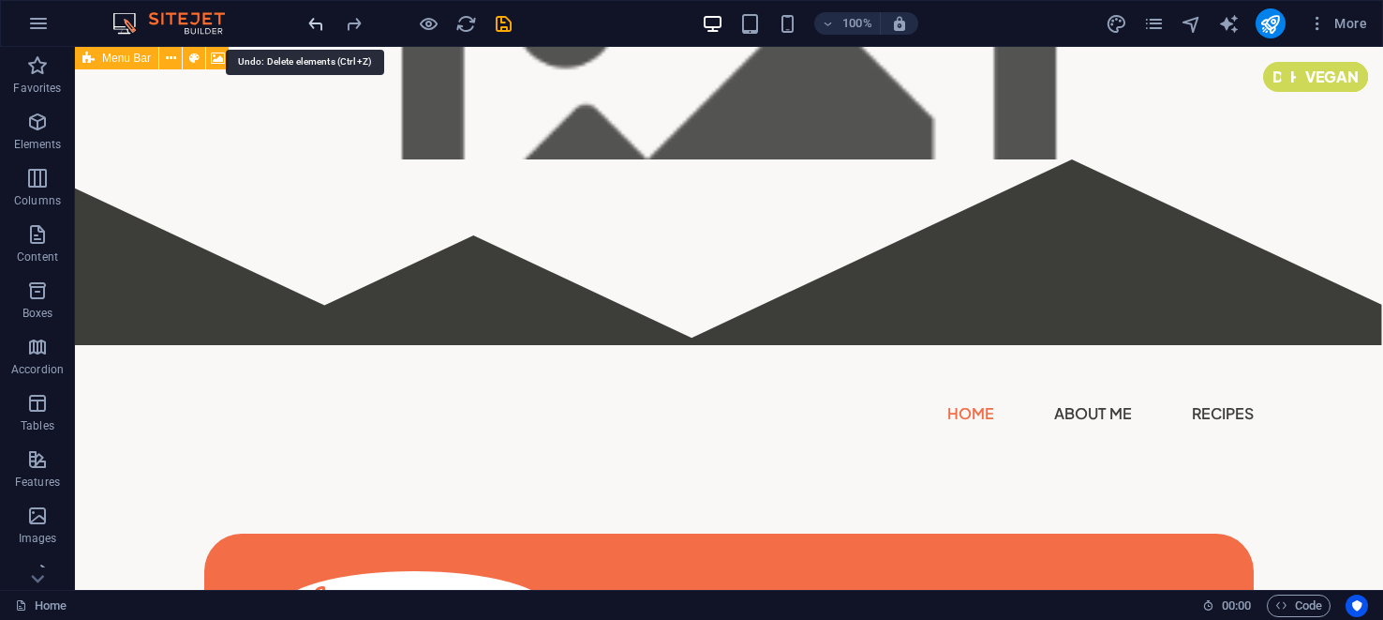
click at [320, 22] on icon "undo" at bounding box center [317, 24] width 22 height 22
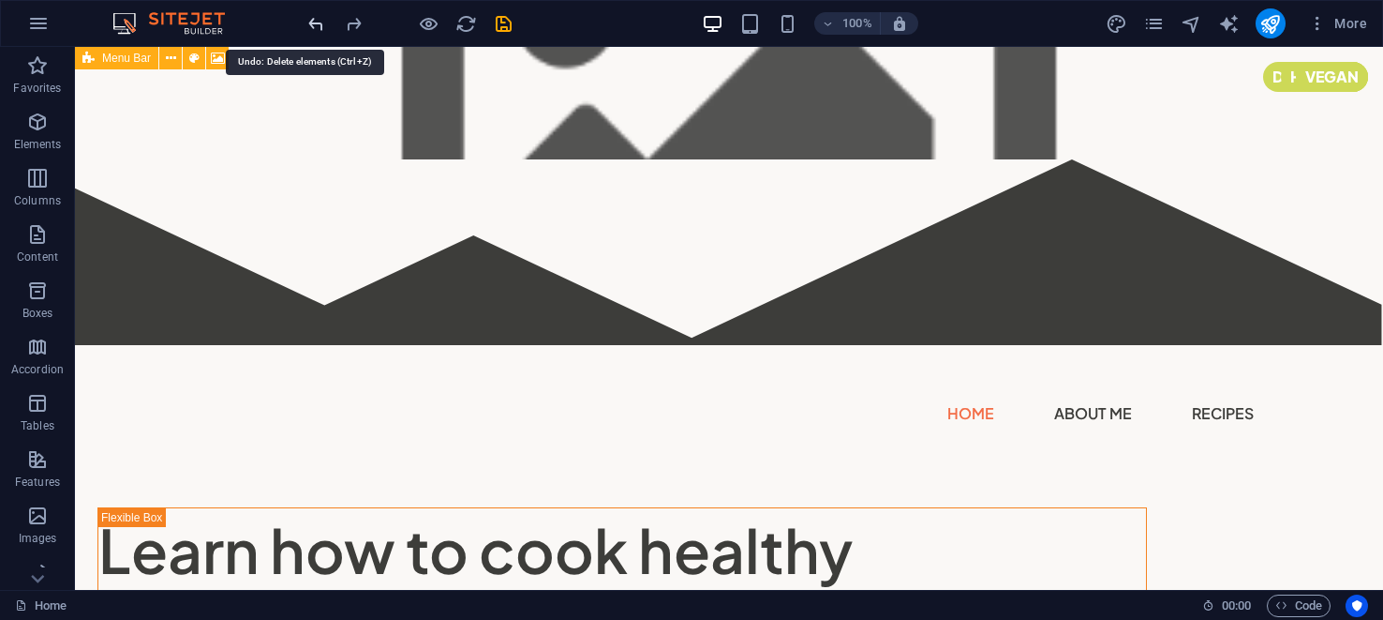
click at [320, 22] on icon "undo" at bounding box center [317, 24] width 22 height 22
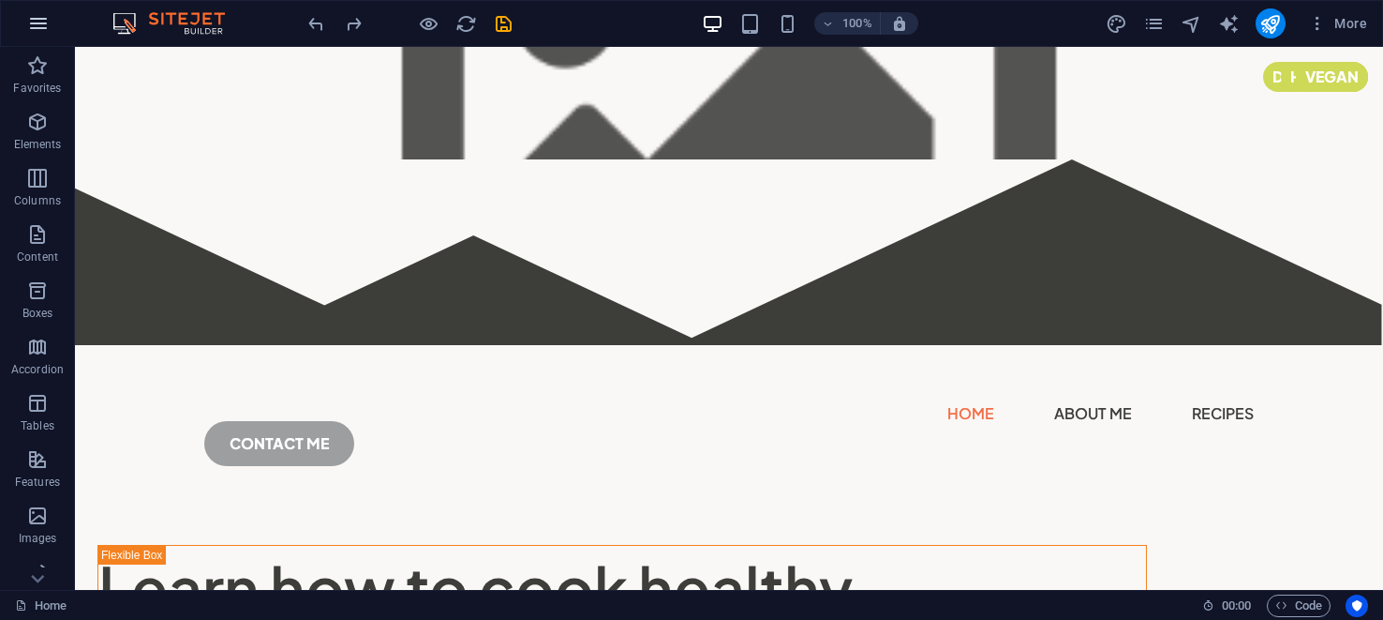
click at [50, 27] on icon "button" at bounding box center [38, 23] width 22 height 22
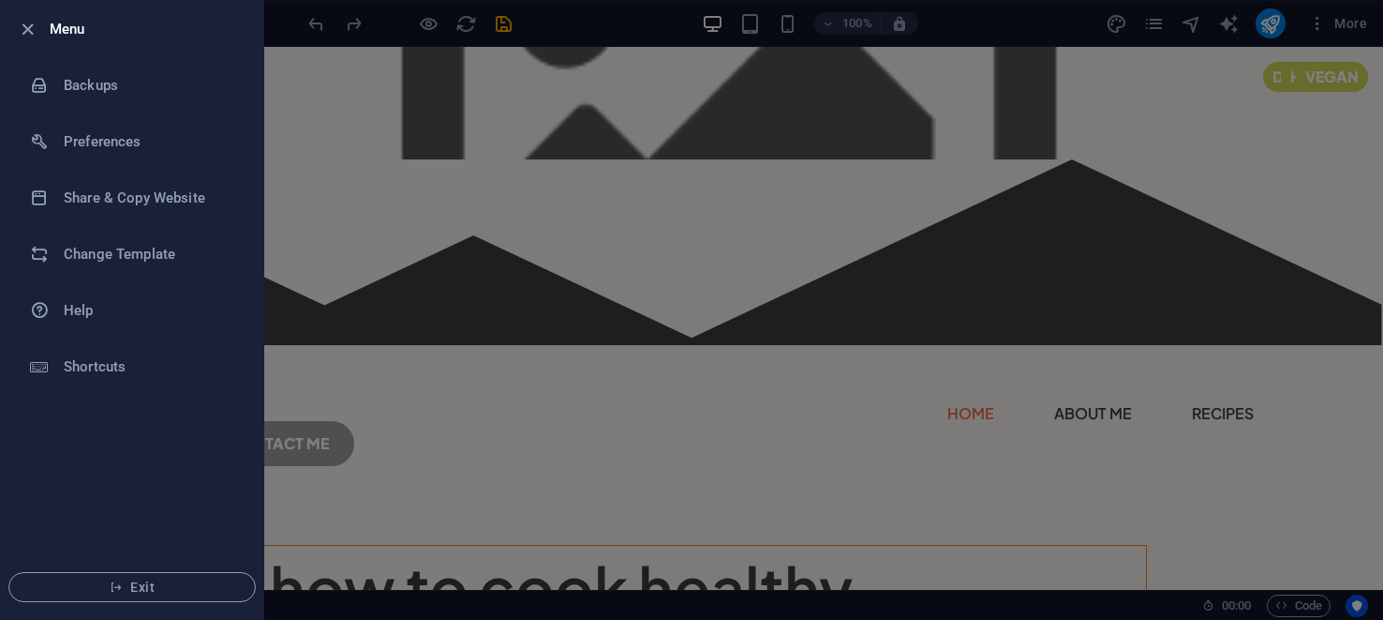
click at [351, 282] on div at bounding box center [691, 310] width 1383 height 620
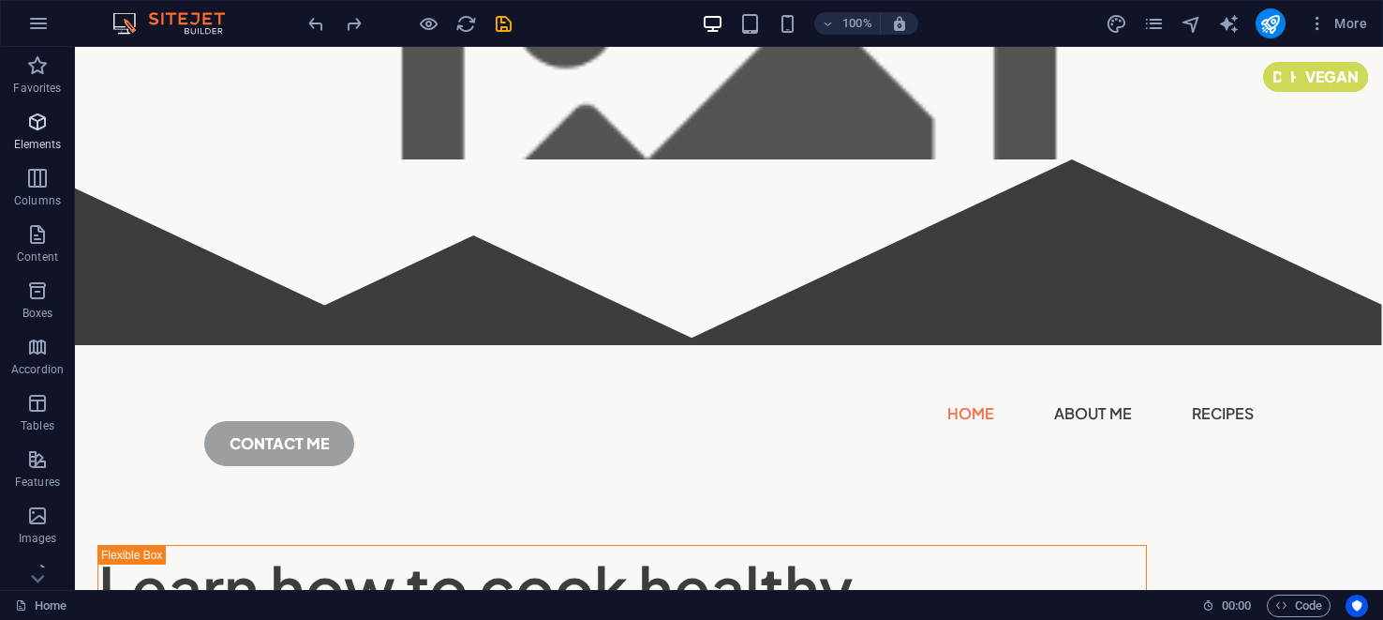
drag, startPoint x: 36, startPoint y: 61, endPoint x: 35, endPoint y: 117, distance: 56.2
click at [37, 61] on icon "button" at bounding box center [37, 65] width 22 height 22
click at [35, 117] on icon "button" at bounding box center [37, 122] width 22 height 22
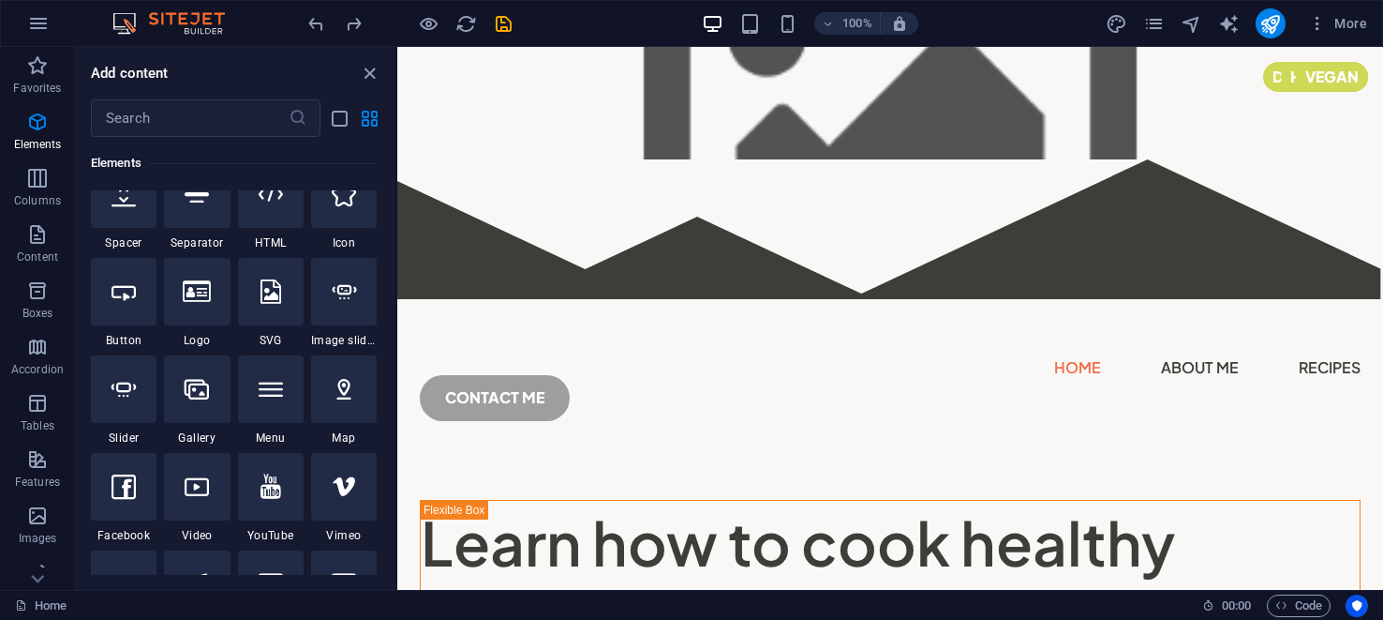
scroll to position [224, 0]
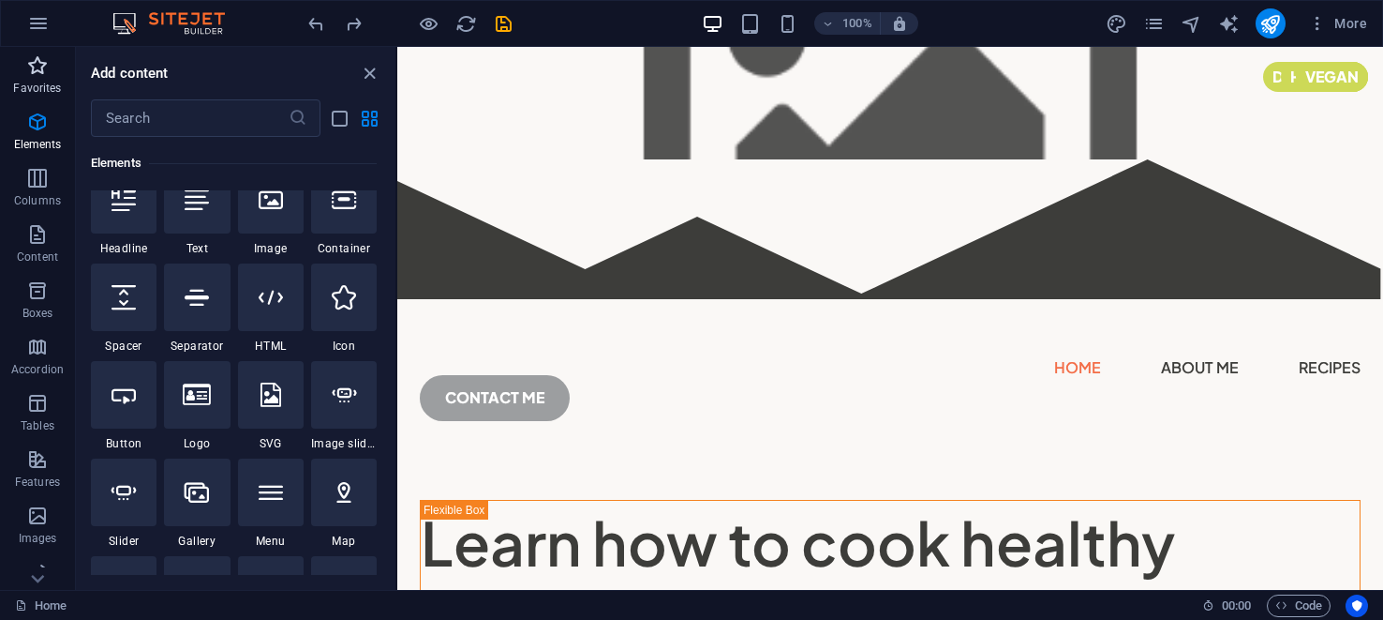
click at [37, 68] on icon "button" at bounding box center [37, 65] width 22 height 22
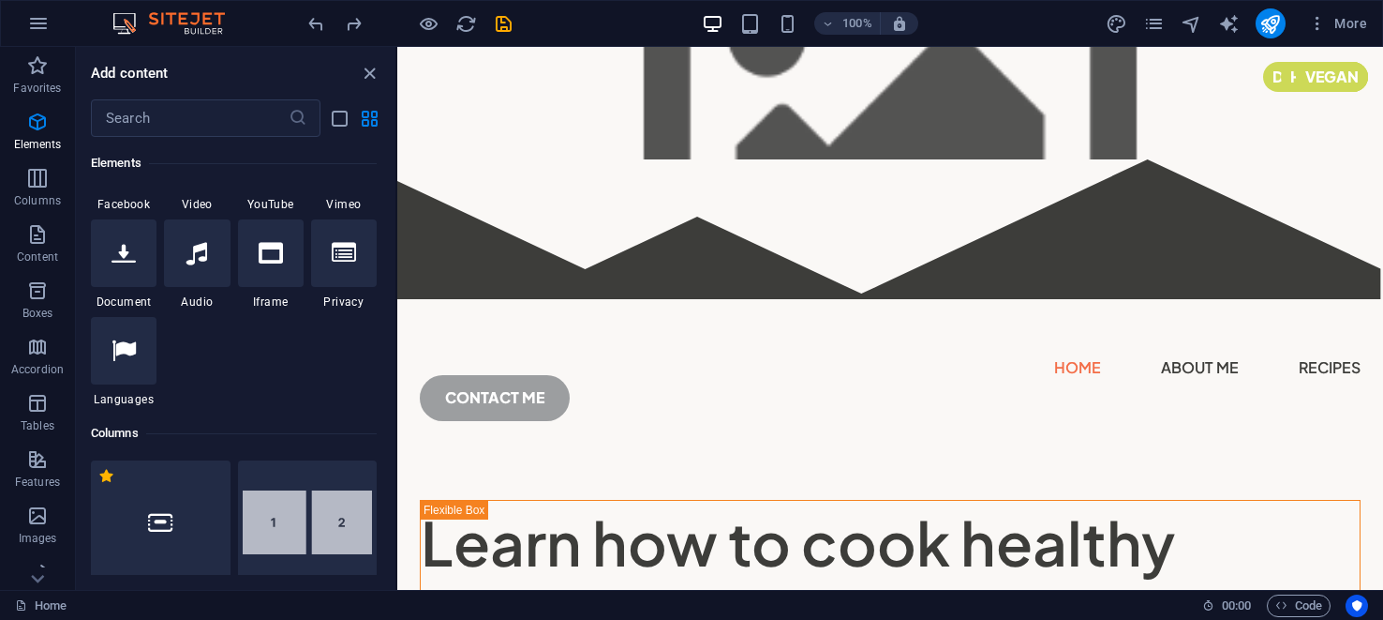
scroll to position [284, 0]
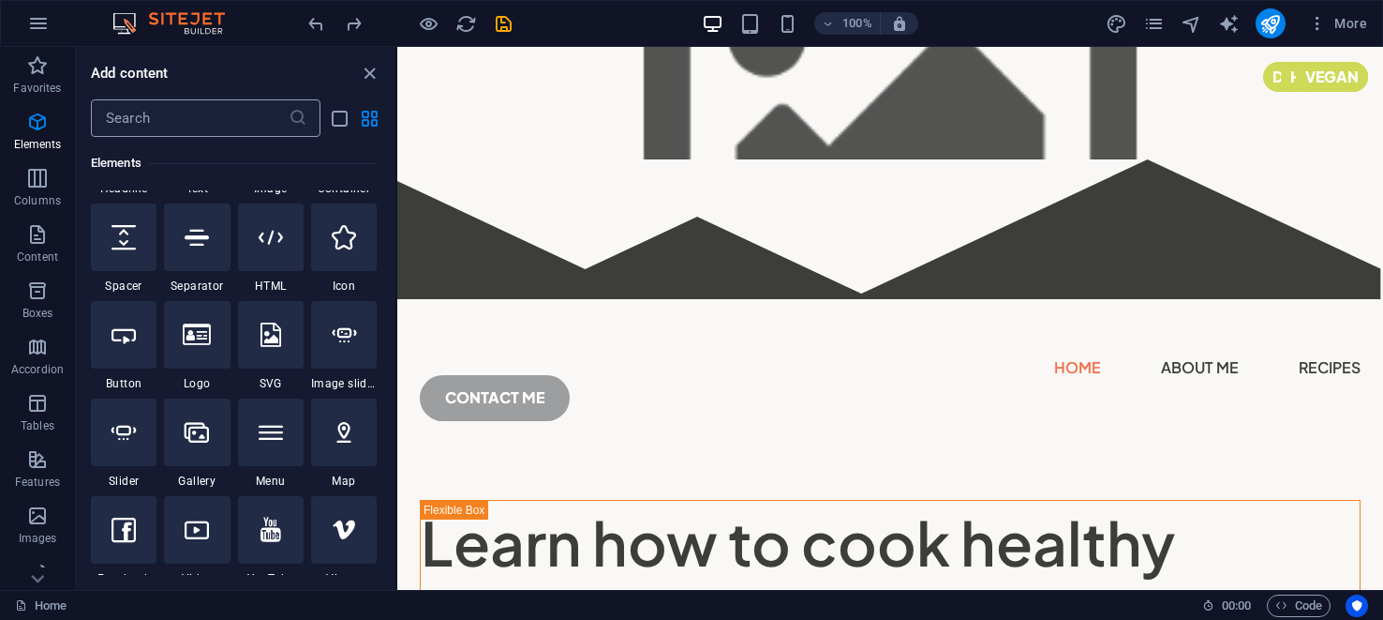
click at [155, 111] on input "text" at bounding box center [190, 117] width 198 height 37
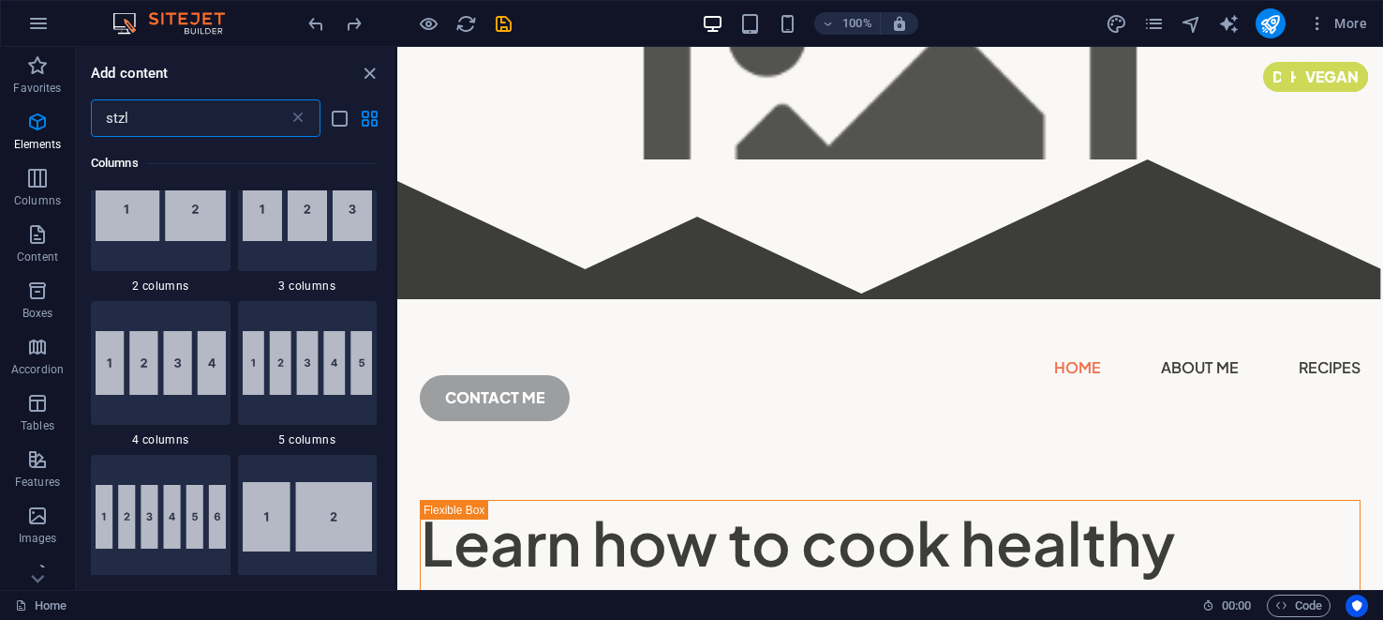
scroll to position [0, 0]
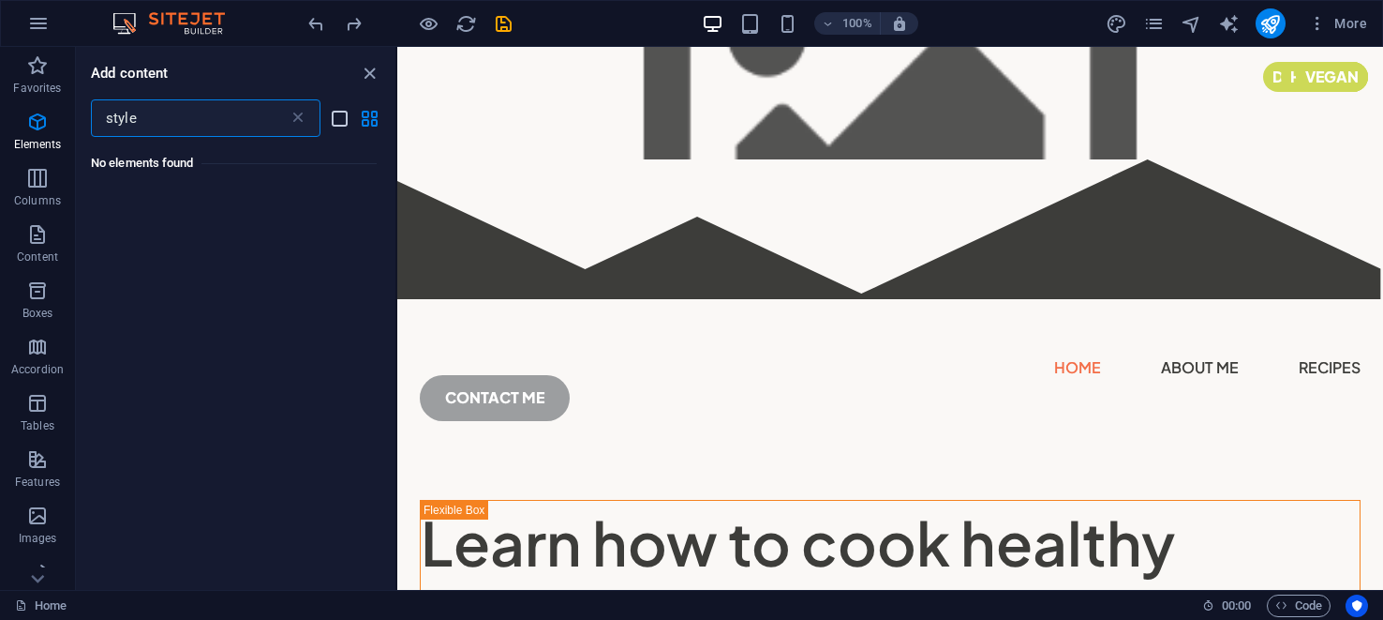
type input "style"
click at [338, 116] on icon "list-view" at bounding box center [340, 119] width 22 height 22
click at [369, 114] on icon "grid-view" at bounding box center [370, 119] width 22 height 22
drag, startPoint x: 471, startPoint y: 24, endPoint x: 453, endPoint y: 11, distance: 22.9
click at [471, 24] on icon "reload" at bounding box center [466, 24] width 22 height 22
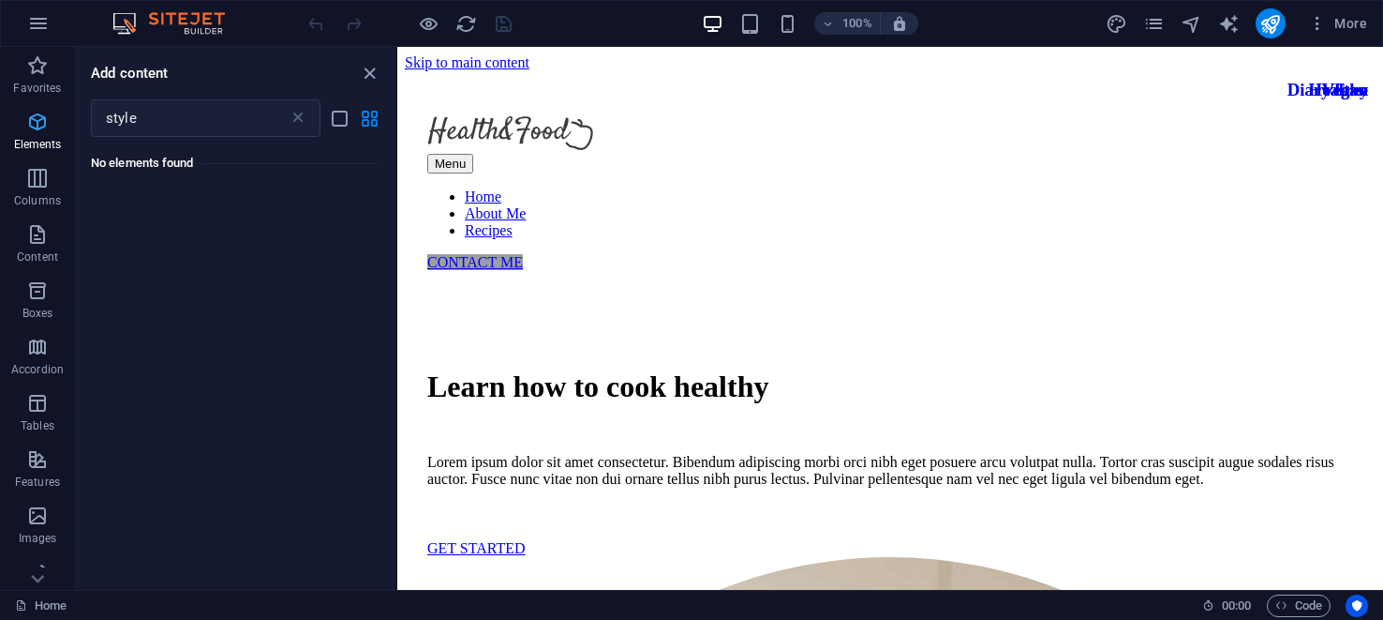
click at [40, 125] on icon "button" at bounding box center [37, 122] width 22 height 22
click at [36, 114] on icon "button" at bounding box center [37, 122] width 22 height 22
click at [371, 68] on icon "close panel" at bounding box center [370, 74] width 22 height 22
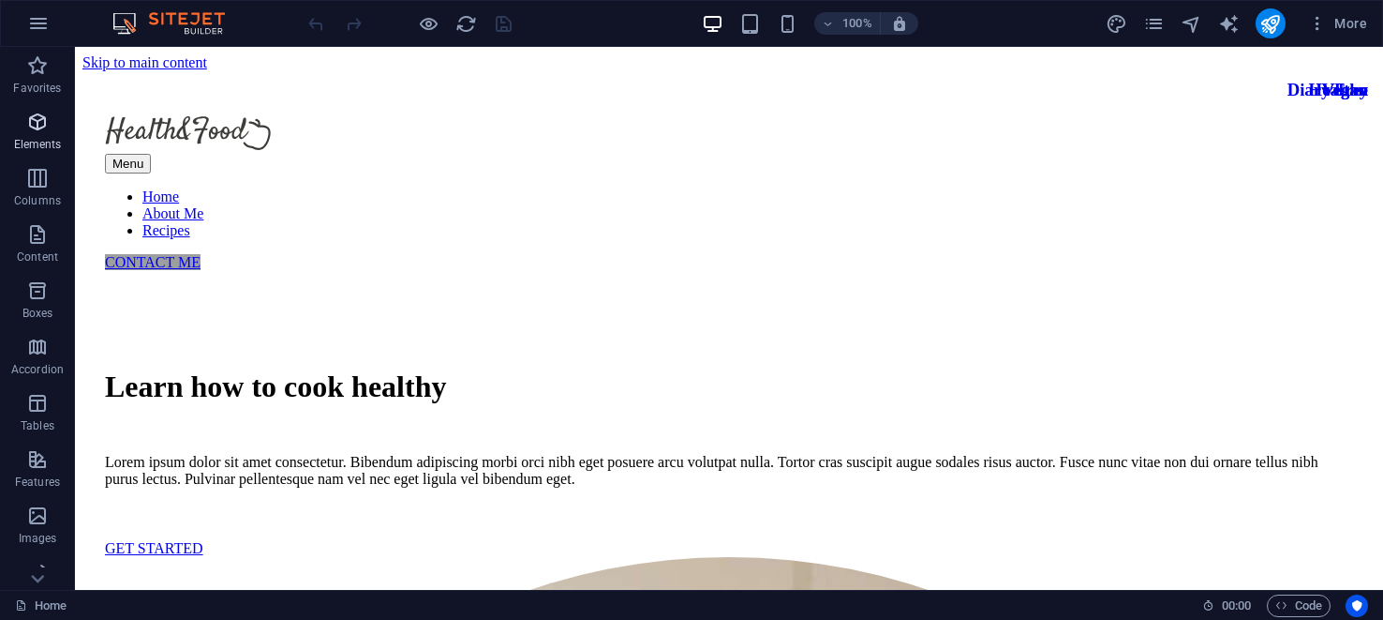
click at [36, 116] on icon "button" at bounding box center [37, 122] width 22 height 22
drag, startPoint x: 36, startPoint y: 116, endPoint x: 34, endPoint y: 57, distance: 59.1
click at [35, 115] on icon "button" at bounding box center [37, 122] width 22 height 22
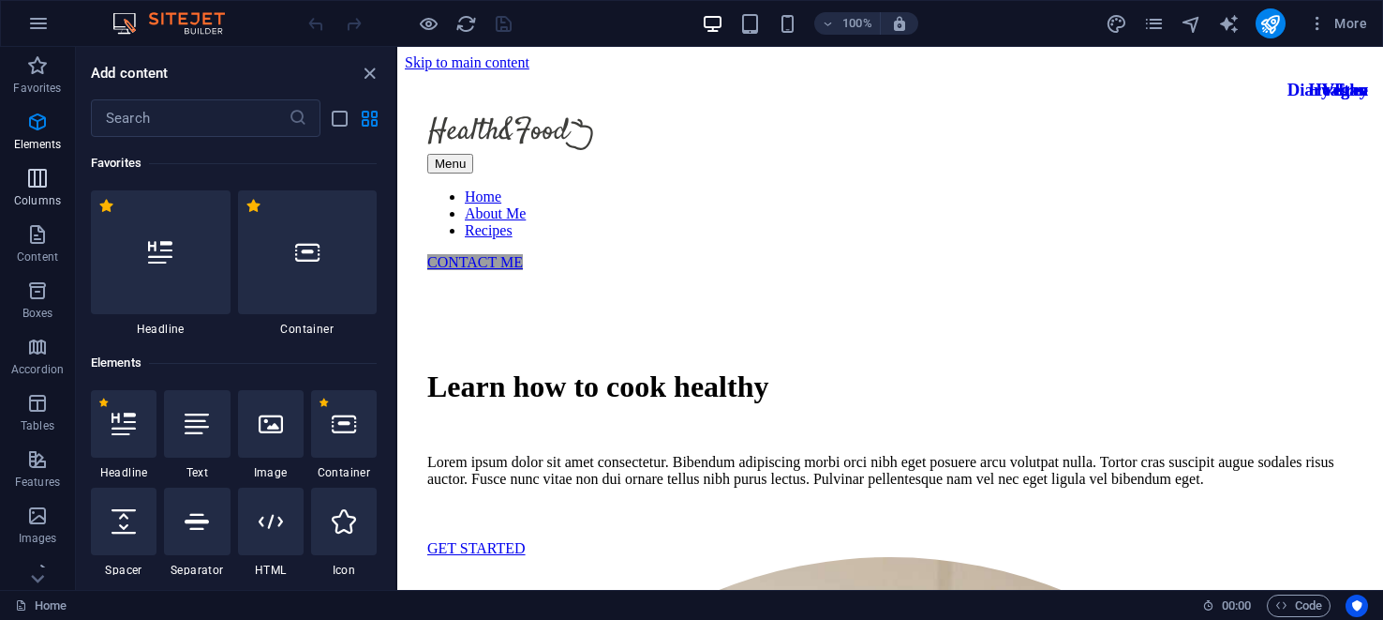
scroll to position [199, 0]
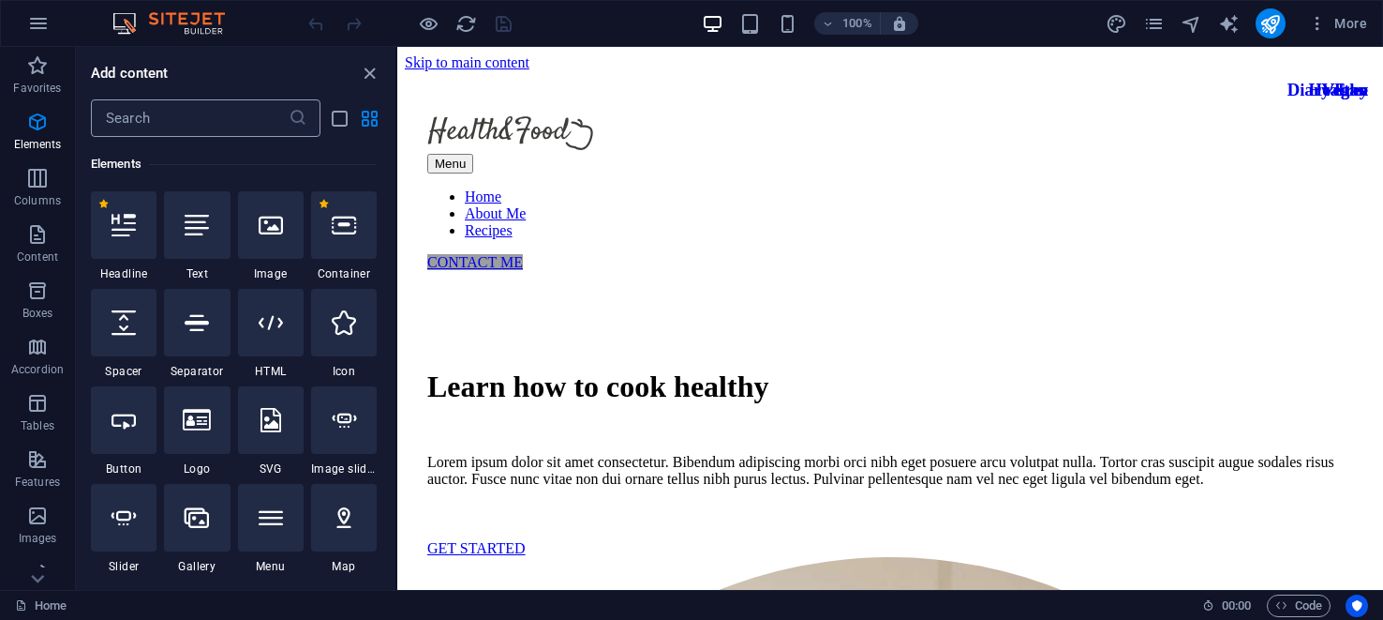
click at [153, 112] on input "text" at bounding box center [190, 117] width 198 height 37
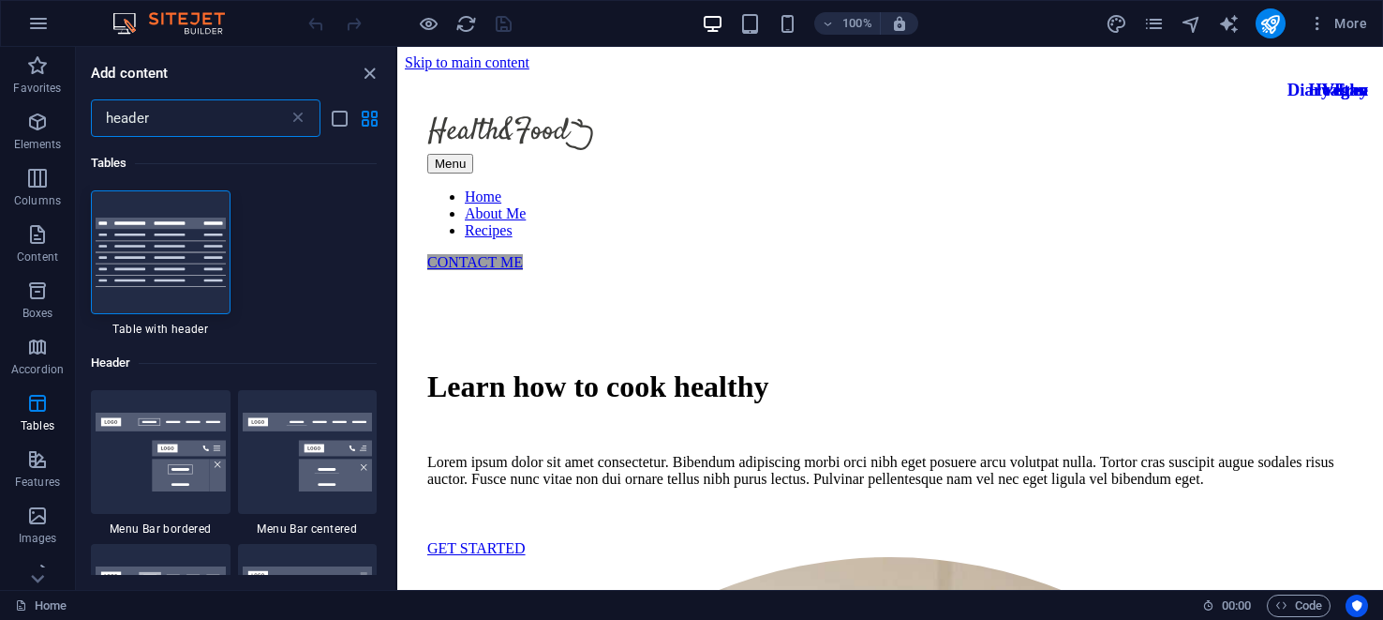
scroll to position [0, 0]
type input "header"
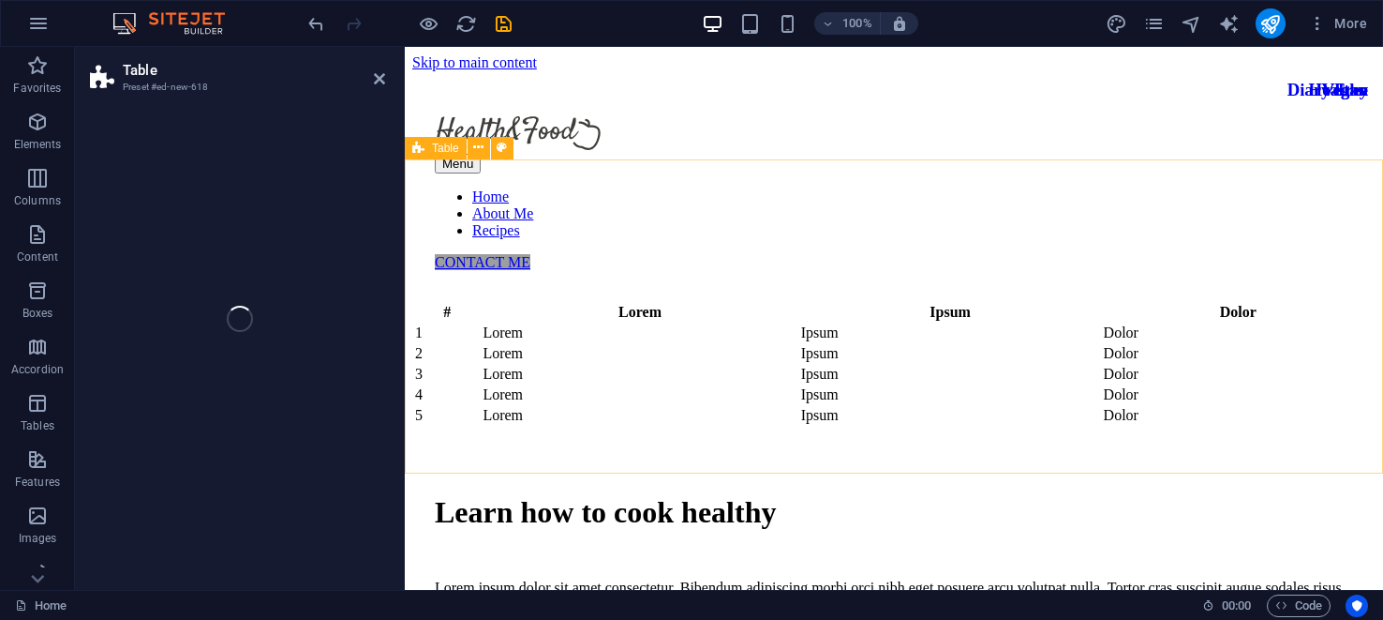
drag, startPoint x: 545, startPoint y: 284, endPoint x: 437, endPoint y: 357, distance: 131.0
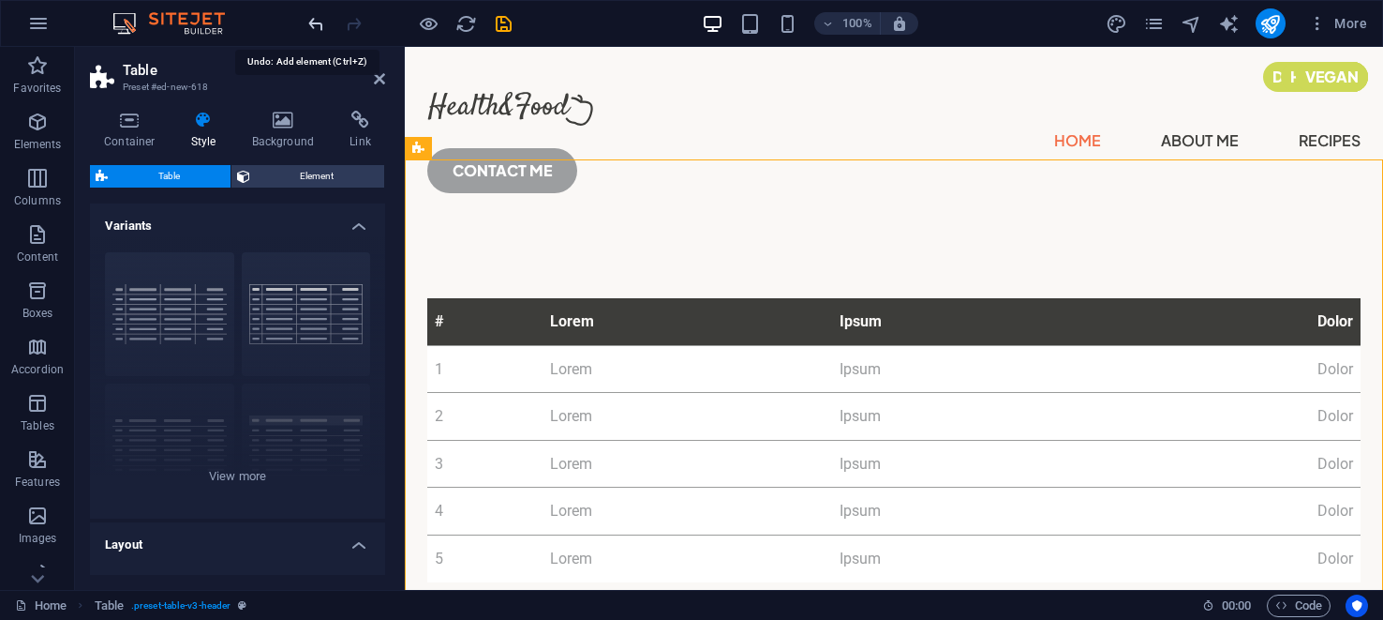
click at [320, 19] on icon "undo" at bounding box center [317, 24] width 22 height 22
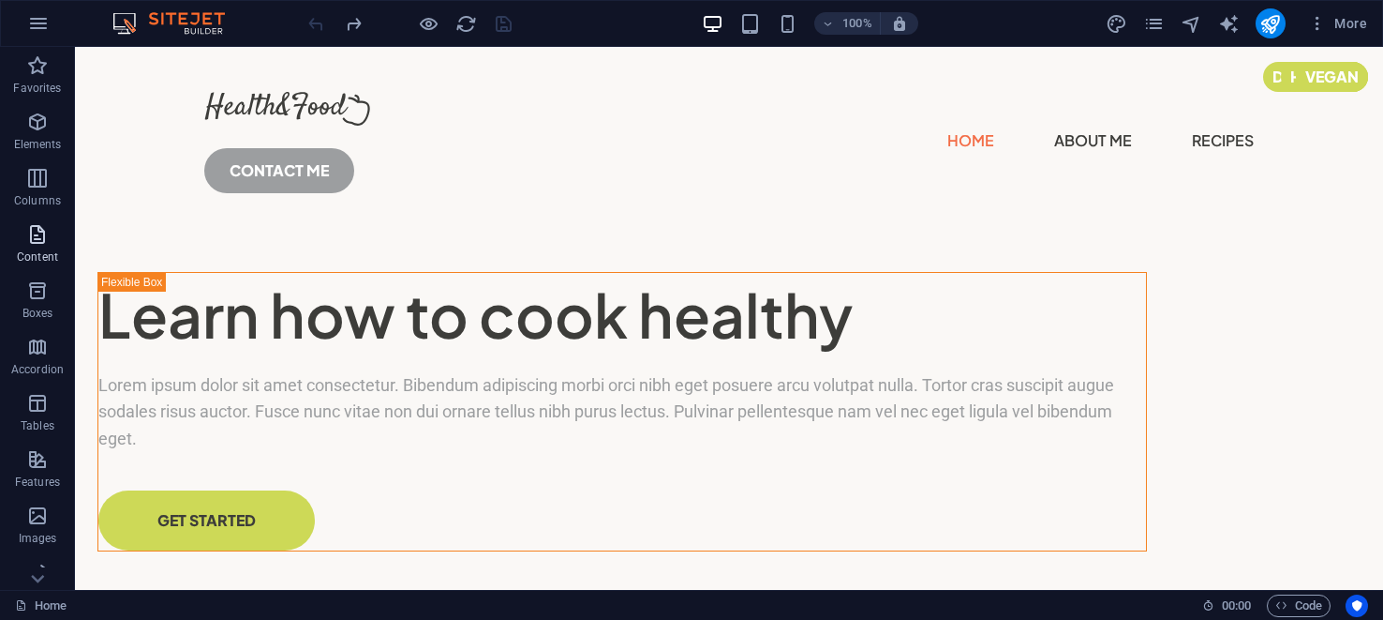
click at [39, 234] on icon "button" at bounding box center [37, 234] width 22 height 22
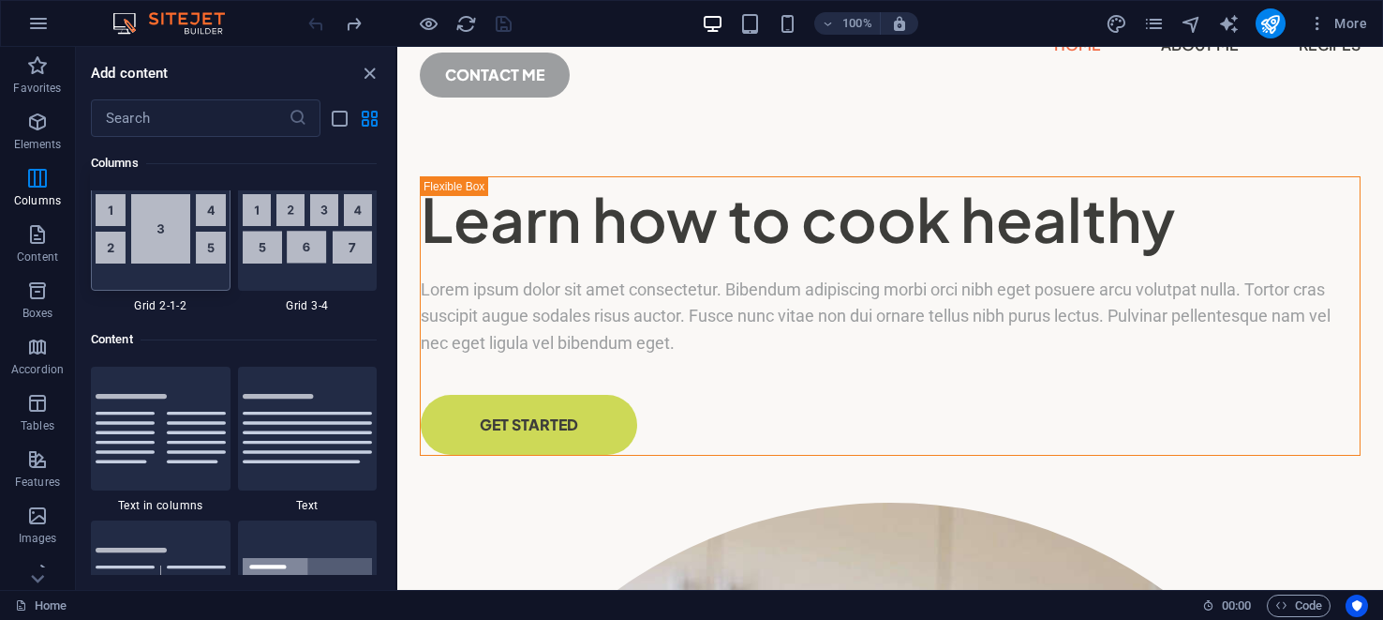
scroll to position [3106, 0]
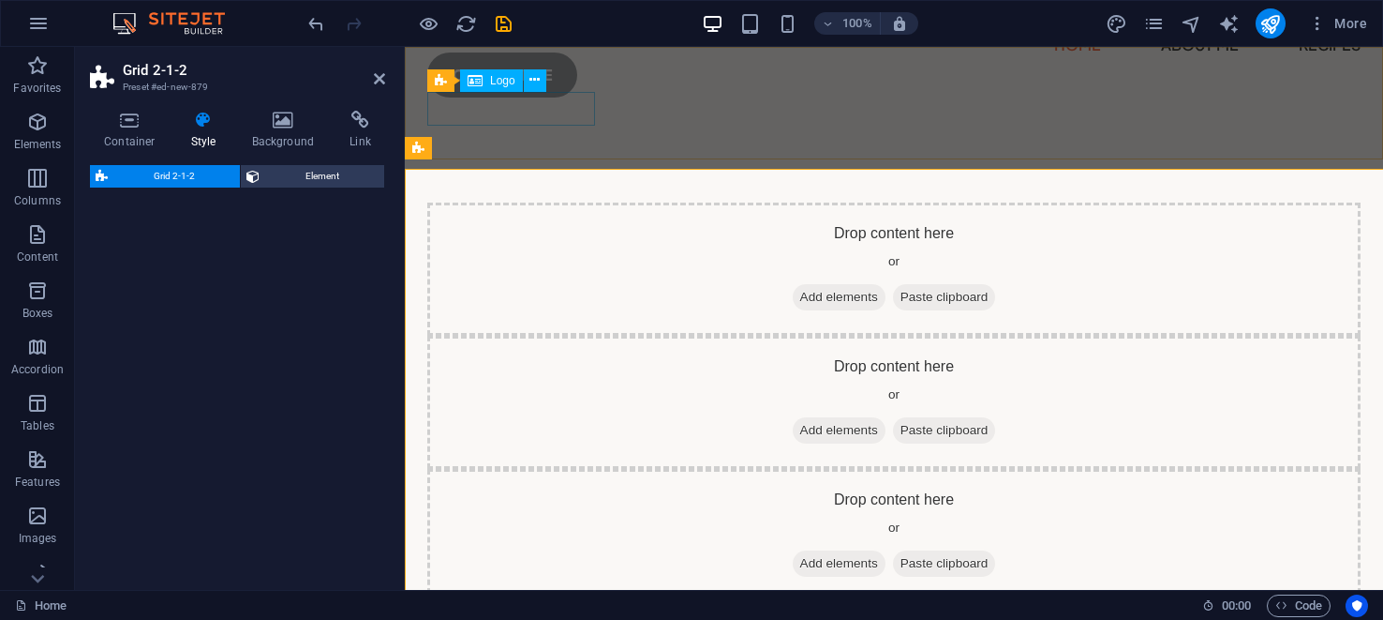
select select "rem"
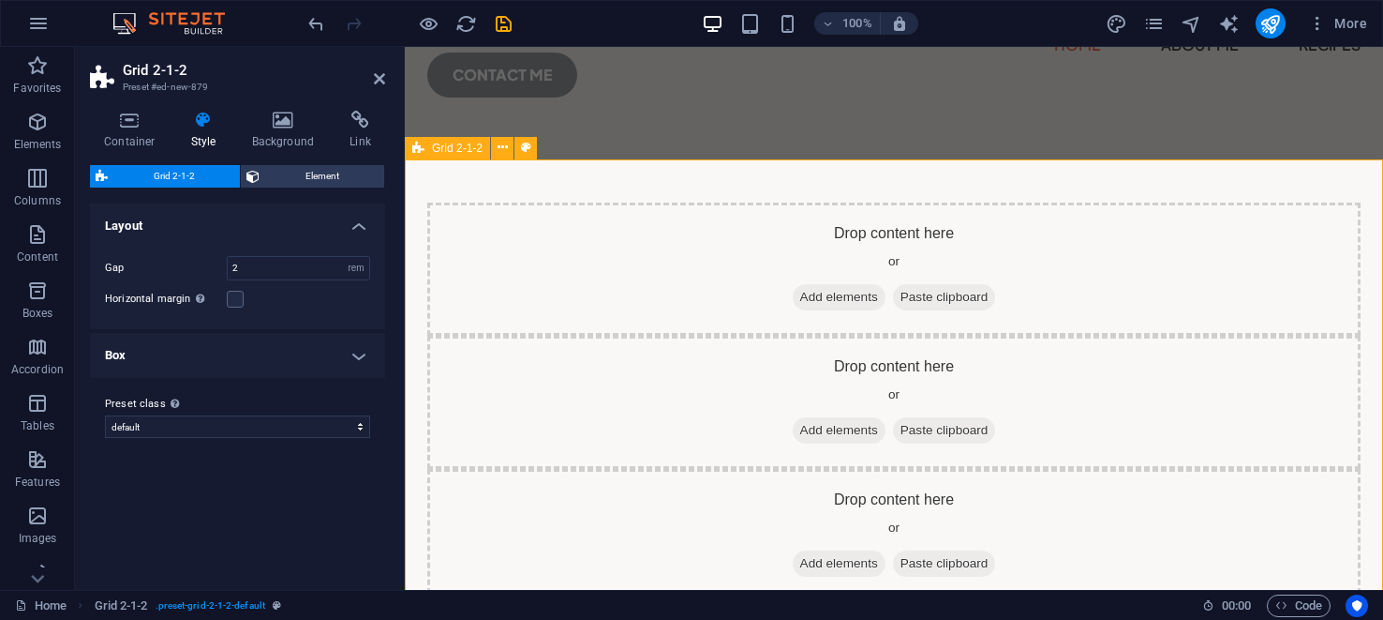
scroll to position [0, 0]
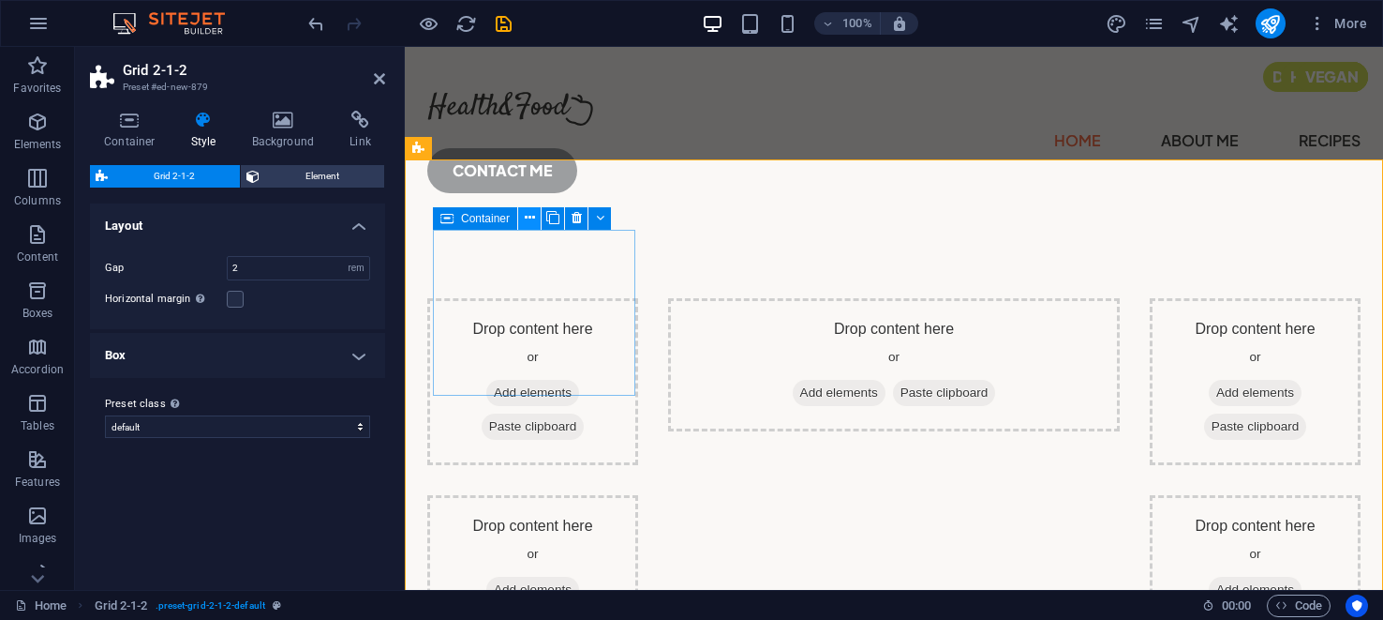
click at [531, 219] on icon at bounding box center [530, 218] width 10 height 20
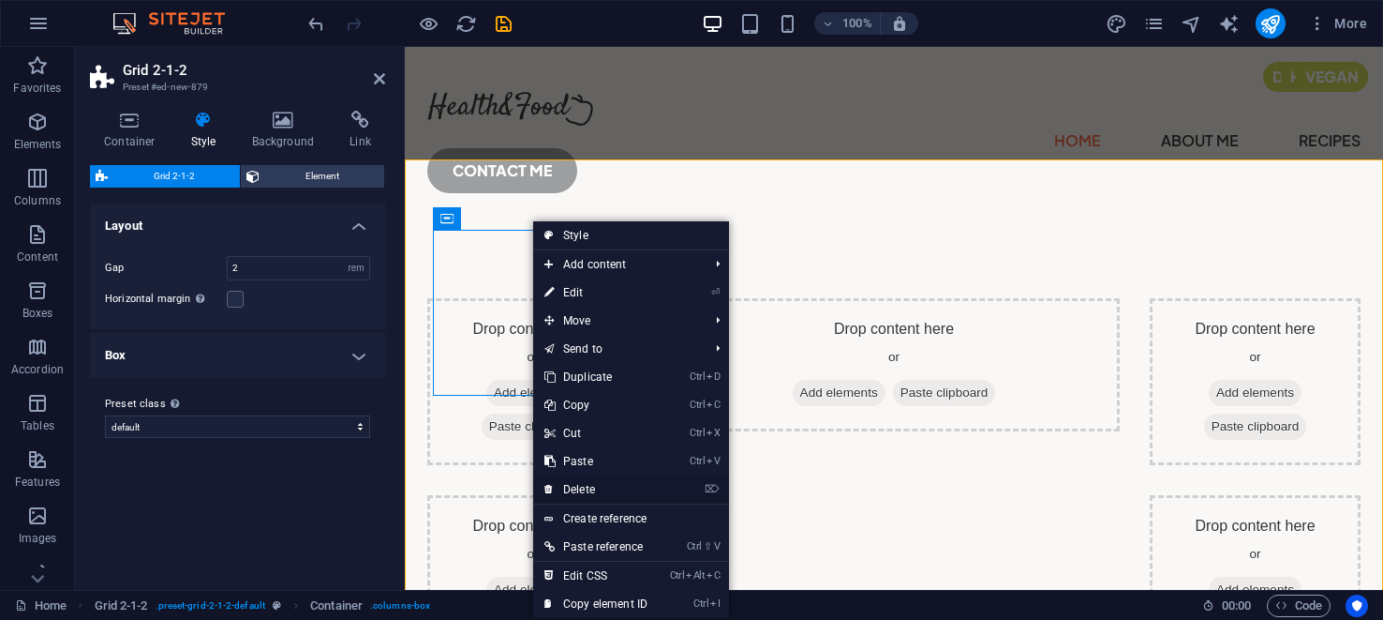
click at [575, 487] on link "⌦ Delete" at bounding box center [596, 489] width 126 height 28
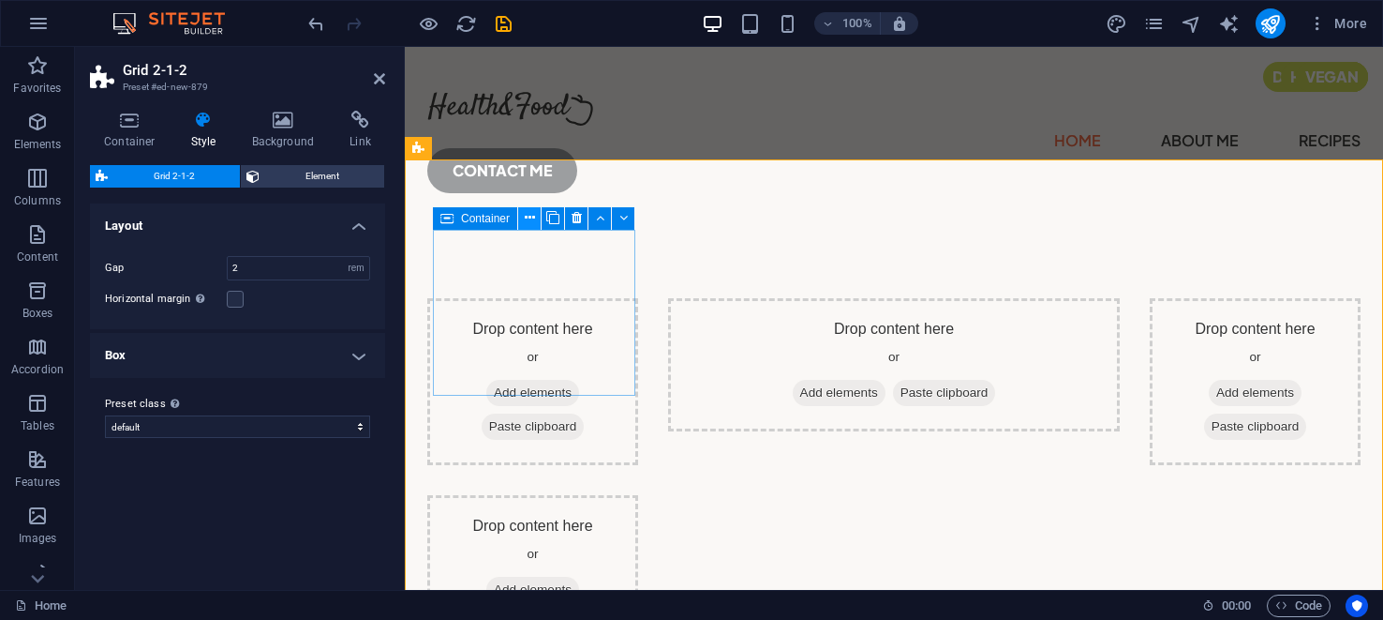
click at [531, 217] on icon at bounding box center [530, 218] width 10 height 20
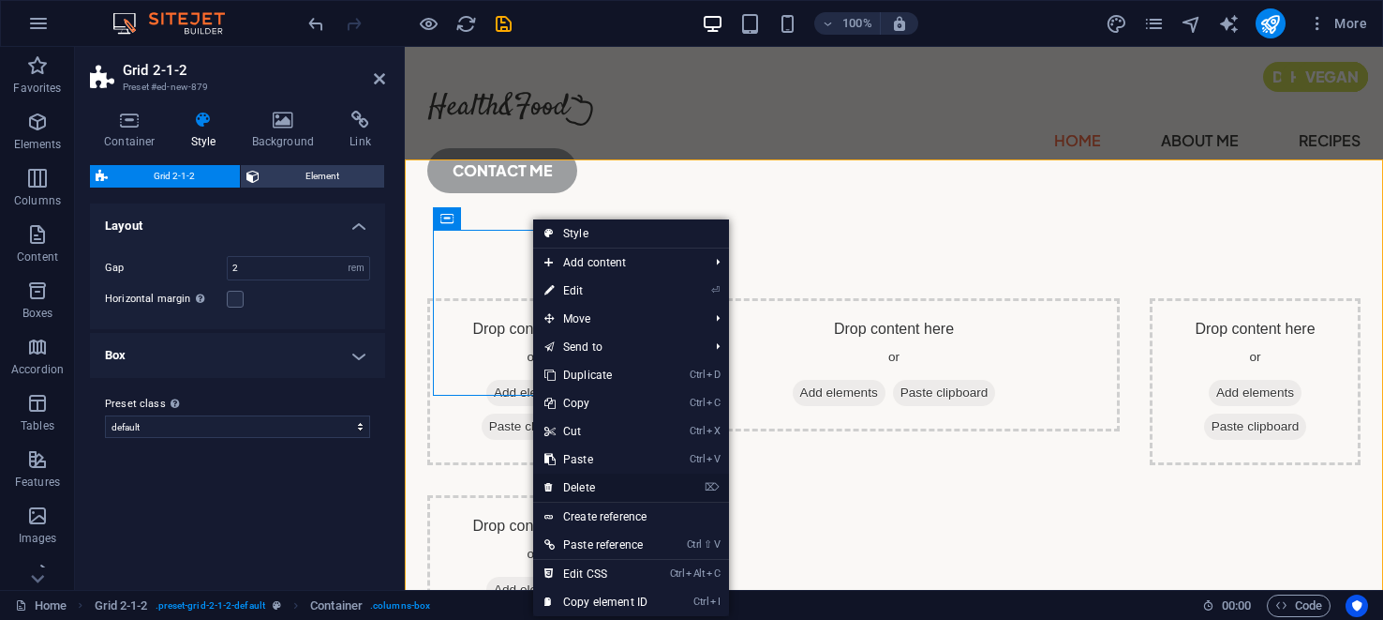
click at [561, 485] on link "⌦ Delete" at bounding box center [596, 487] width 126 height 28
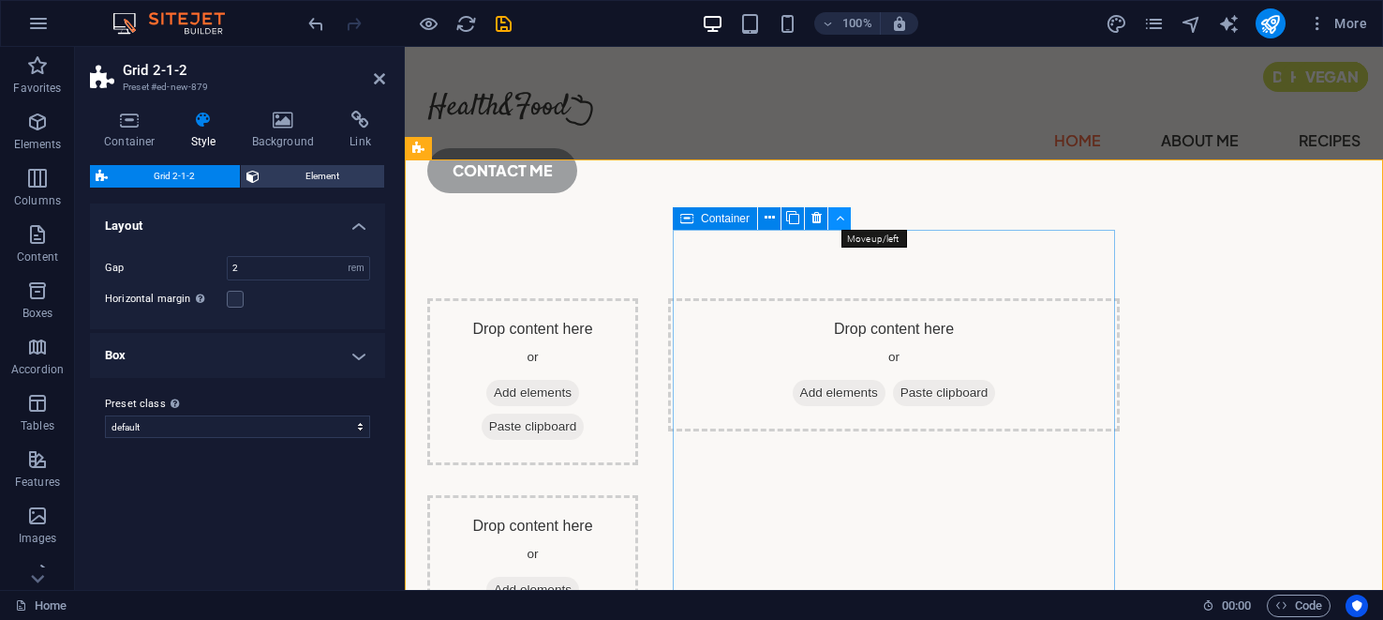
drag, startPoint x: 837, startPoint y: 217, endPoint x: 428, endPoint y: 173, distance: 410.9
click at [837, 217] on icon at bounding box center [840, 218] width 8 height 20
click at [814, 213] on icon at bounding box center [817, 218] width 10 height 20
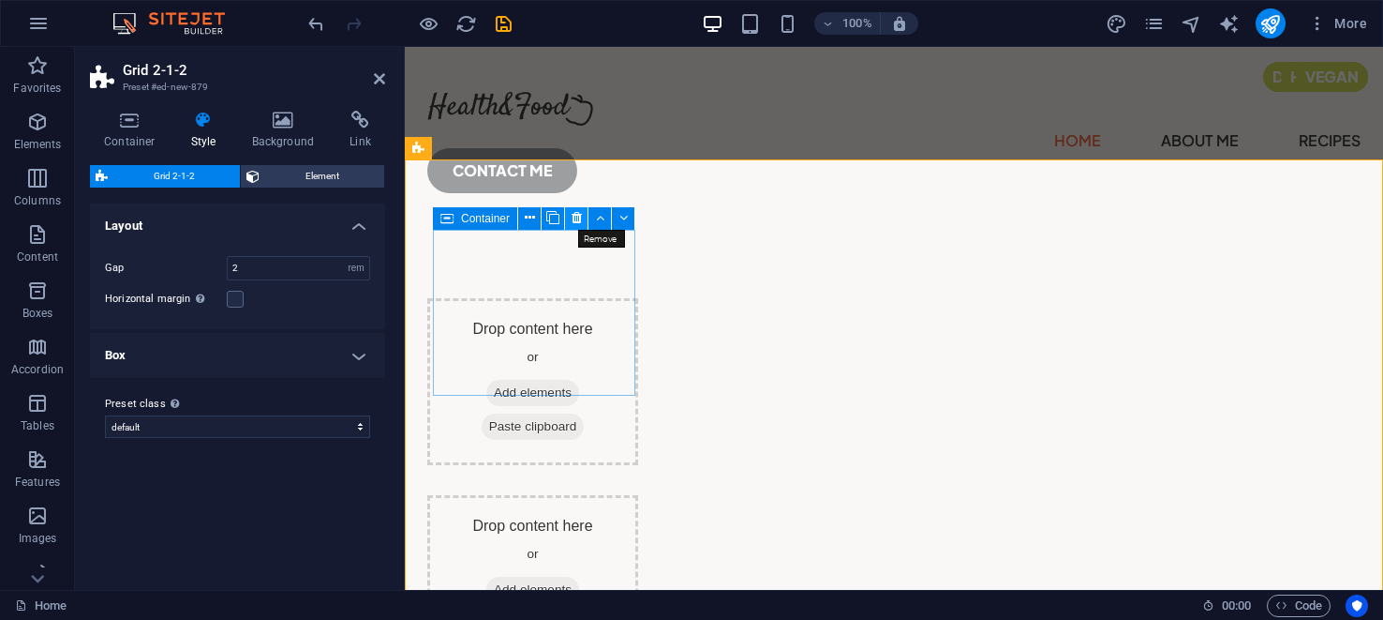
click at [576, 217] on icon at bounding box center [577, 218] width 10 height 20
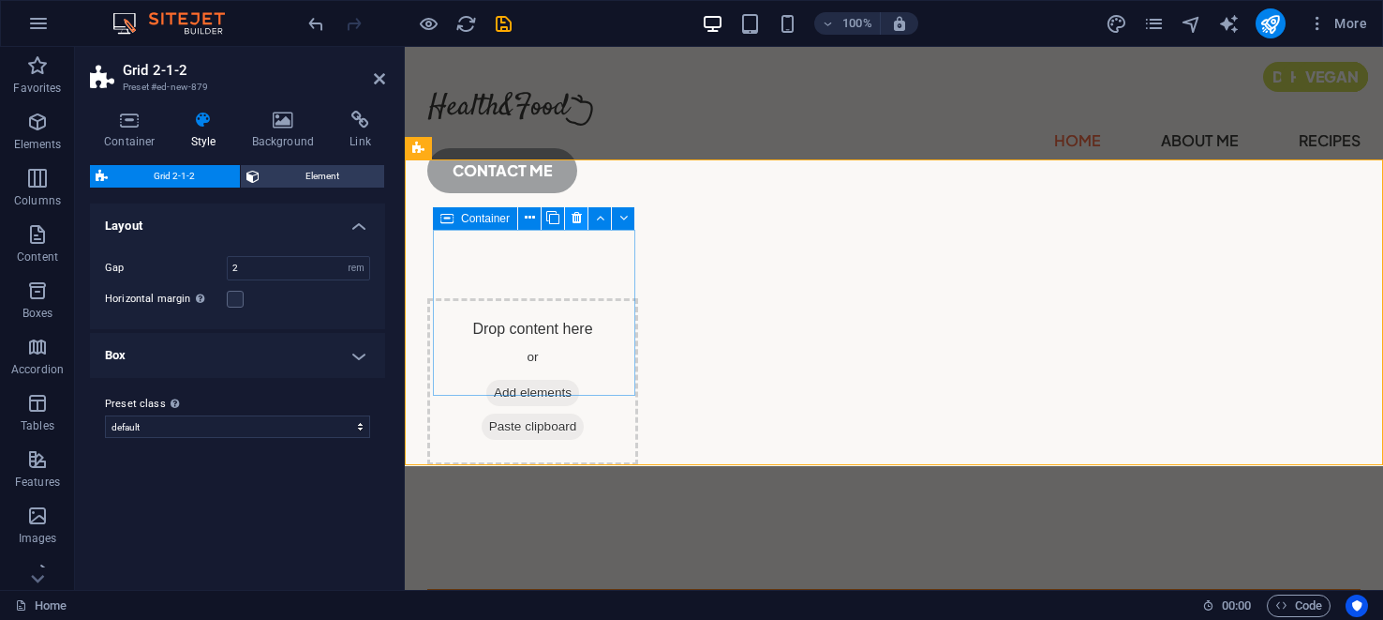
click at [580, 220] on icon at bounding box center [577, 218] width 10 height 20
click at [574, 214] on icon at bounding box center [577, 218] width 10 height 20
click at [578, 217] on icon at bounding box center [577, 218] width 10 height 20
click at [530, 215] on icon at bounding box center [530, 218] width 10 height 20
click at [529, 217] on icon at bounding box center [530, 218] width 10 height 20
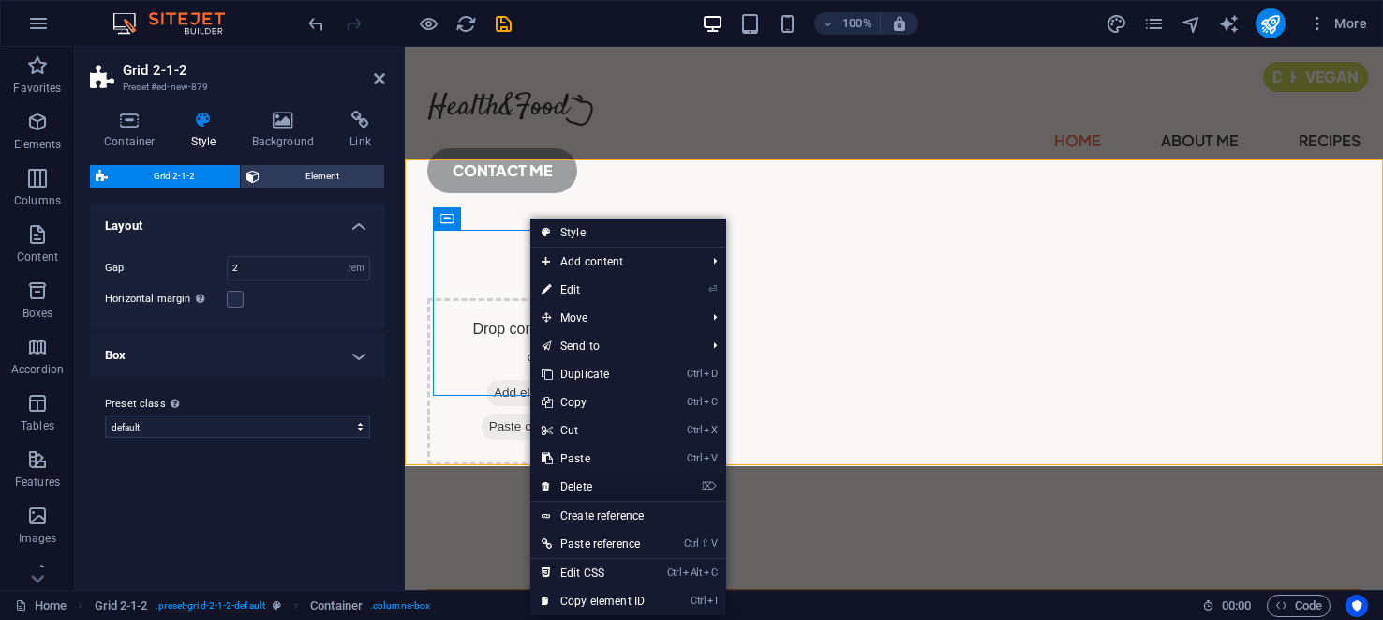
click at [574, 481] on link "⌦ Delete" at bounding box center [593, 486] width 126 height 28
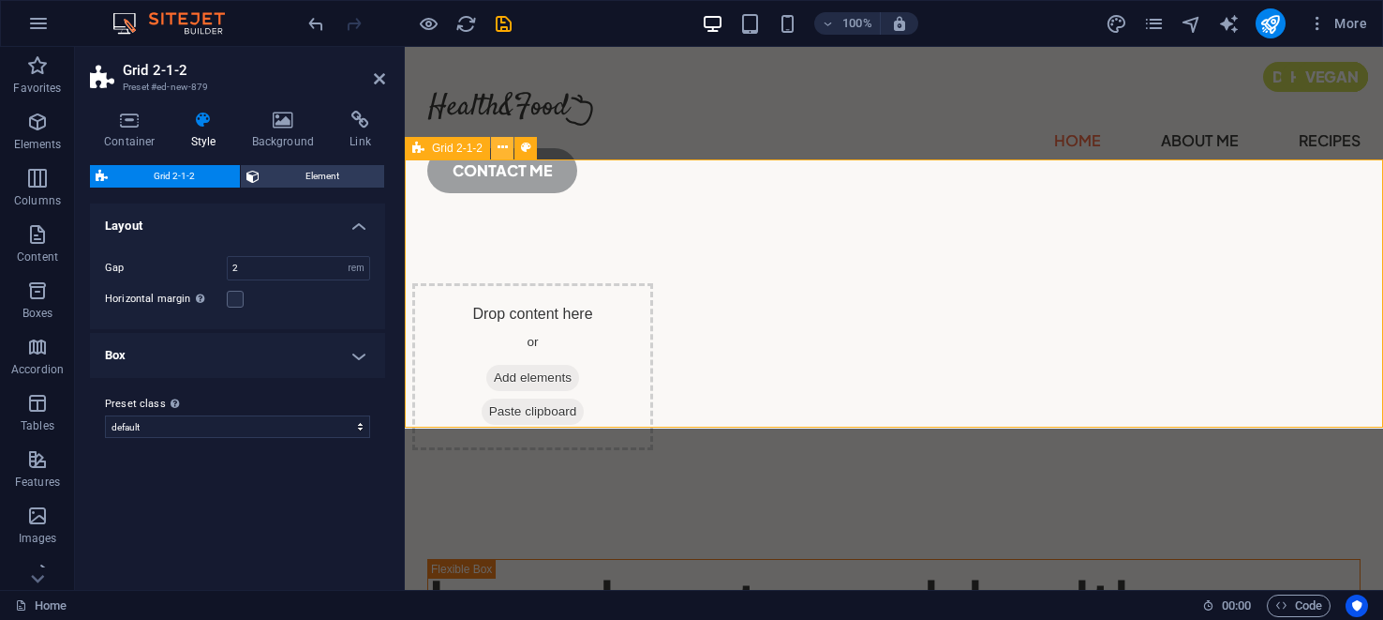
click at [503, 145] on icon at bounding box center [503, 148] width 10 height 20
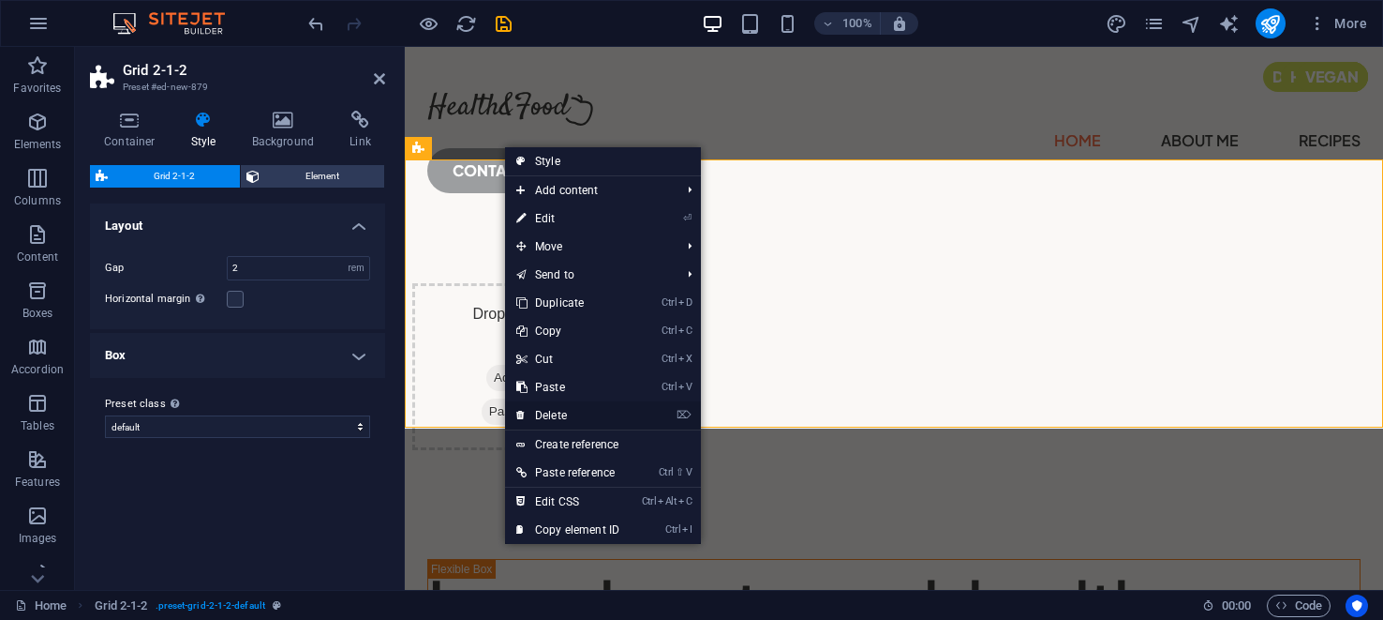
click at [561, 409] on link "⌦ Delete" at bounding box center [568, 415] width 126 height 28
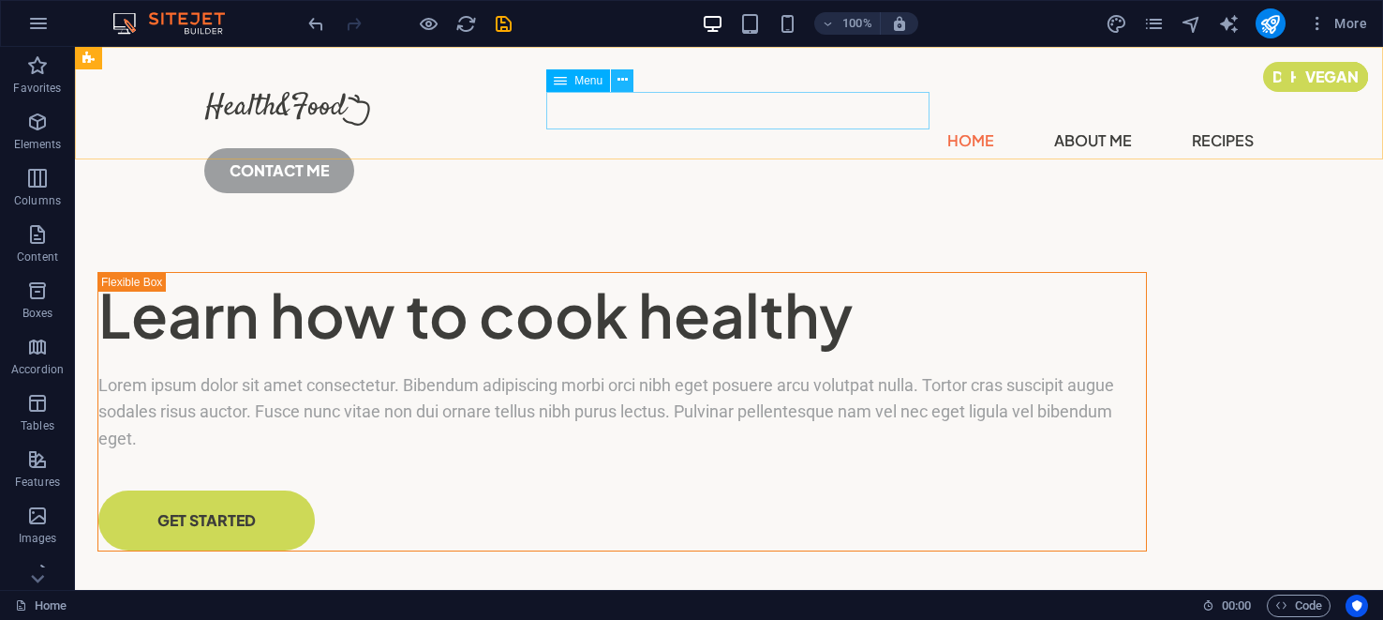
click at [621, 81] on icon at bounding box center [623, 80] width 10 height 20
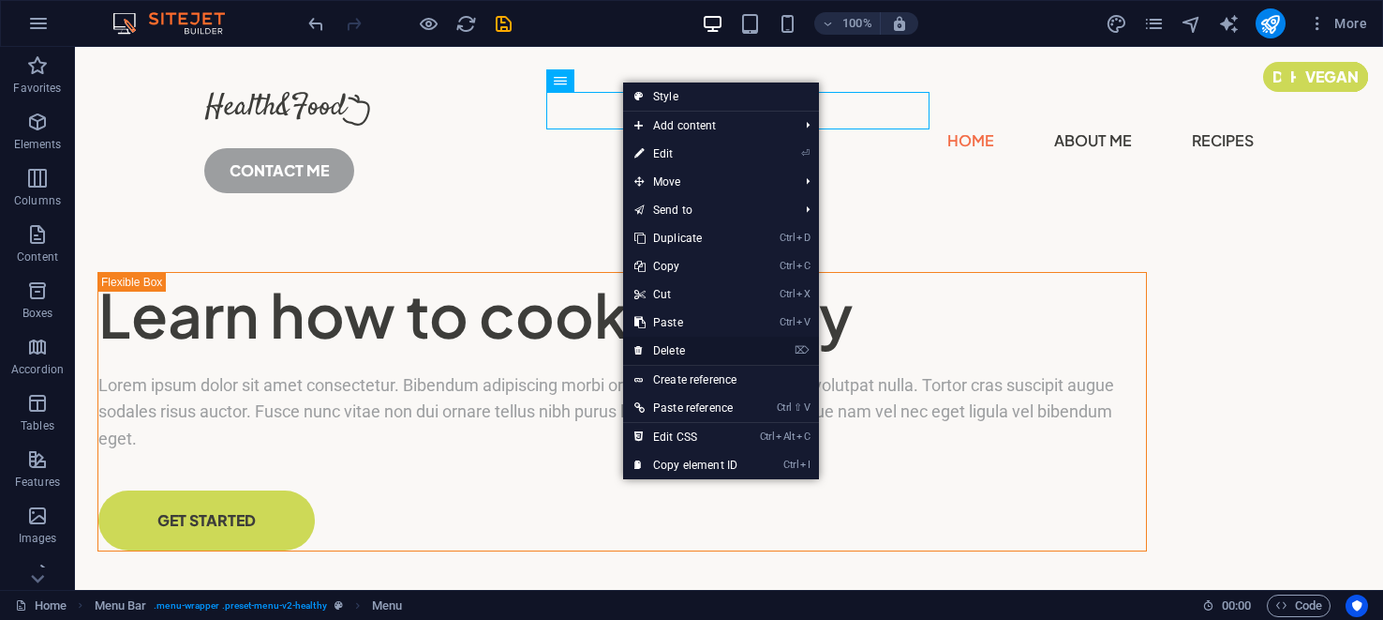
click at [664, 349] on link "⌦ Delete" at bounding box center [686, 350] width 126 height 28
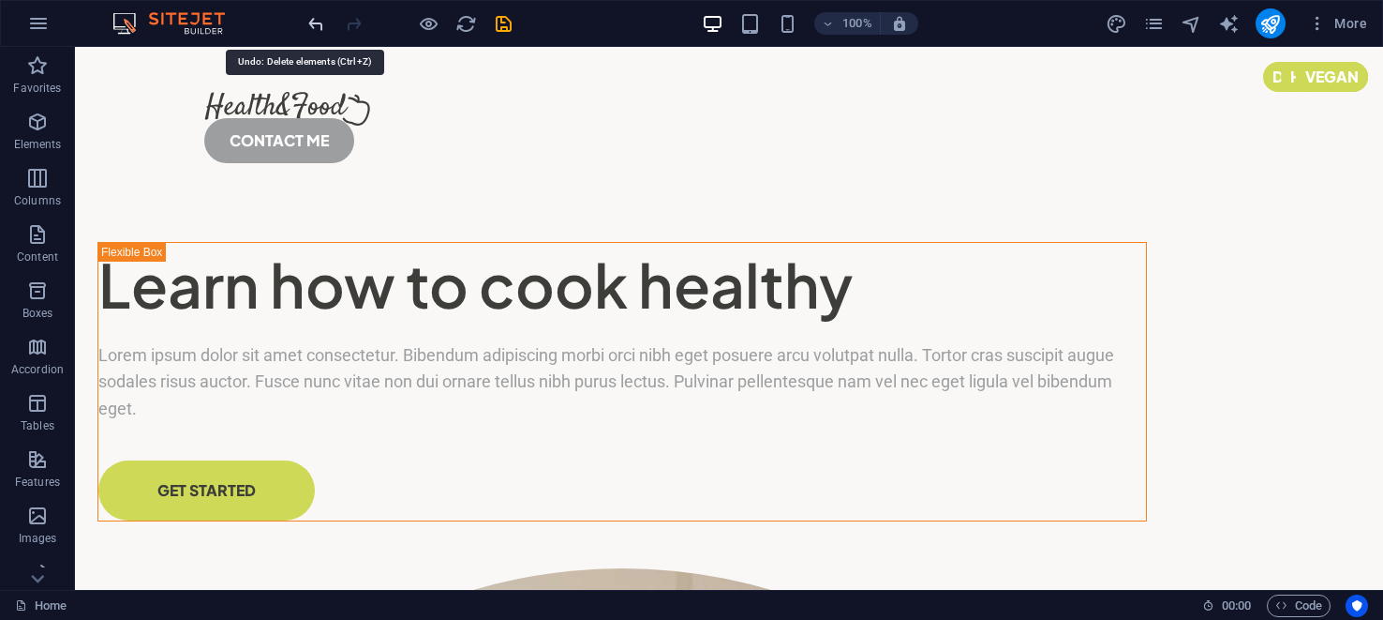
click at [324, 22] on icon "undo" at bounding box center [317, 24] width 22 height 22
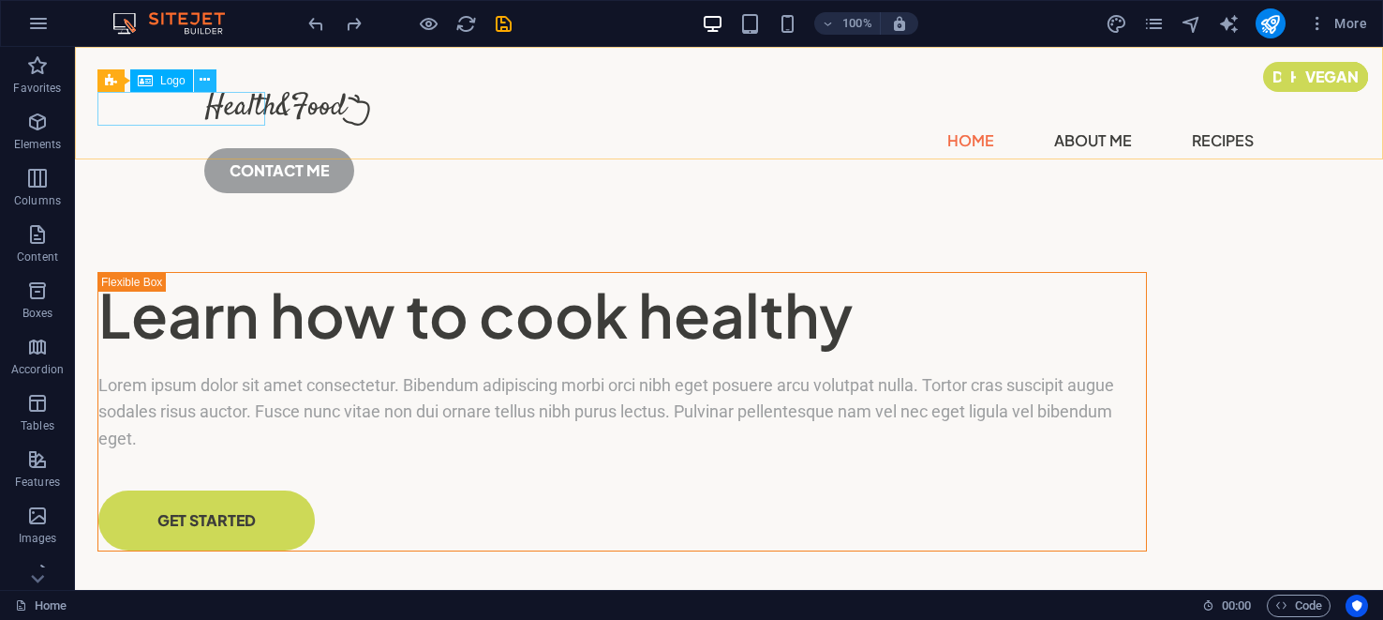
click at [201, 79] on icon at bounding box center [205, 80] width 10 height 20
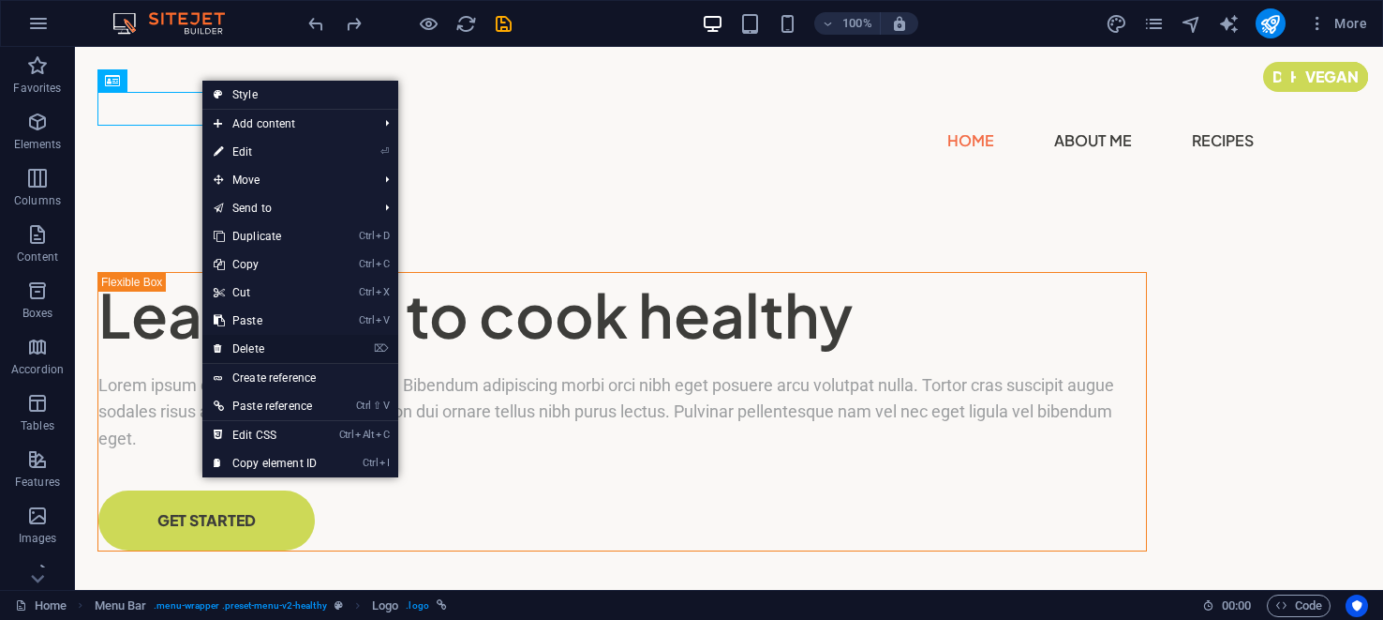
click at [251, 344] on link "⌦ Delete" at bounding box center [265, 349] width 126 height 28
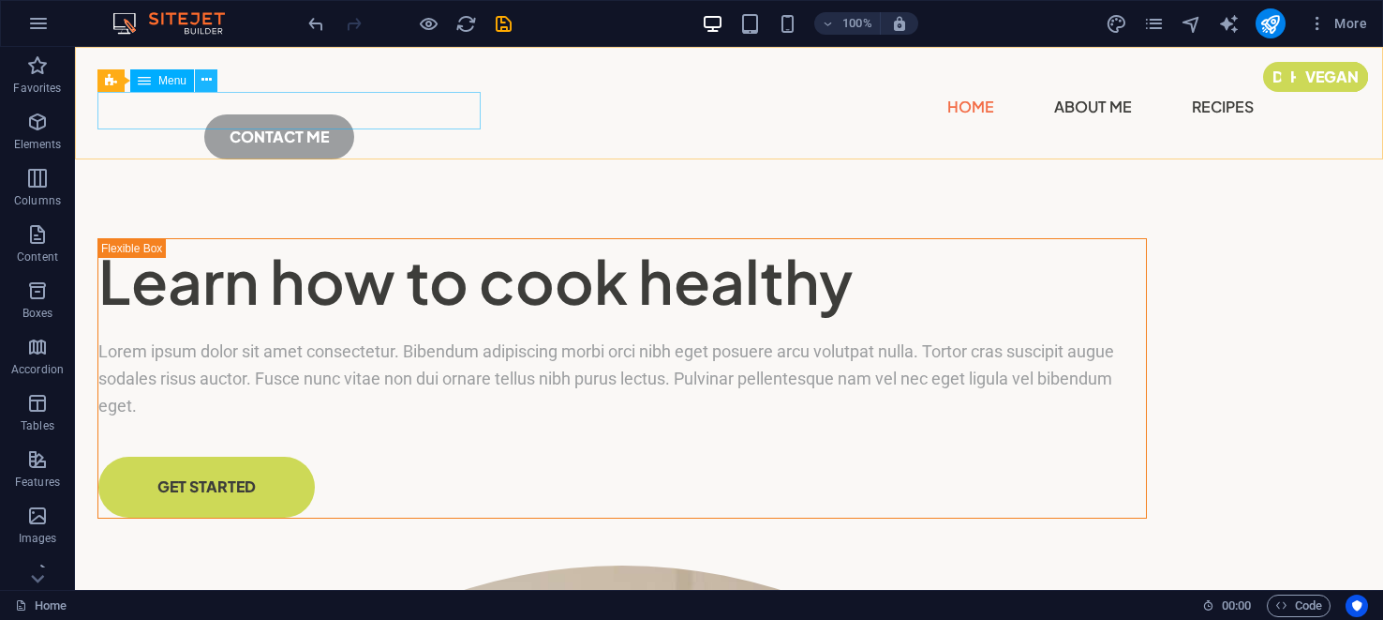
click at [205, 79] on icon at bounding box center [207, 80] width 10 height 20
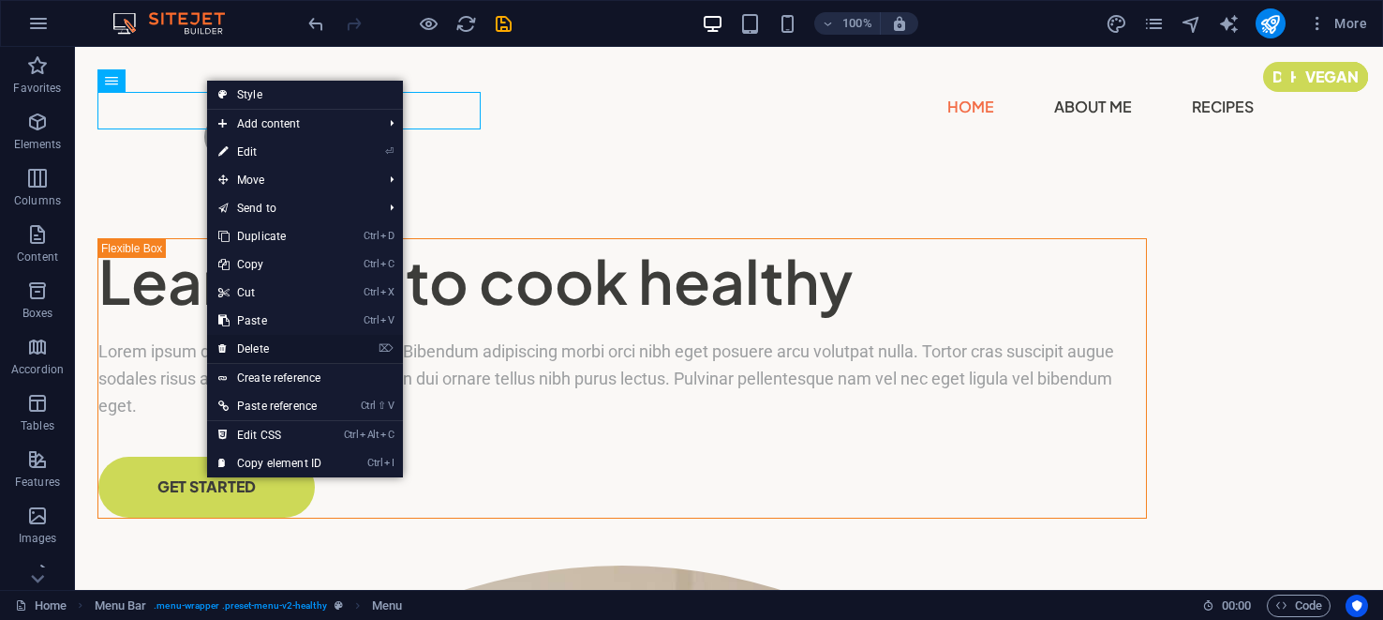
click at [255, 342] on link "⌦ Delete" at bounding box center [270, 349] width 126 height 28
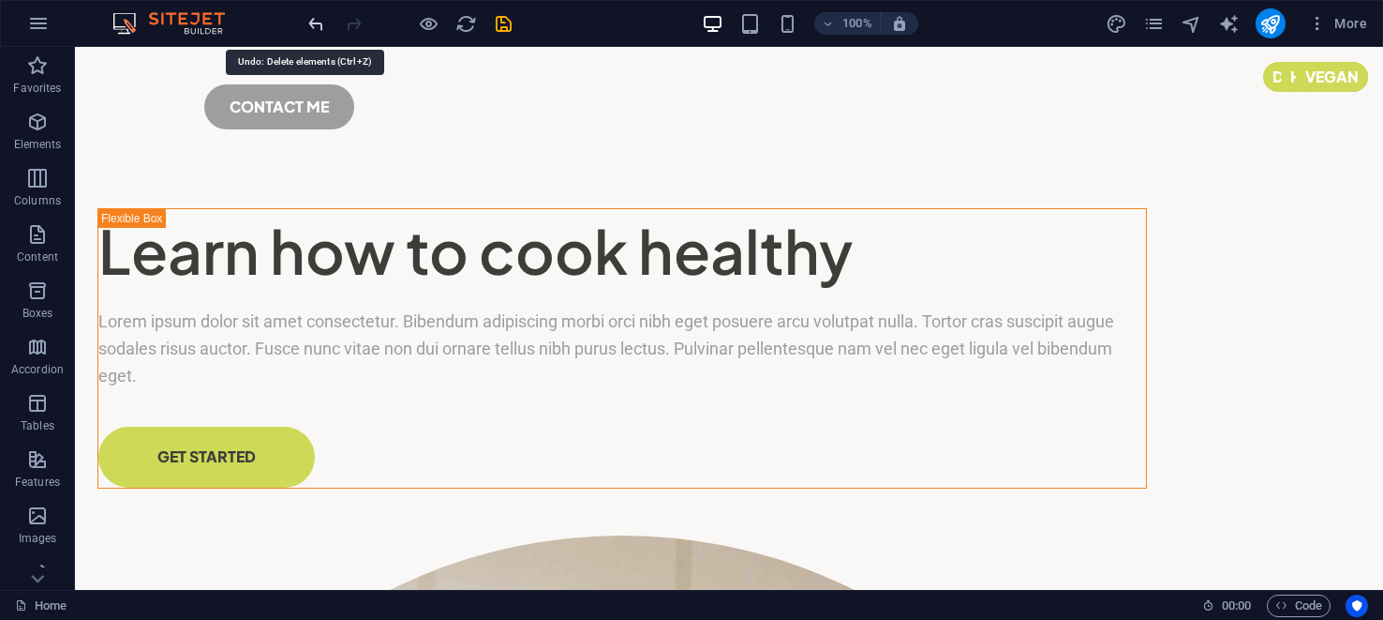
click at [325, 27] on icon "undo" at bounding box center [317, 24] width 22 height 22
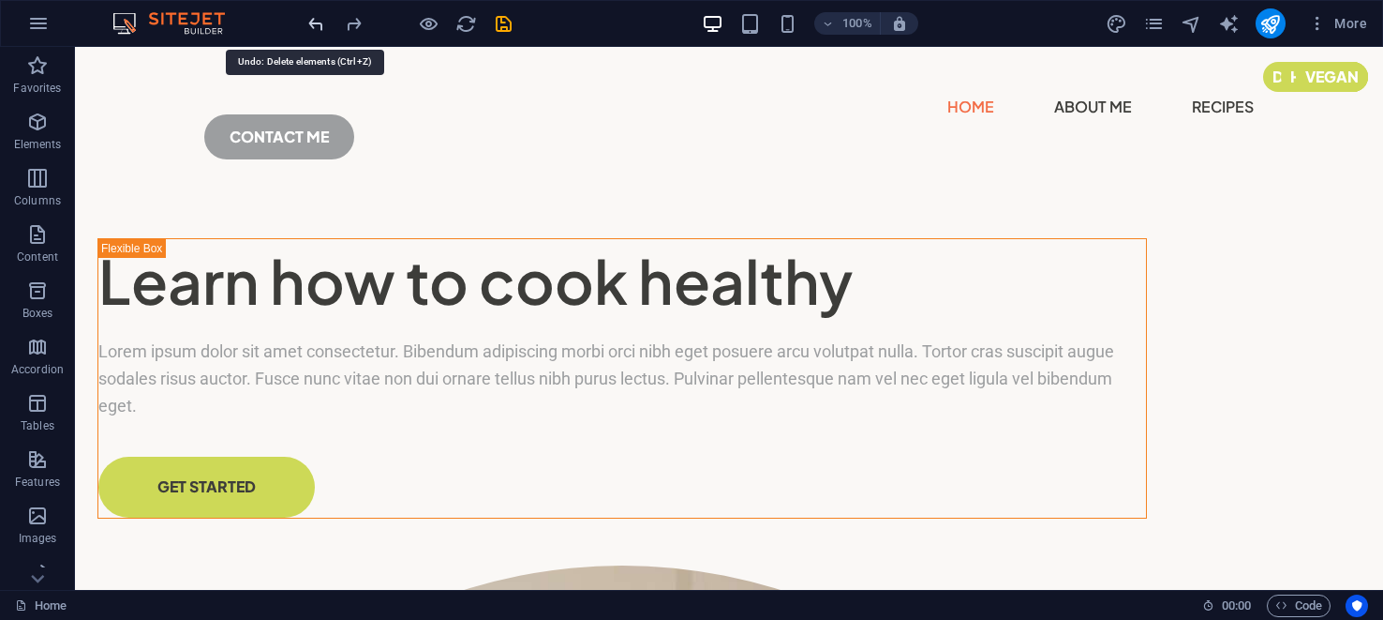
click at [319, 22] on icon "undo" at bounding box center [317, 24] width 22 height 22
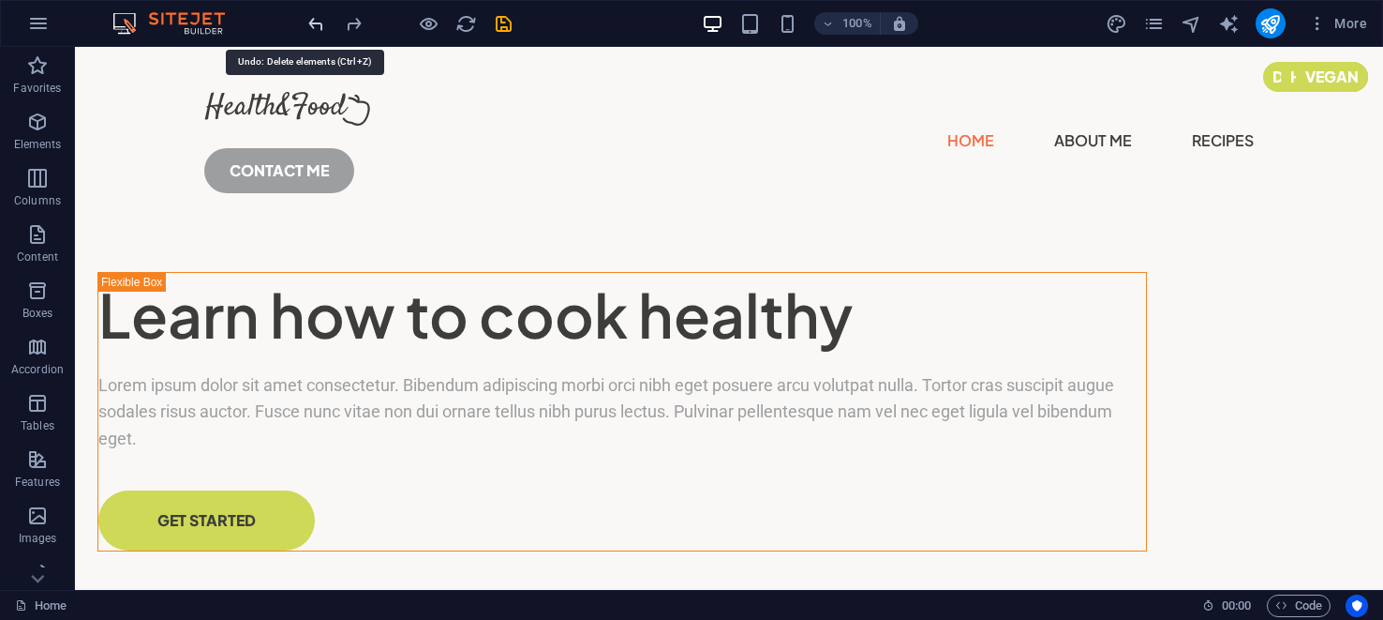
click at [324, 23] on icon "undo" at bounding box center [317, 24] width 22 height 22
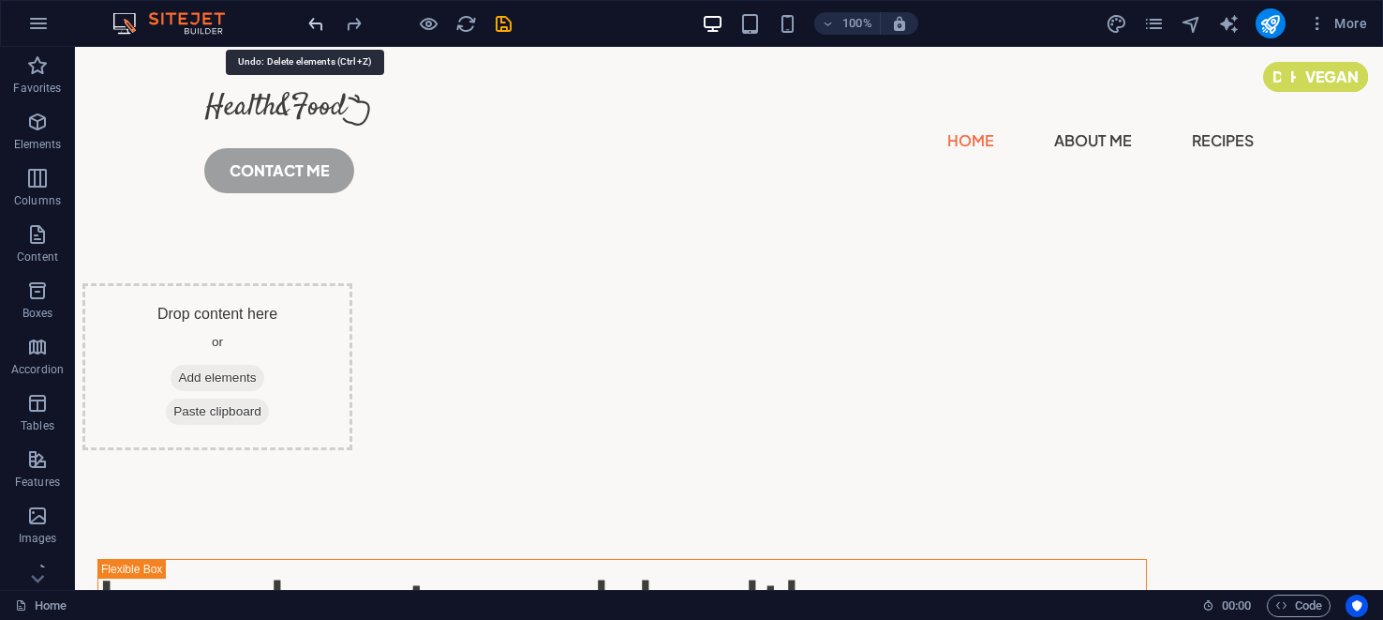
click at [325, 23] on icon "undo" at bounding box center [317, 24] width 22 height 22
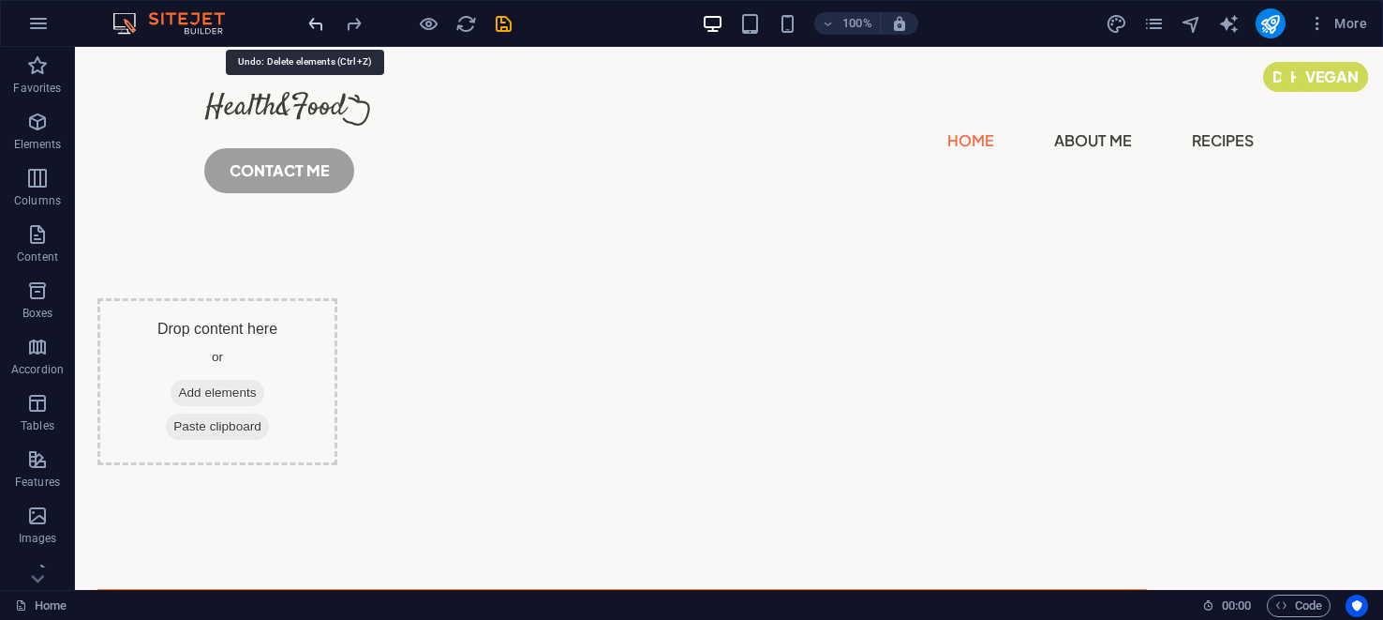
click at [326, 22] on icon "undo" at bounding box center [317, 24] width 22 height 22
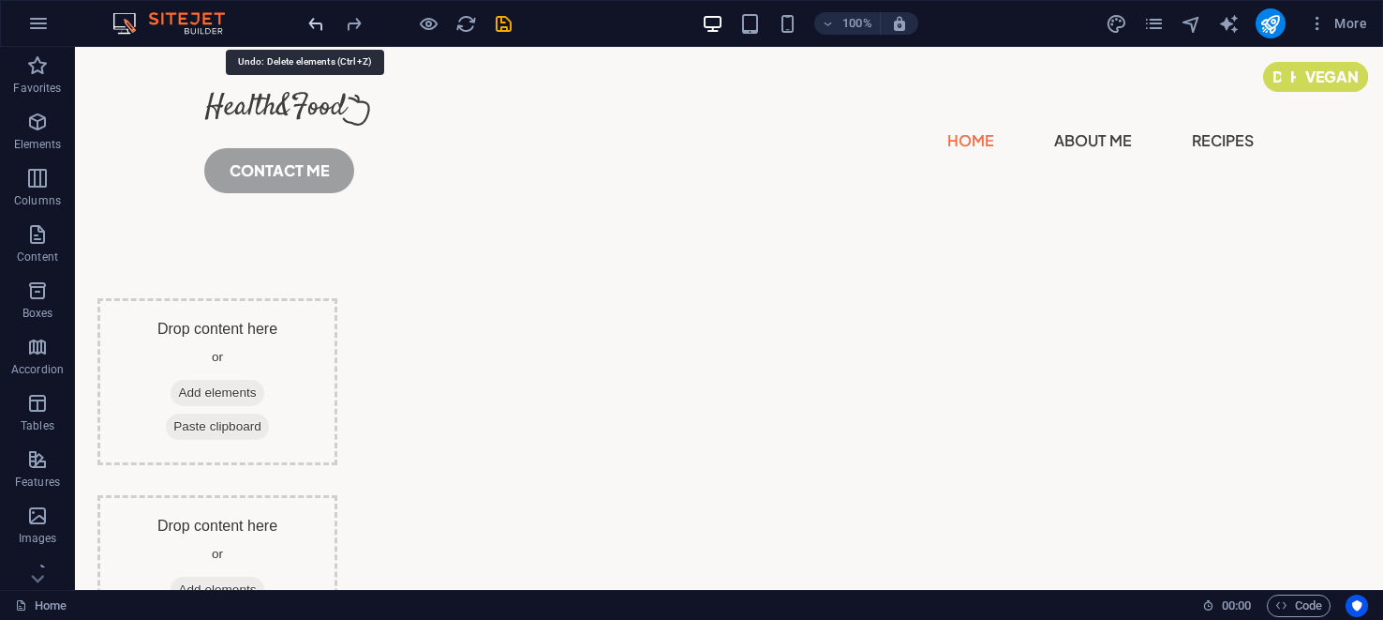
click at [326, 22] on icon "undo" at bounding box center [317, 24] width 22 height 22
click at [324, 20] on icon "undo" at bounding box center [317, 24] width 22 height 22
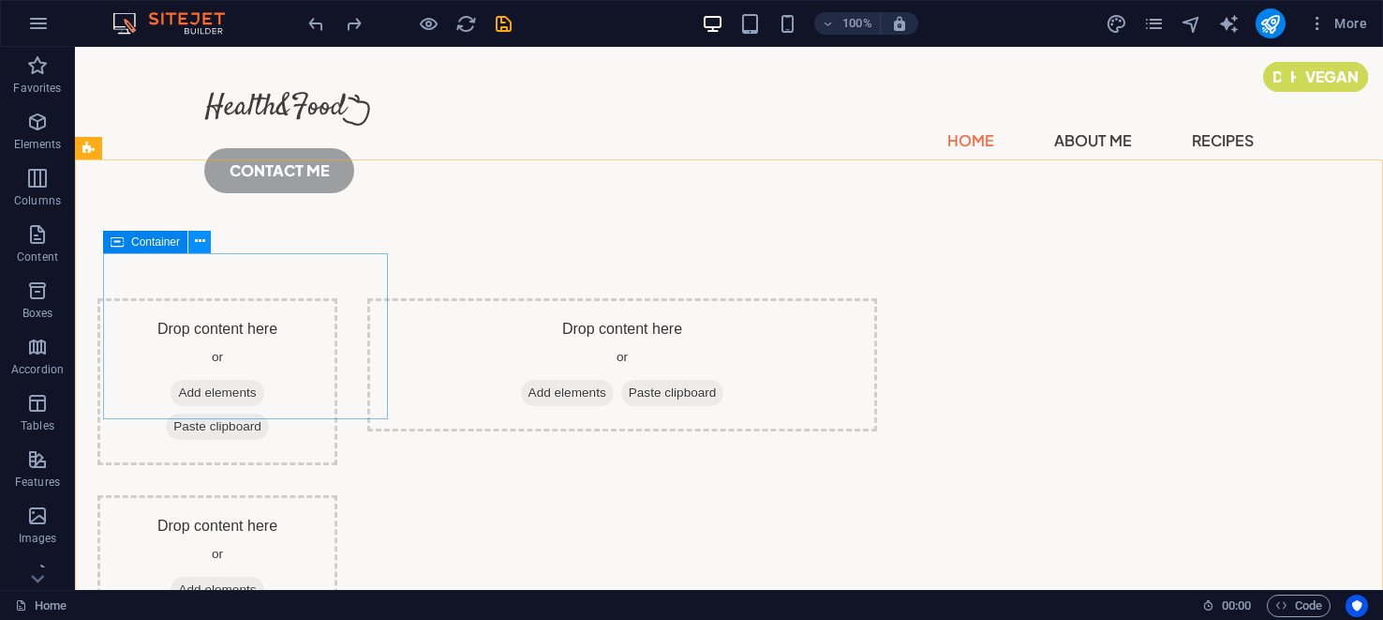
click at [196, 238] on icon at bounding box center [200, 241] width 10 height 20
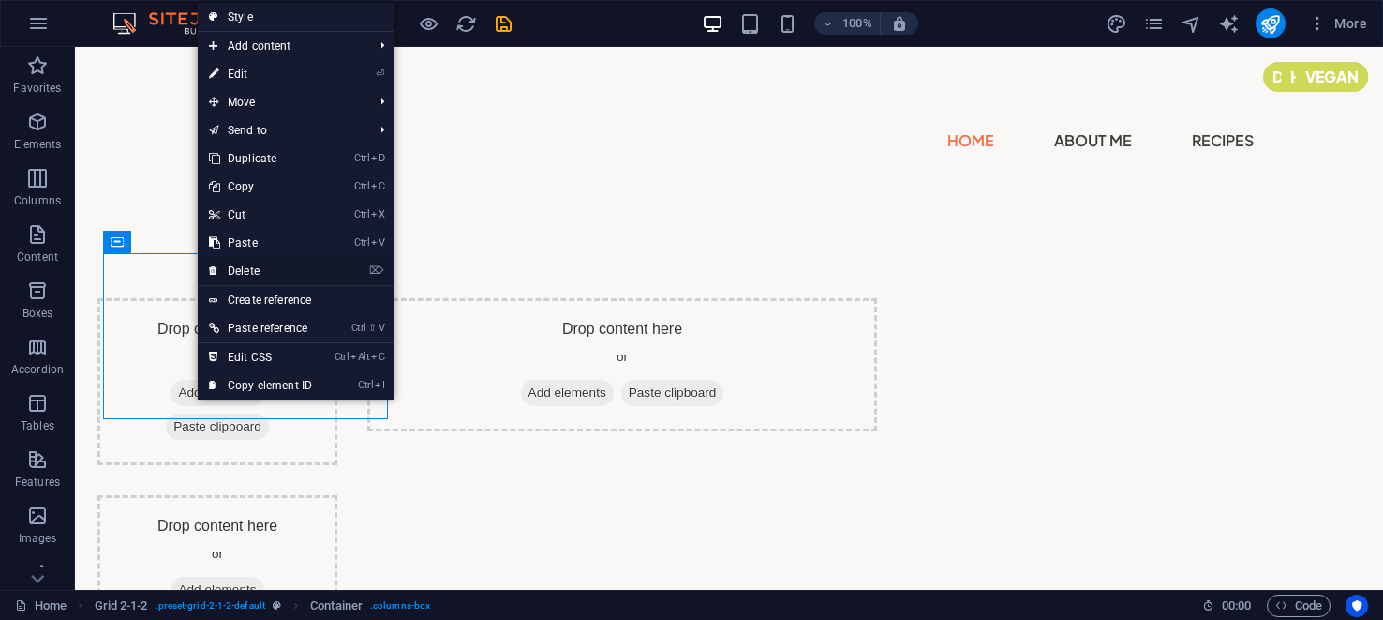
click at [239, 263] on link "⌦ Delete" at bounding box center [261, 271] width 126 height 28
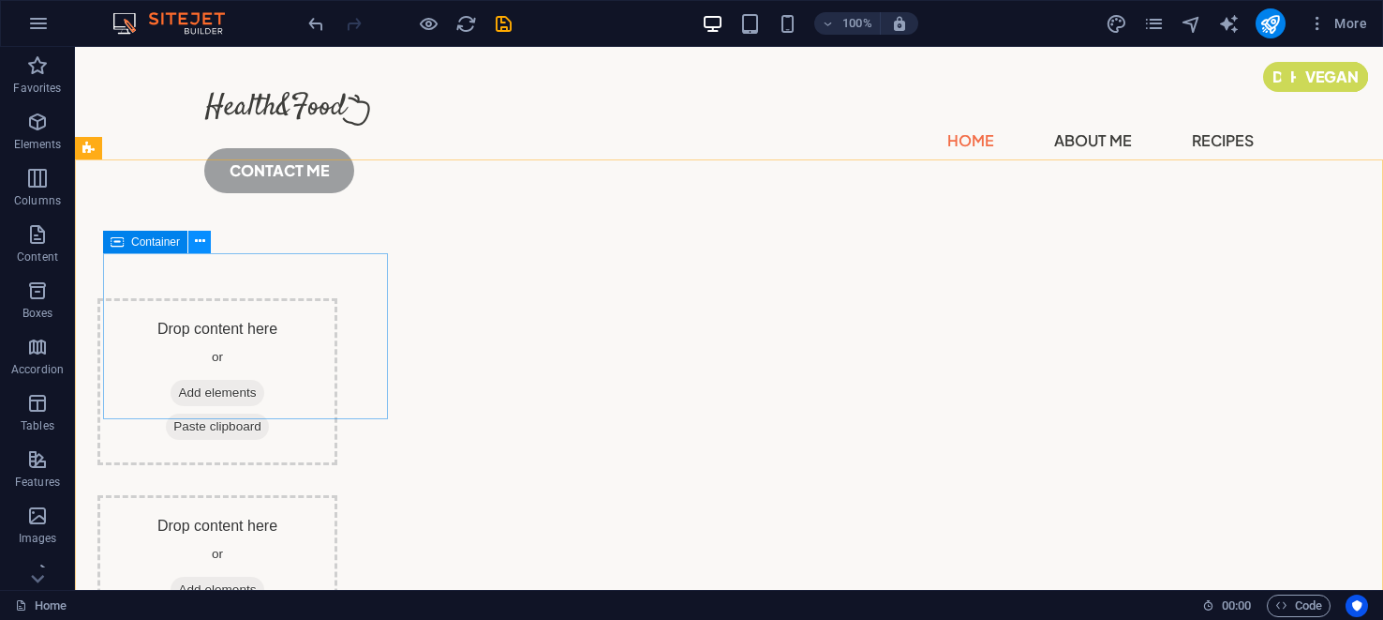
click at [198, 240] on icon at bounding box center [200, 241] width 10 height 20
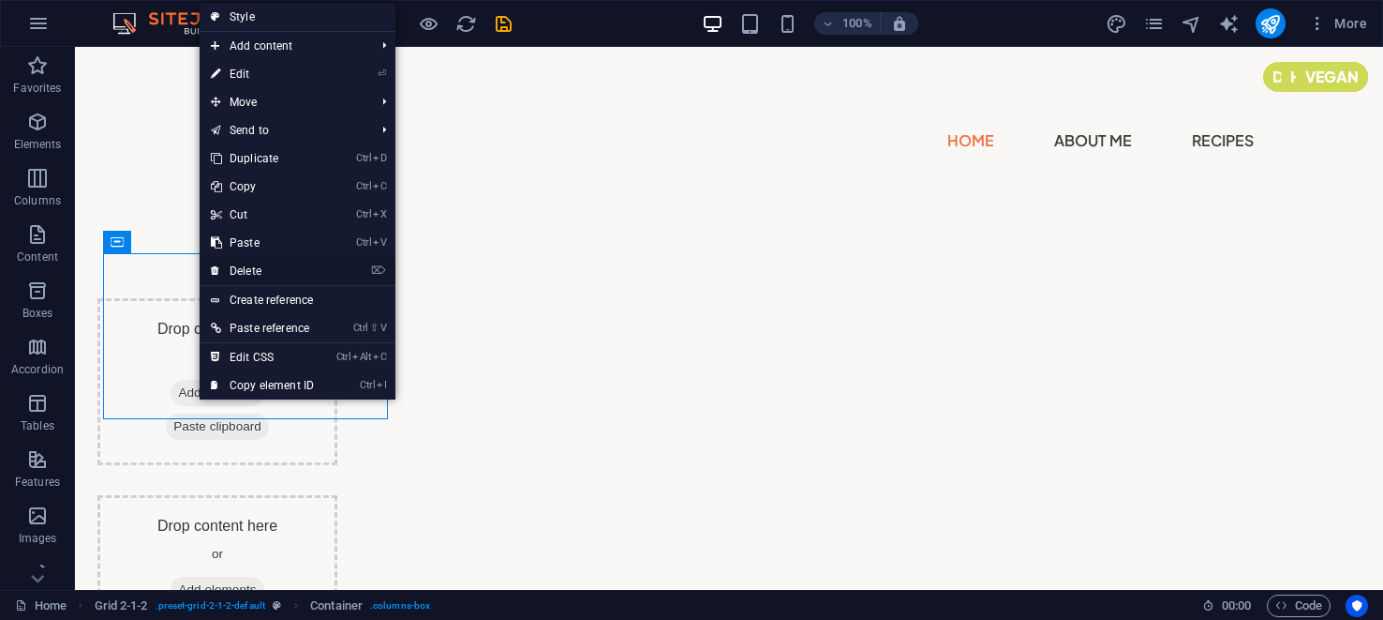
click at [230, 268] on link "⌦ Delete" at bounding box center [263, 271] width 126 height 28
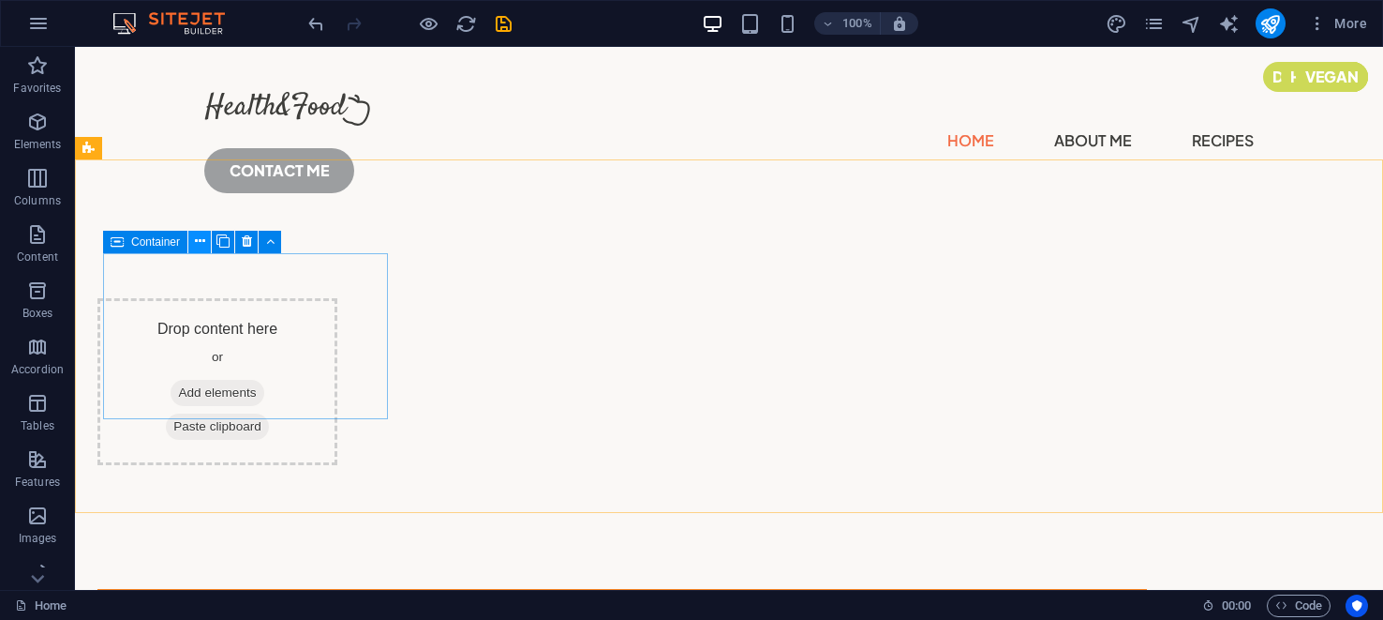
click at [202, 236] on icon at bounding box center [200, 241] width 10 height 20
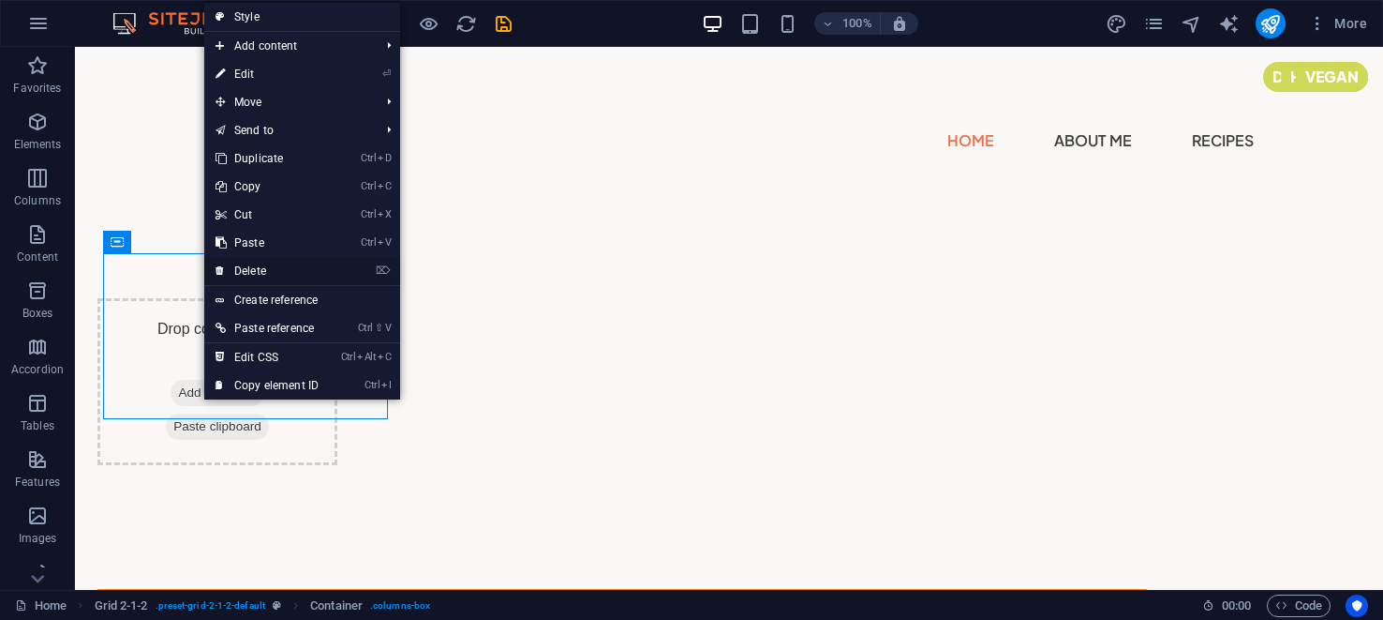
click at [246, 265] on link "⌦ Delete" at bounding box center [267, 271] width 126 height 28
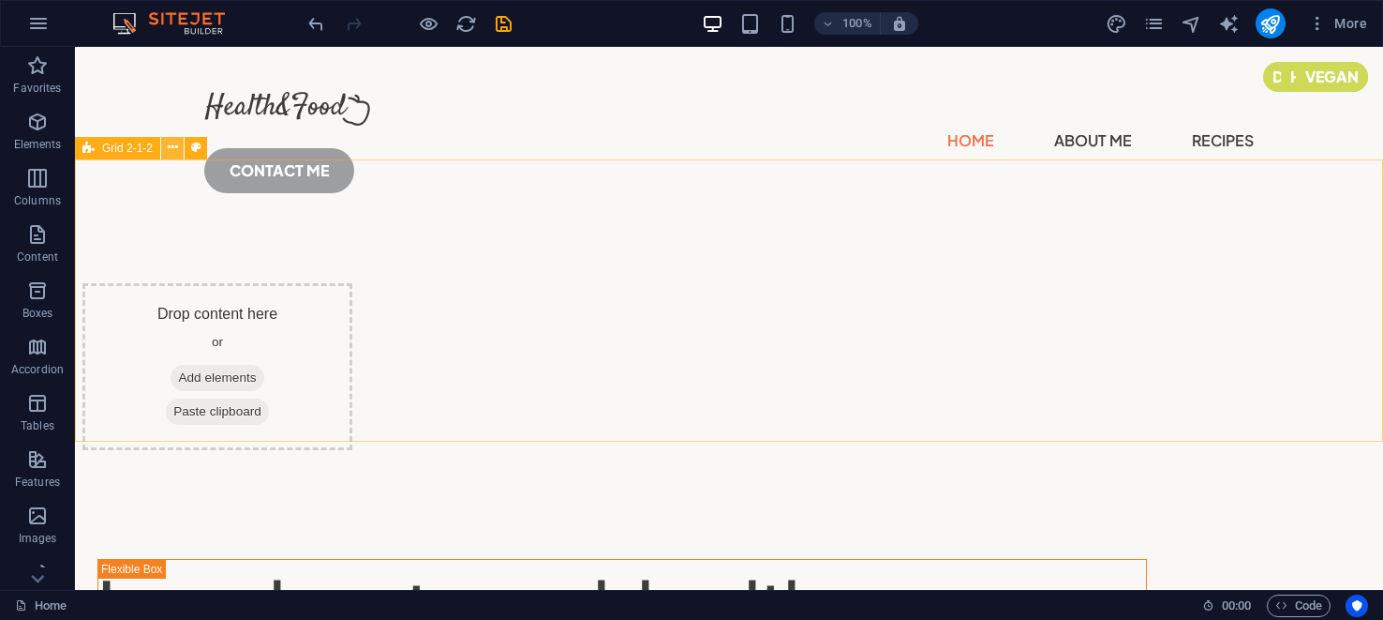
click at [171, 148] on icon at bounding box center [173, 148] width 10 height 20
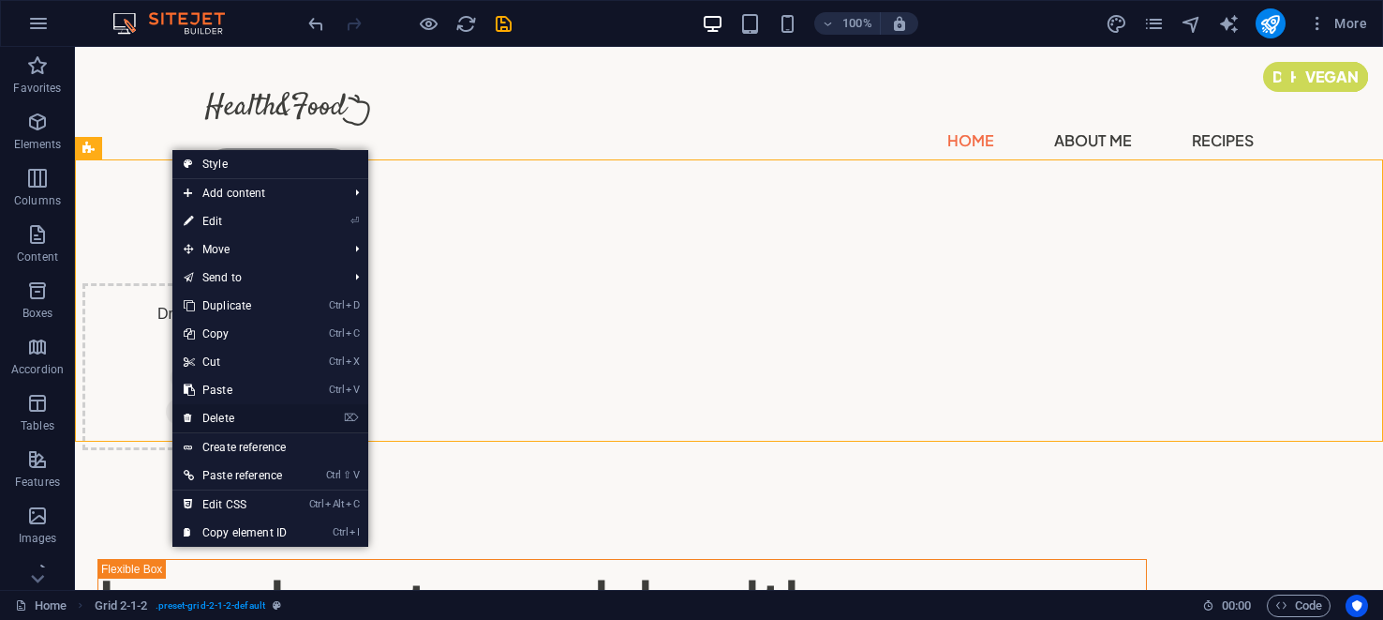
click at [217, 413] on link "⌦ Delete" at bounding box center [235, 418] width 126 height 28
